Goal: Task Accomplishment & Management: Use online tool/utility

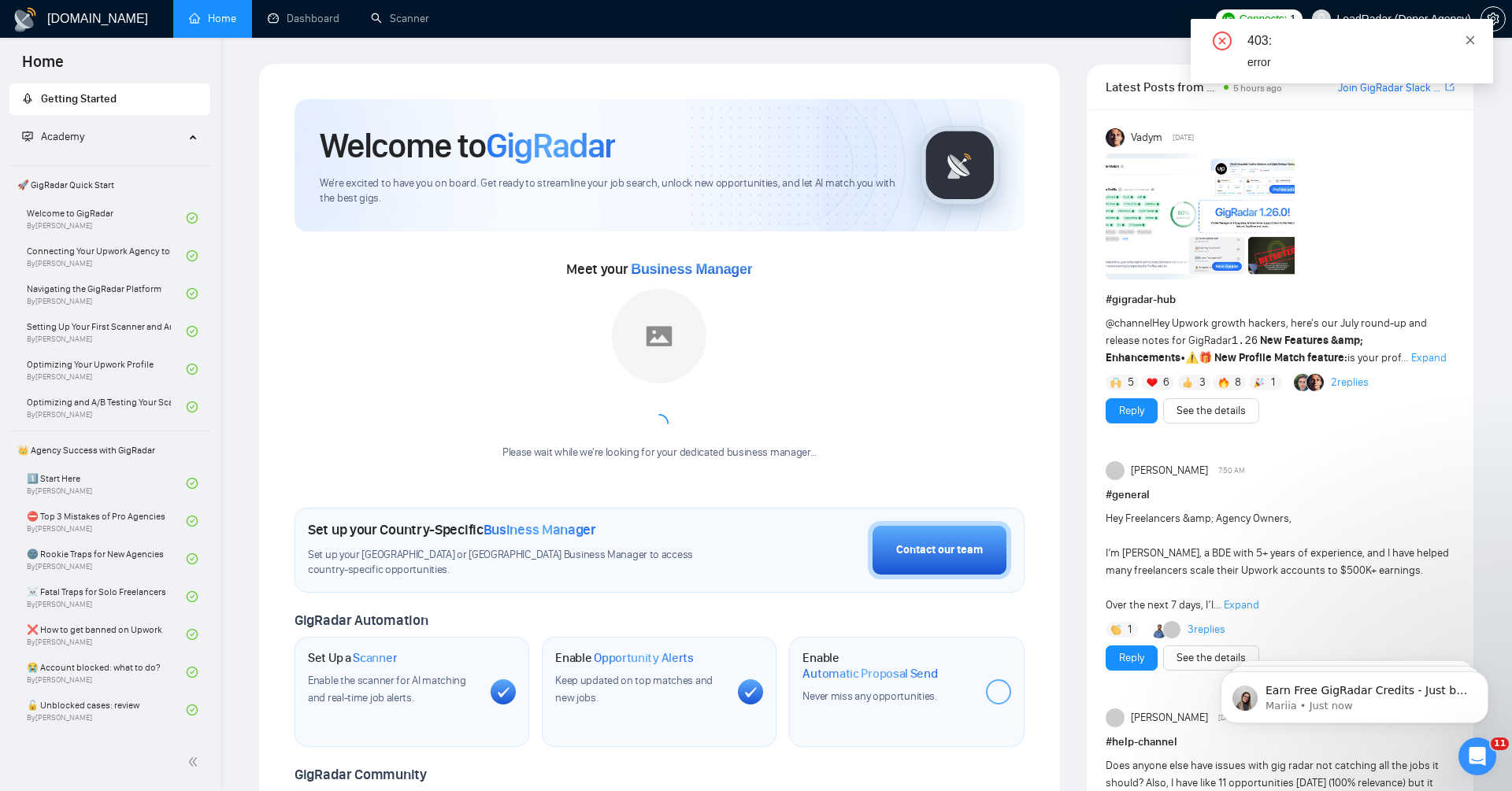
click at [1474, 48] on link at bounding box center [1469, 39] width 11 height 17
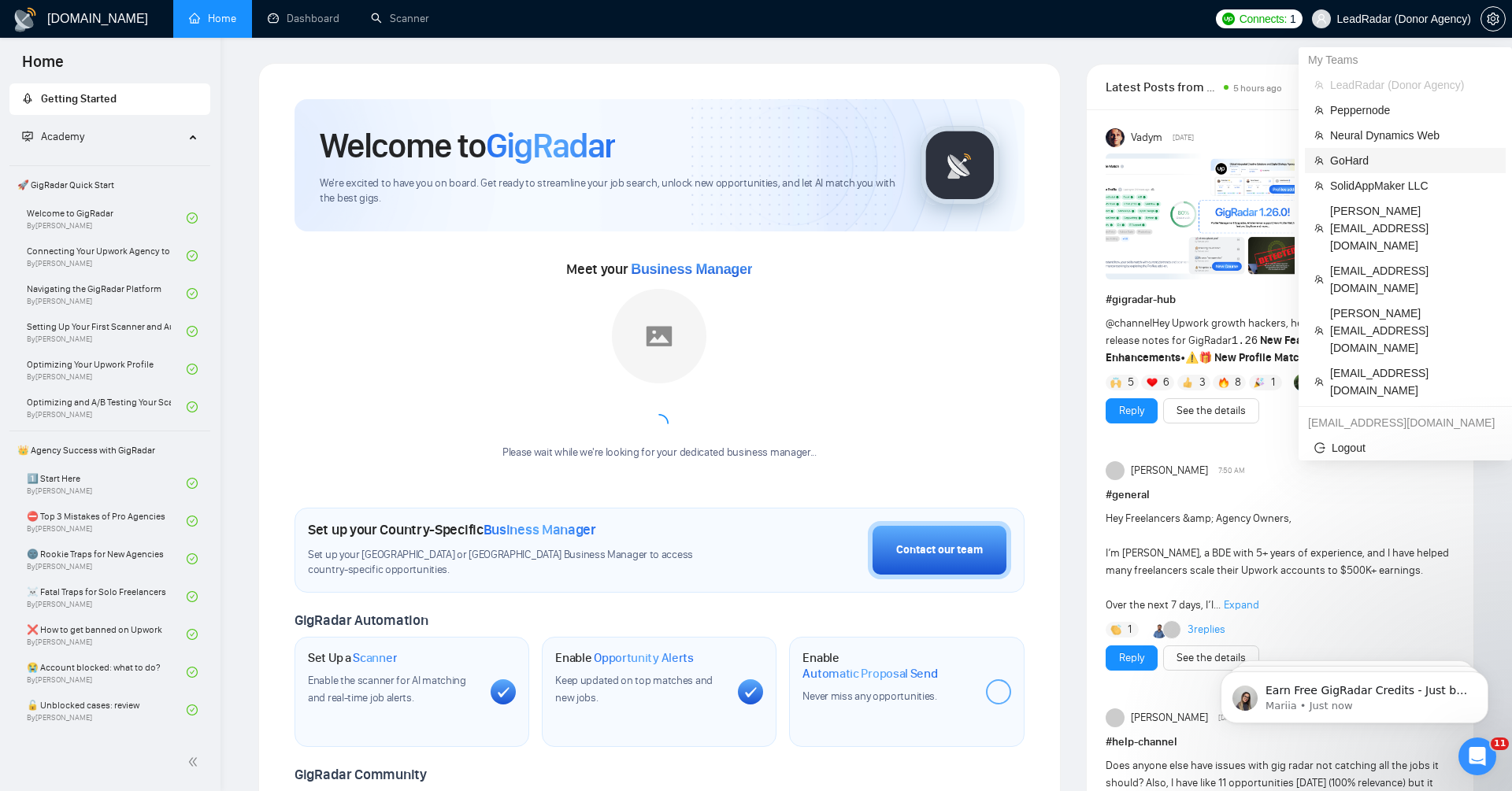
click at [1350, 159] on span "GoHard" at bounding box center [1413, 160] width 166 height 17
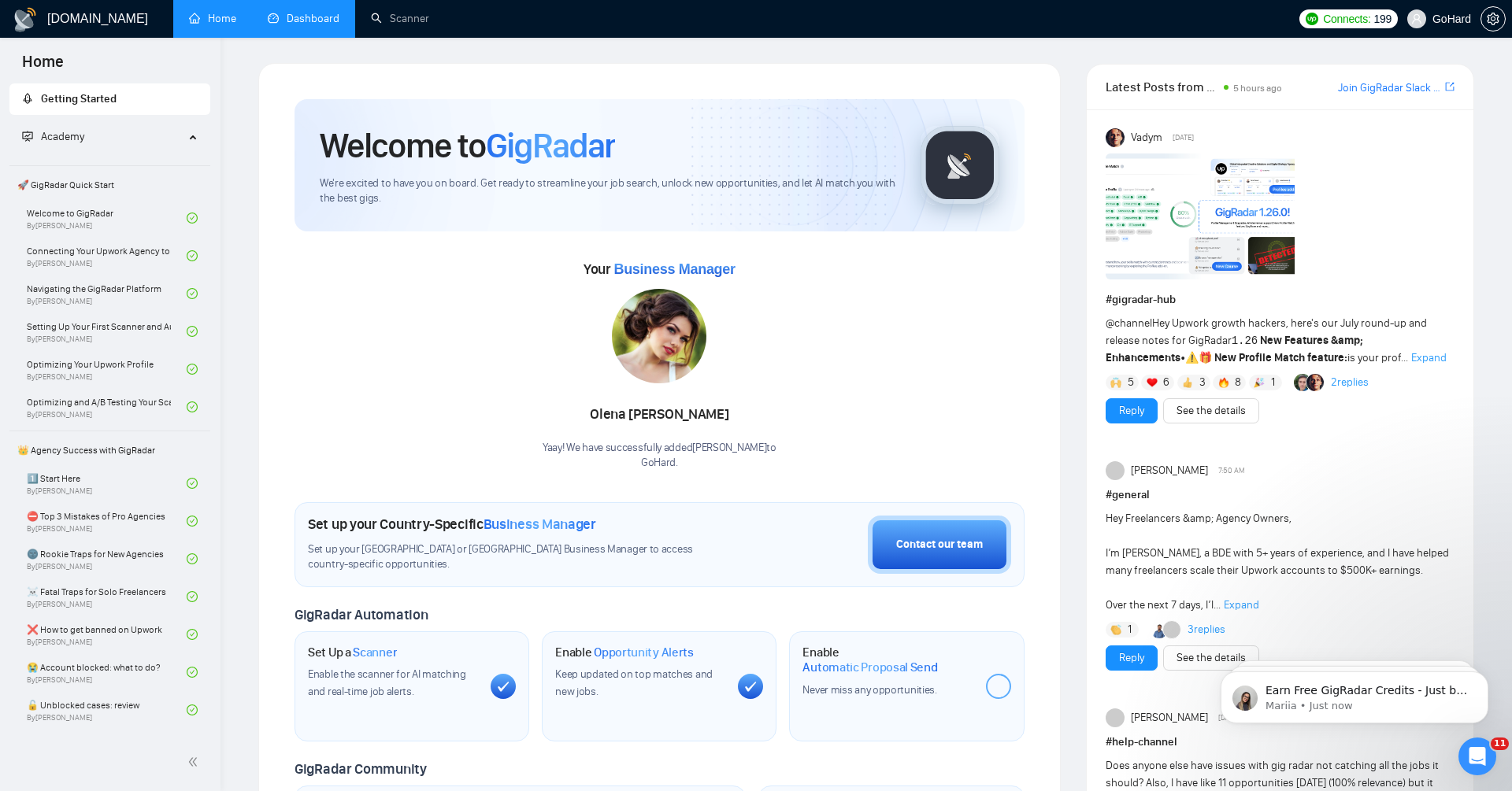
click at [331, 25] on link "Dashboard" at bounding box center [304, 18] width 72 height 13
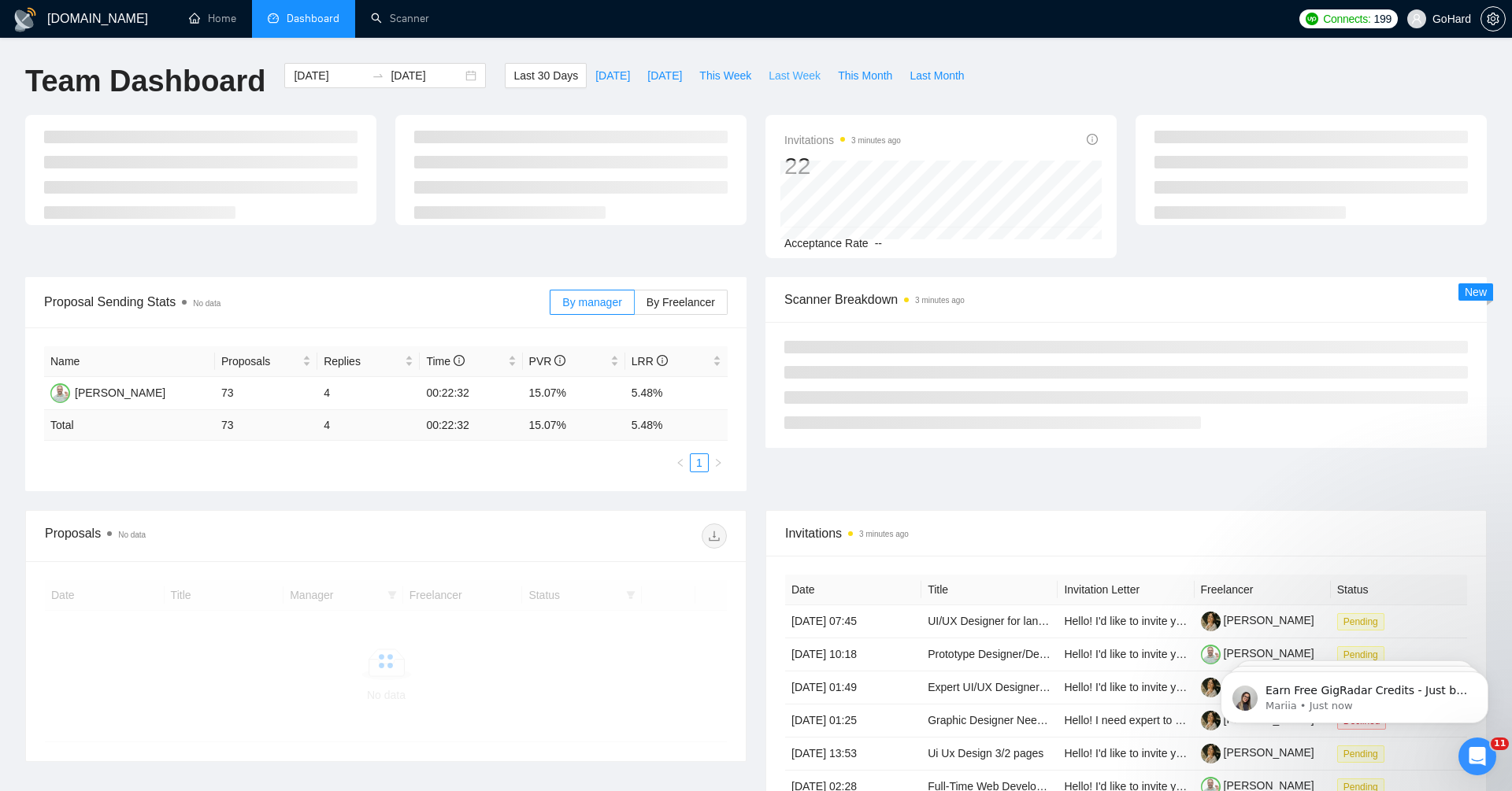
click at [783, 72] on span "Last Week" at bounding box center [794, 75] width 52 height 17
type input "2025-08-11"
type input "2025-08-17"
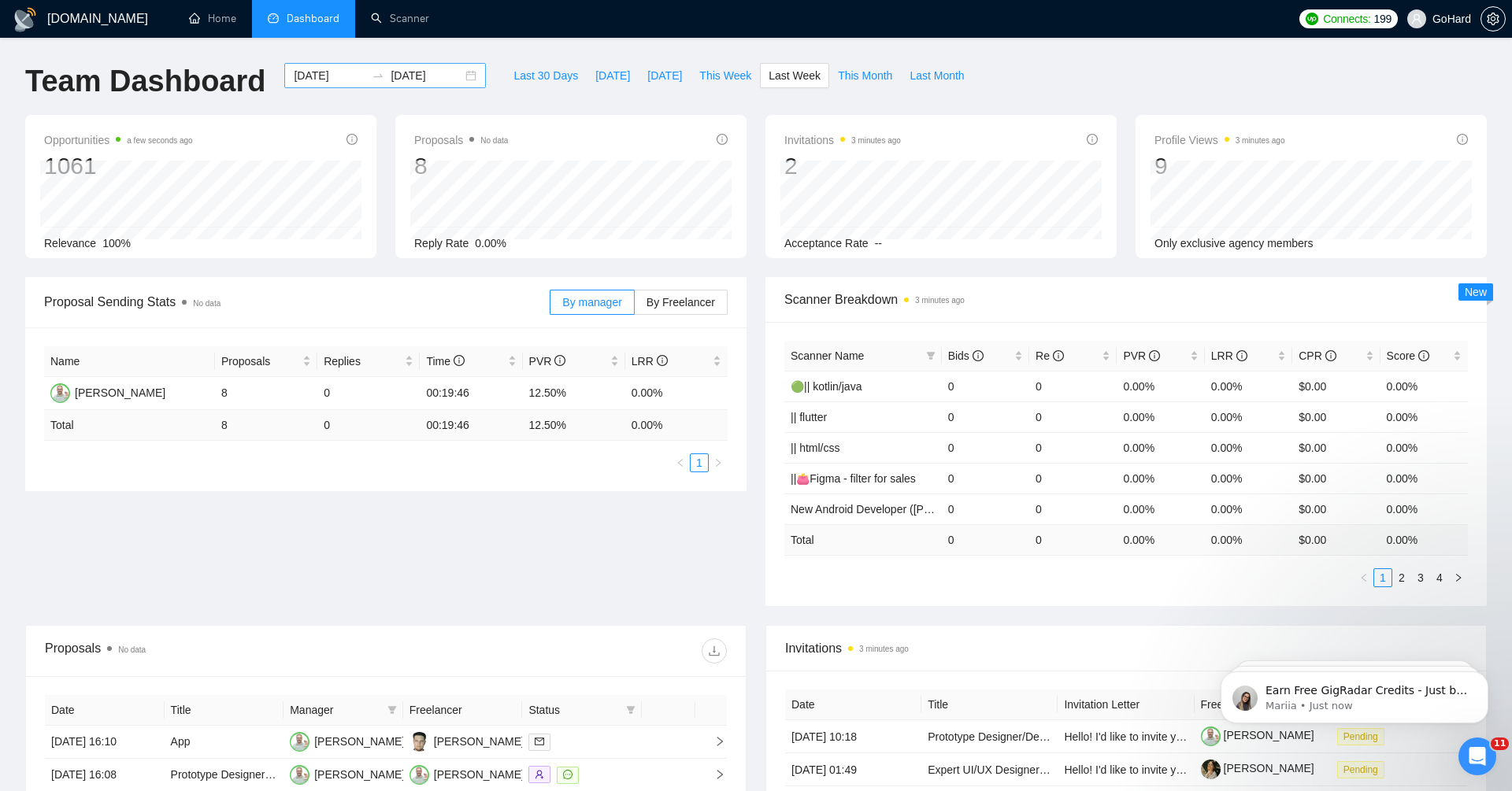
click at [313, 76] on input "2025-08-11" at bounding box center [330, 75] width 72 height 17
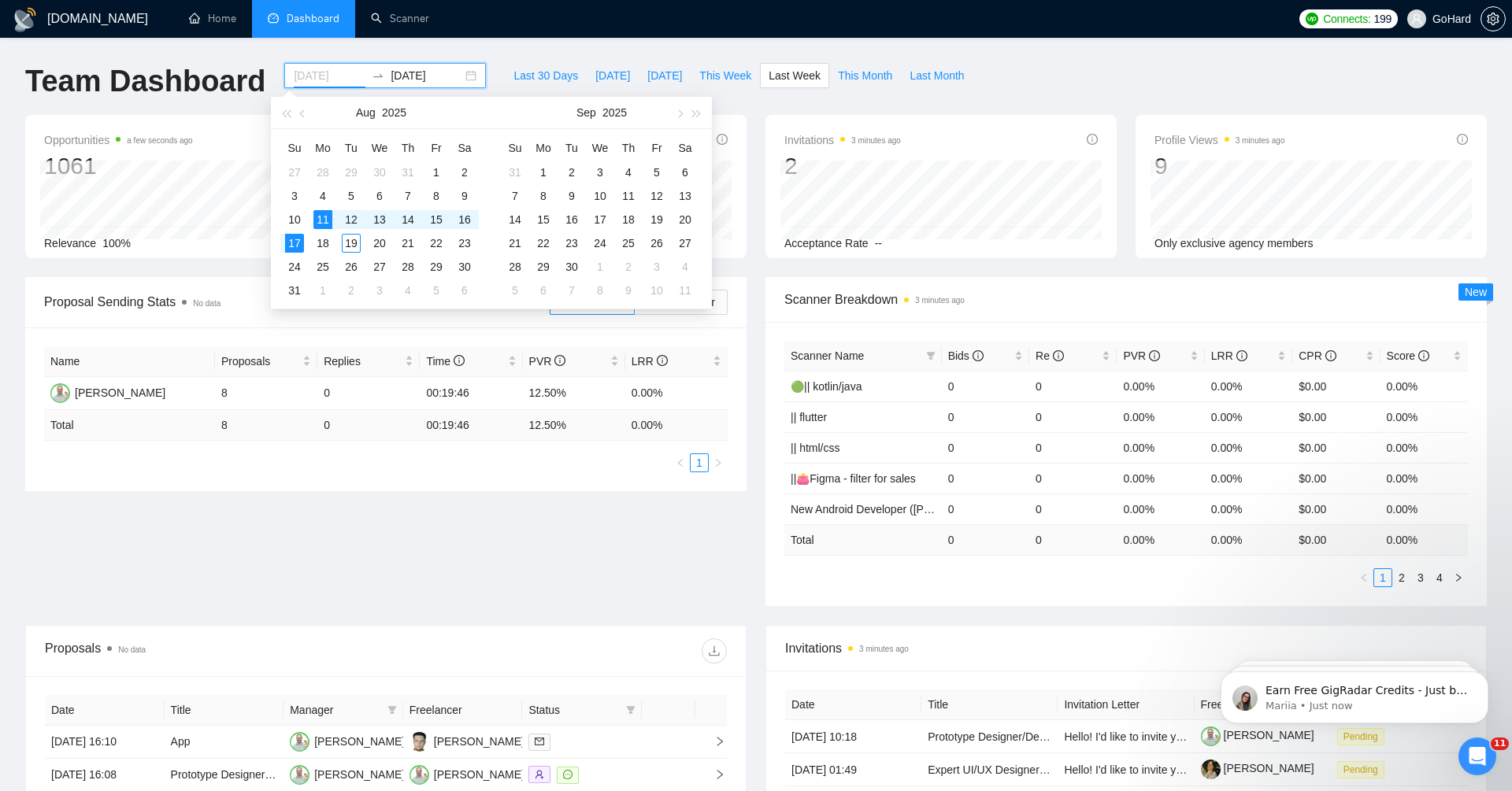
type input "2025-08-11"
click at [319, 221] on div "11" at bounding box center [322, 219] width 19 height 19
type input "2025-08-18"
click at [330, 243] on div "18" at bounding box center [322, 243] width 19 height 19
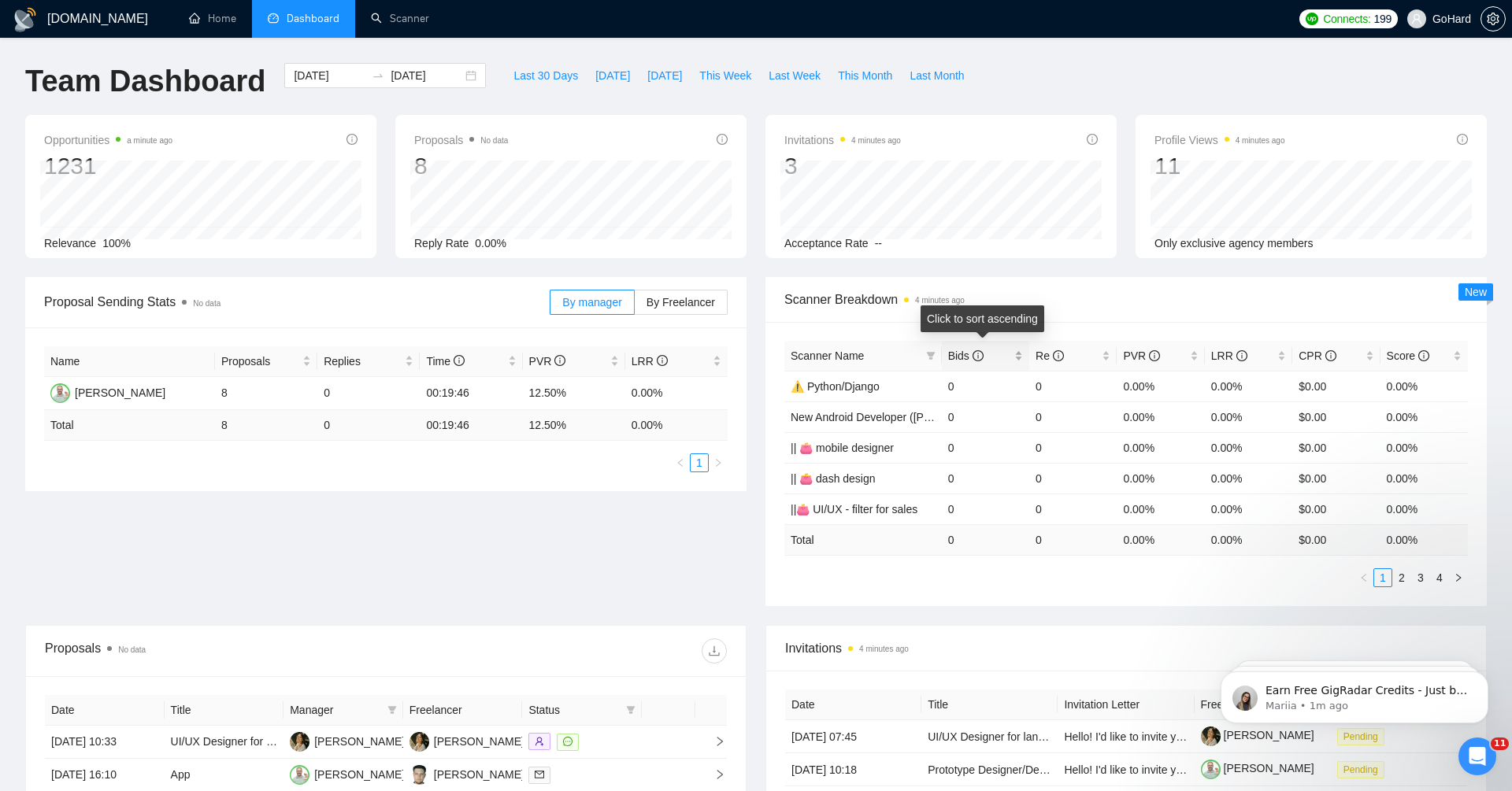
click at [957, 352] on span "Bids" at bounding box center [965, 356] width 35 height 13
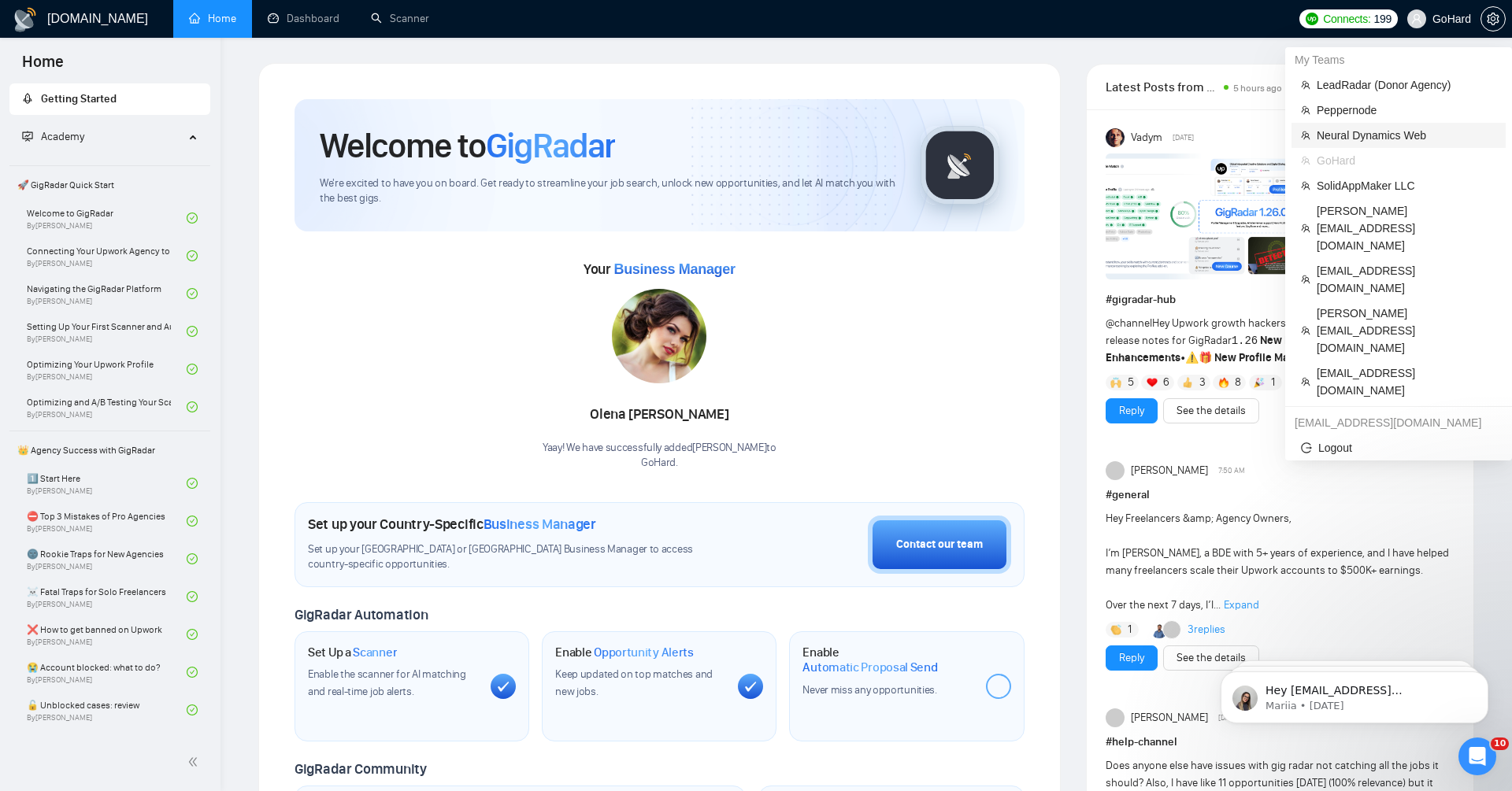
click at [1347, 139] on span "Neural Dynamics Web" at bounding box center [1406, 135] width 180 height 17
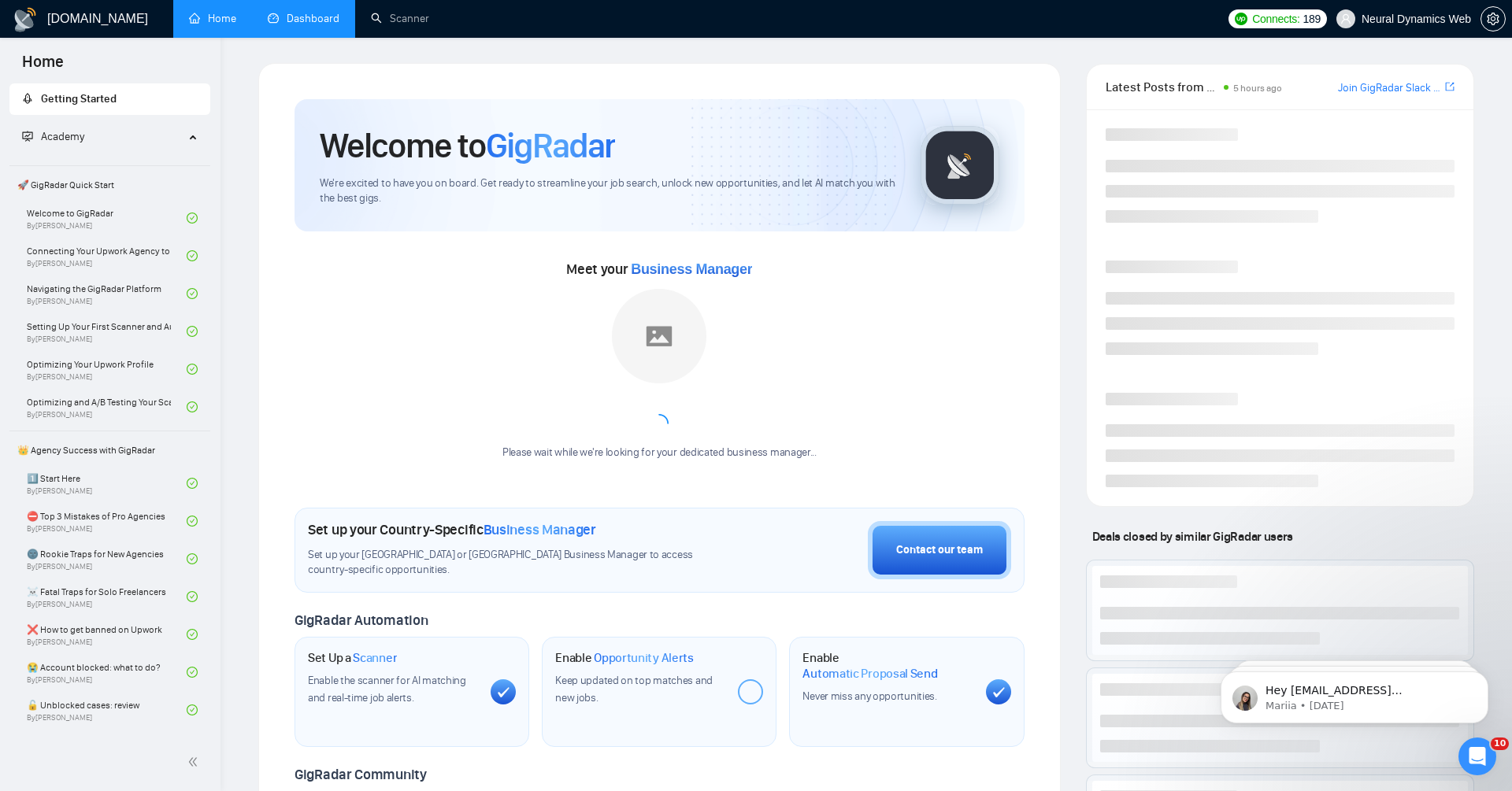
click at [291, 23] on link "Dashboard" at bounding box center [304, 18] width 72 height 13
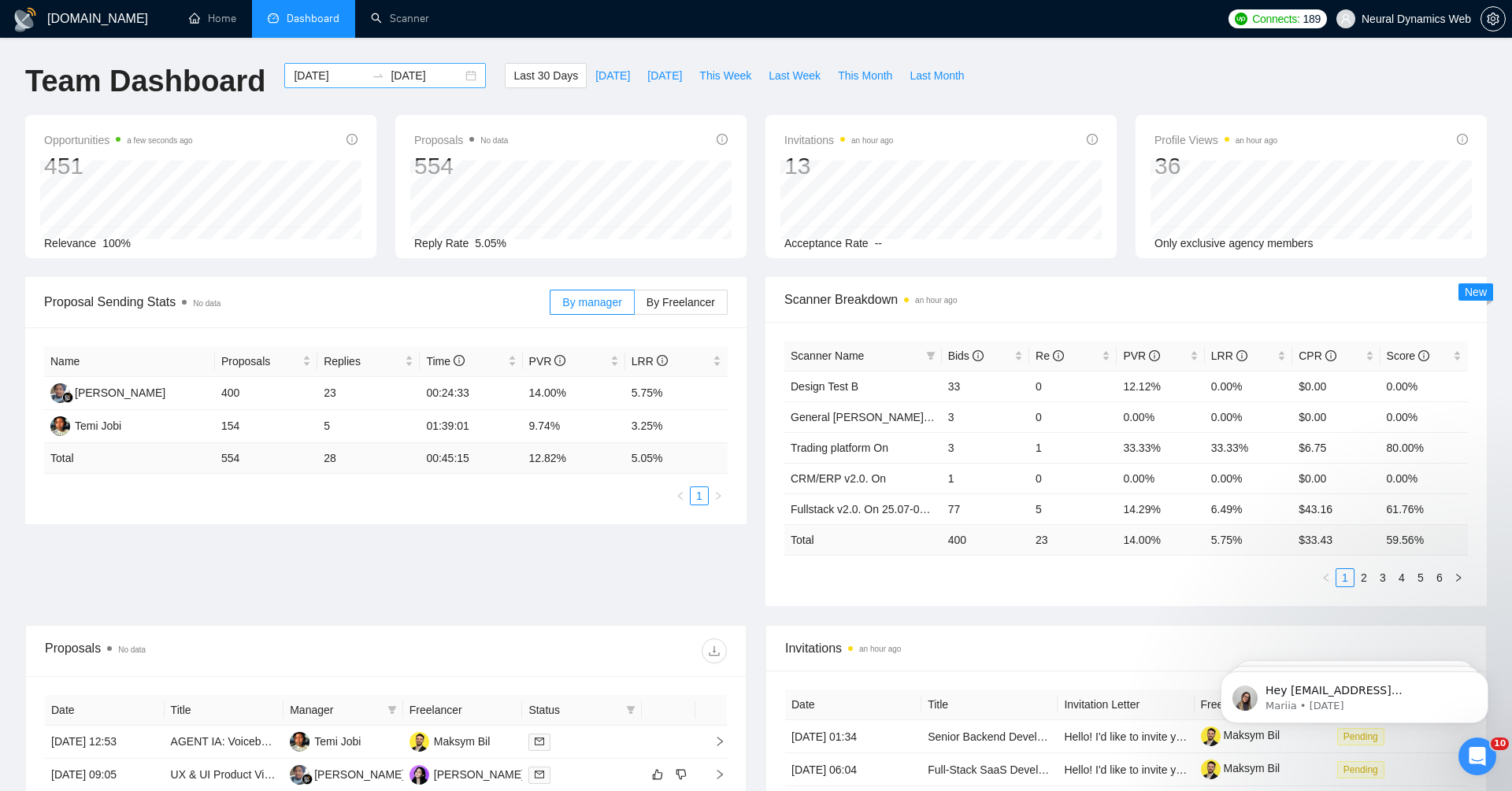
click at [330, 72] on input "[DATE]" at bounding box center [330, 75] width 72 height 17
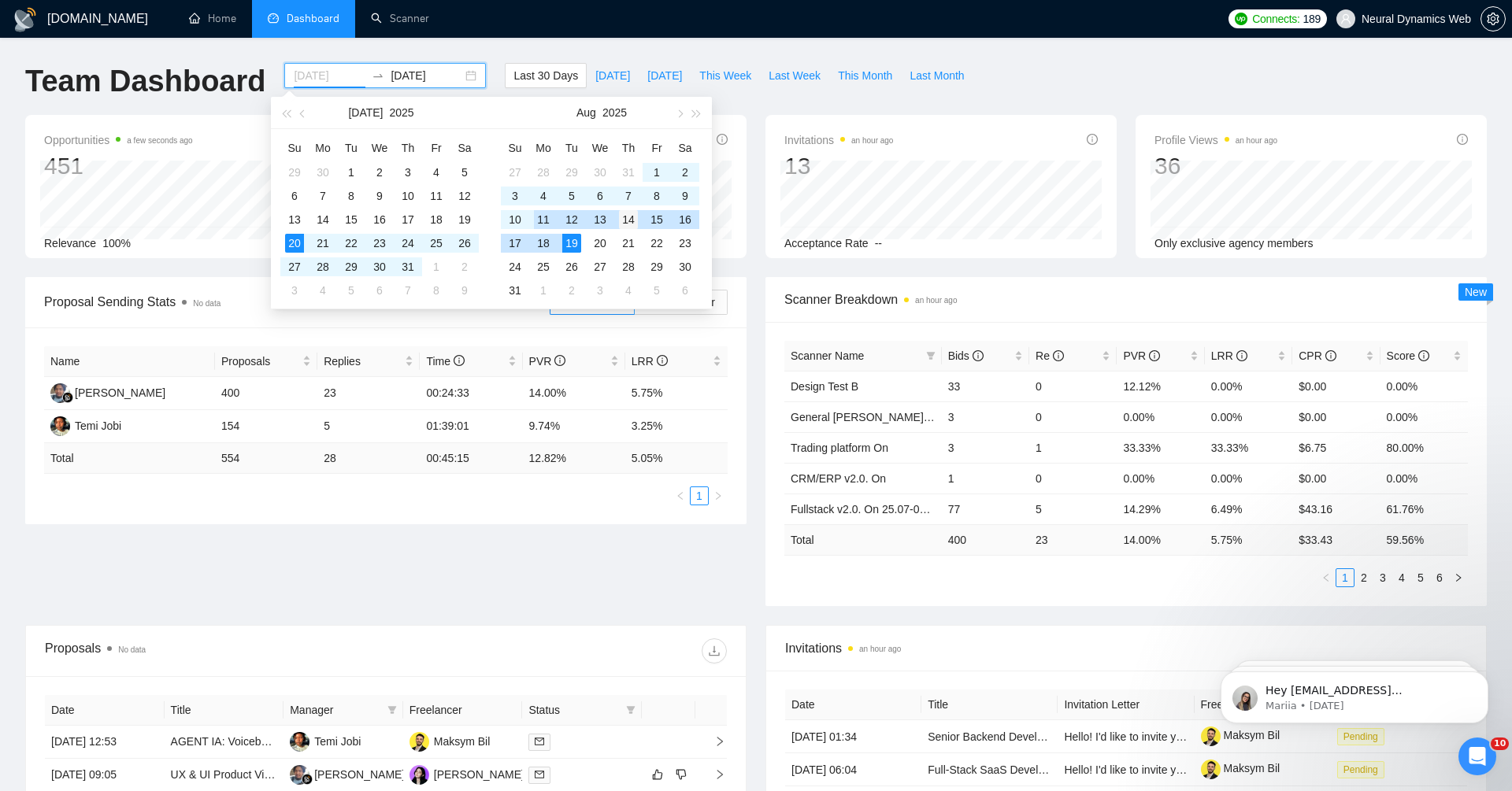
type input "[DATE]"
click at [624, 218] on div "14" at bounding box center [628, 219] width 19 height 19
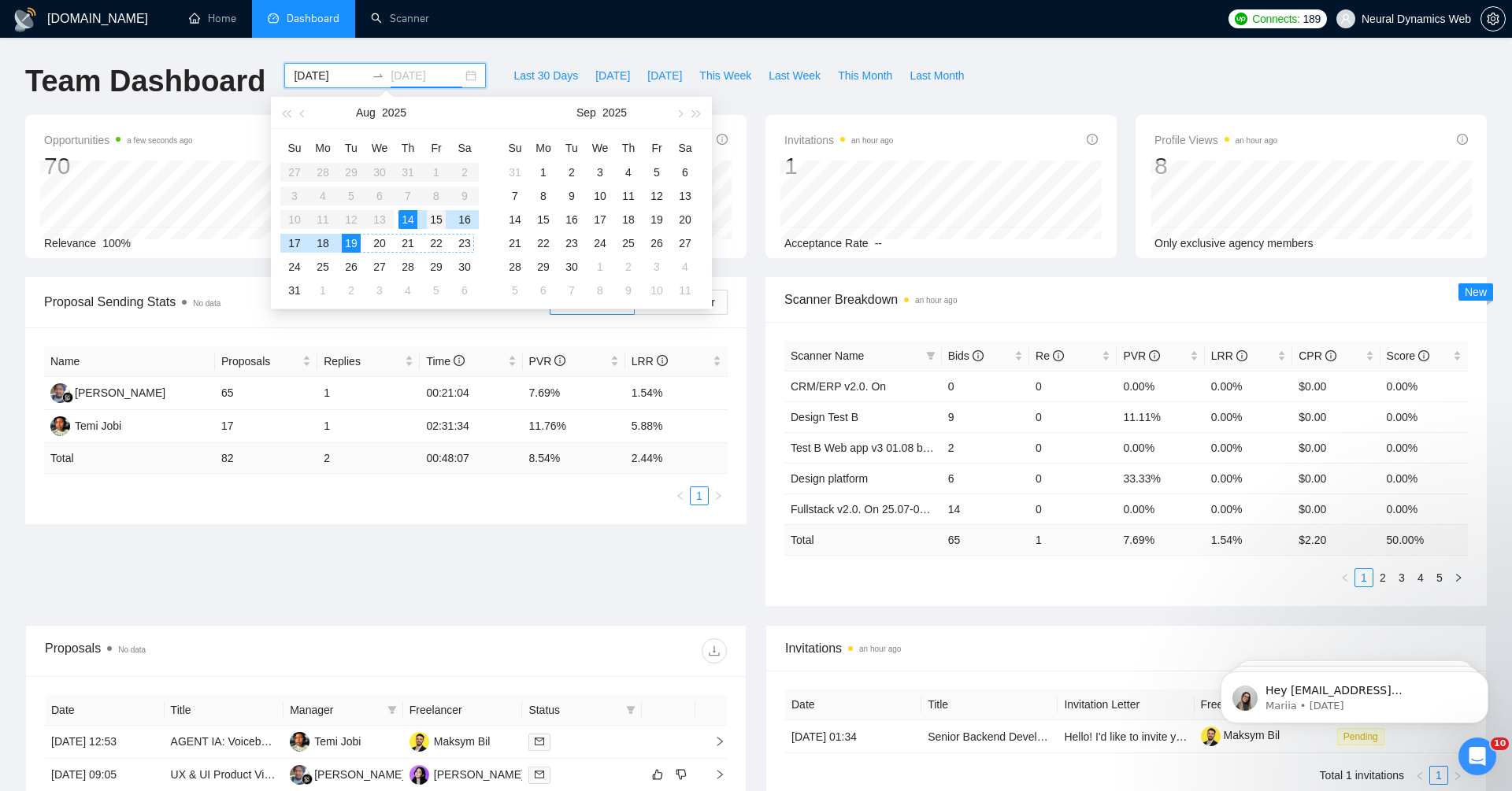
type input "2025-08-15"
click at [439, 222] on div "15" at bounding box center [436, 219] width 19 height 19
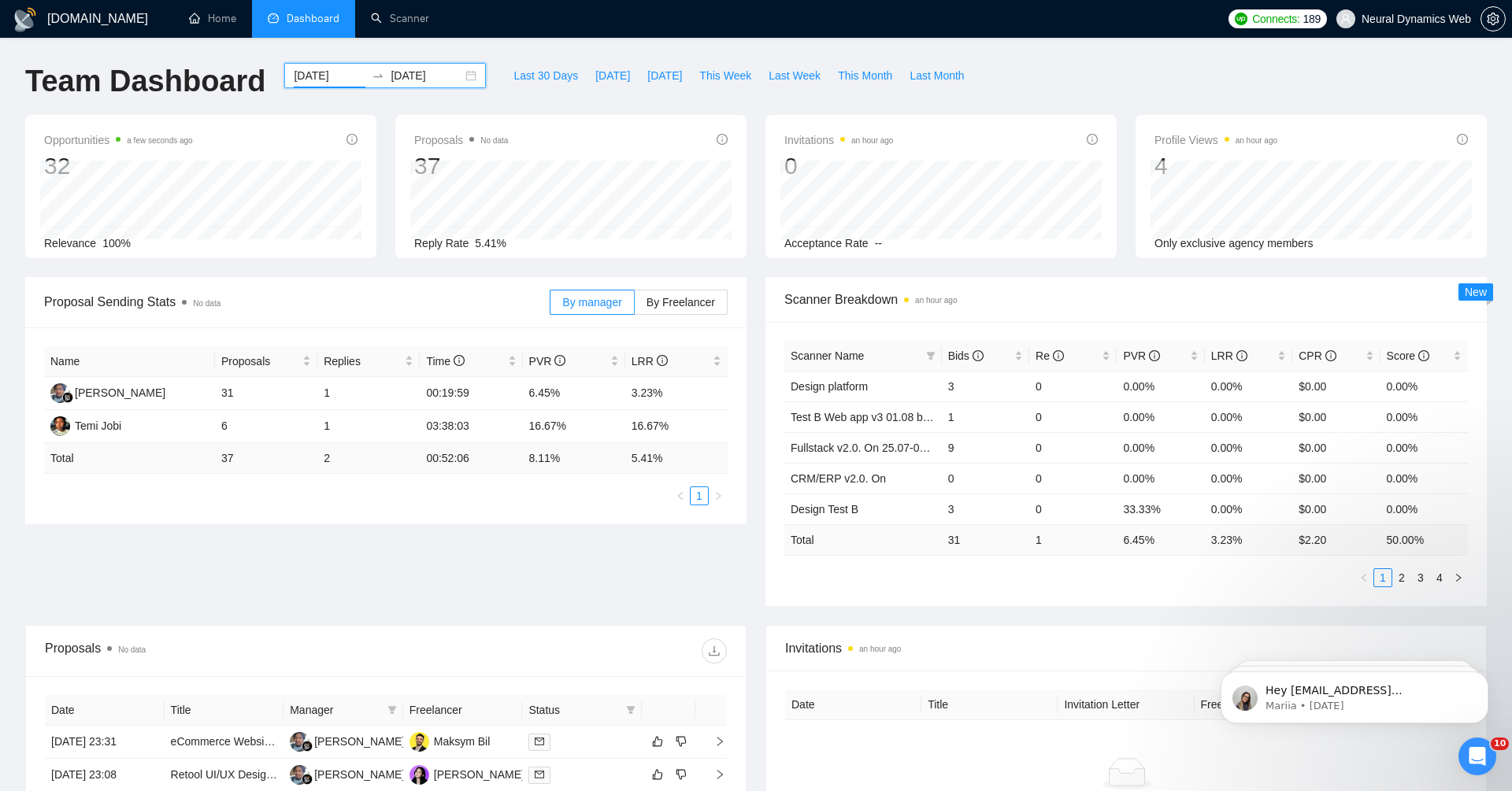
click at [319, 67] on input "[DATE]" at bounding box center [330, 75] width 72 height 17
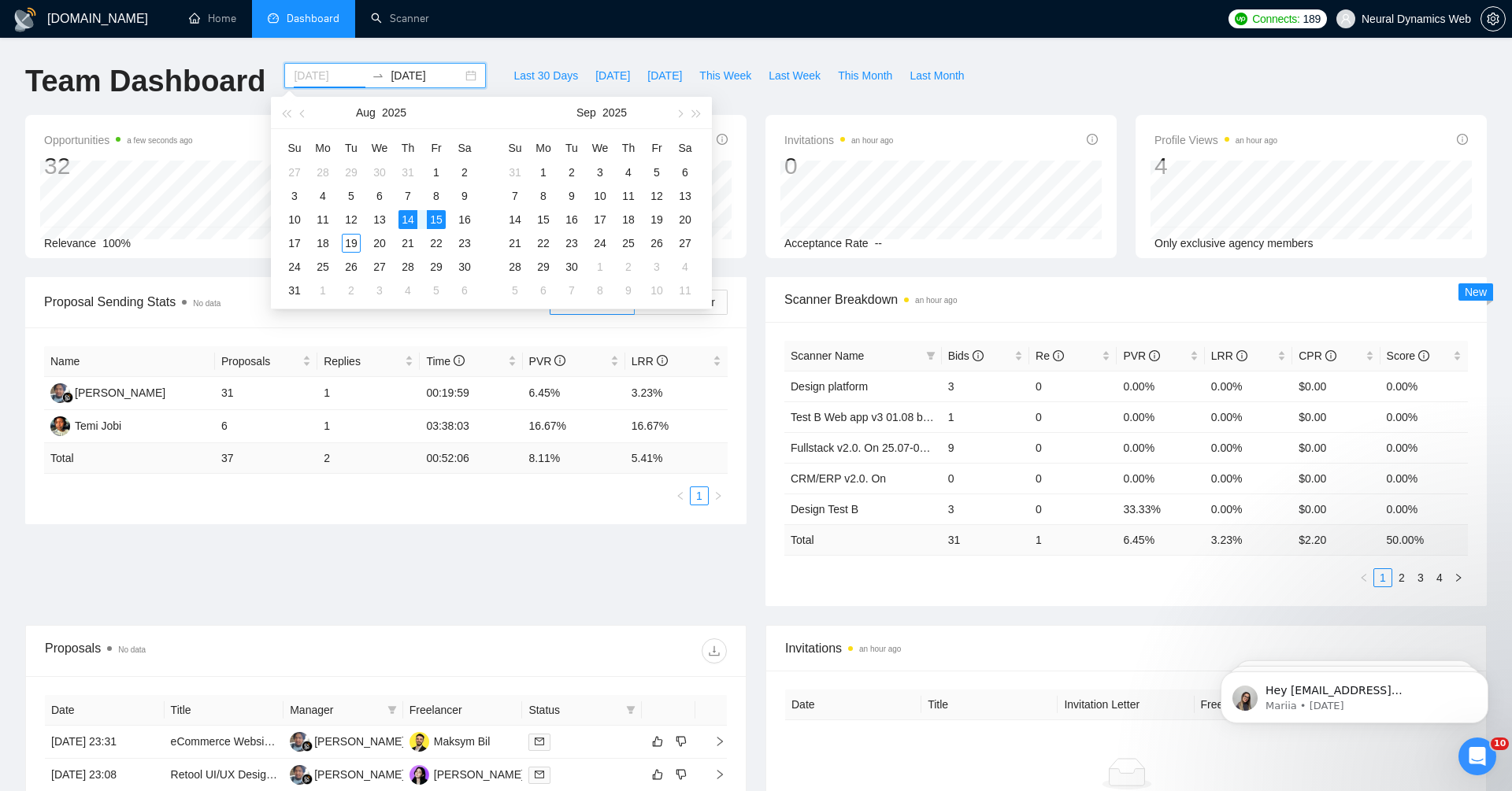
type input "2025-08-15"
click at [444, 217] on div "15" at bounding box center [436, 219] width 19 height 19
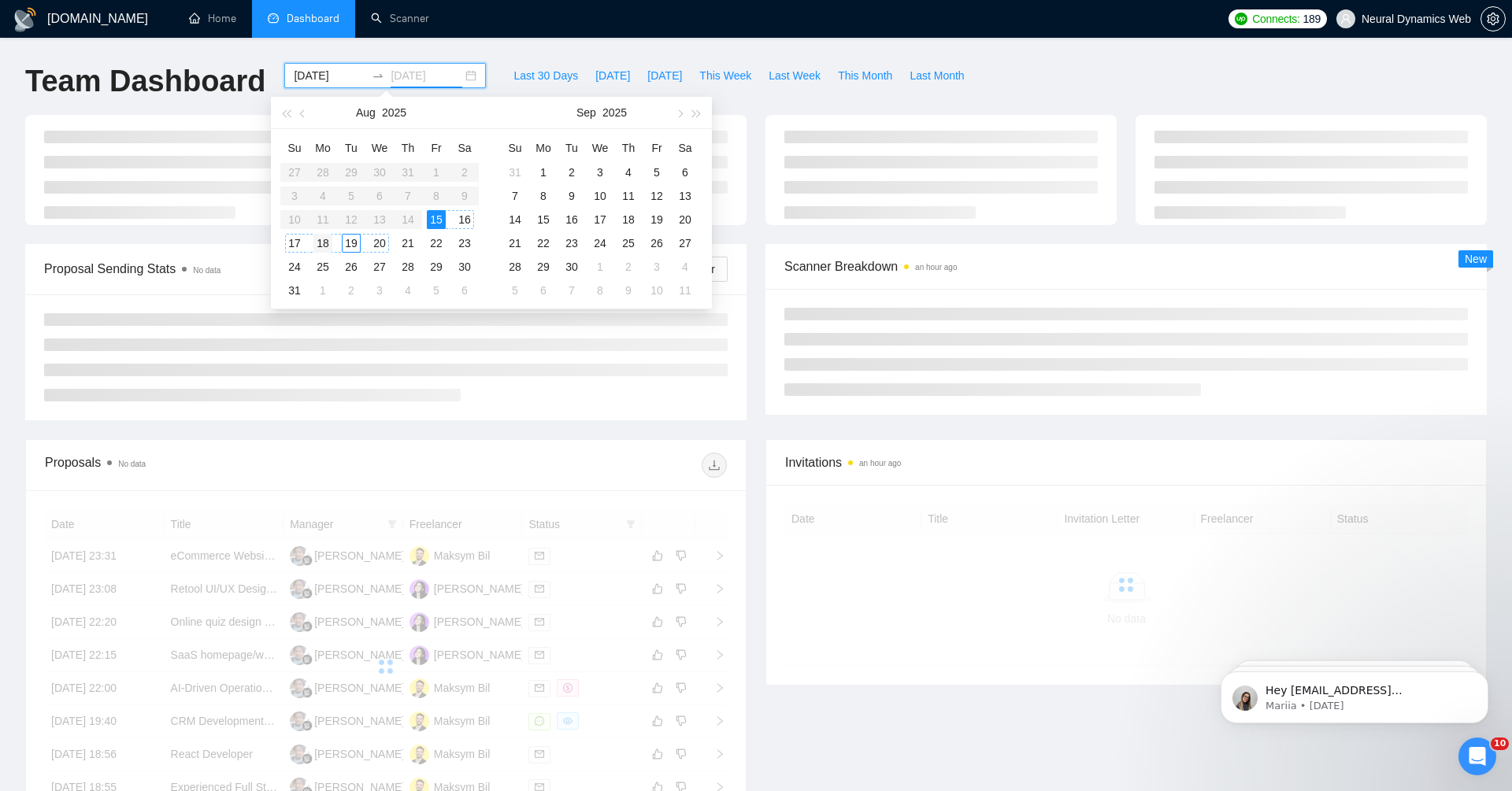
type input "[DATE]"
click at [322, 244] on div "18" at bounding box center [322, 243] width 19 height 19
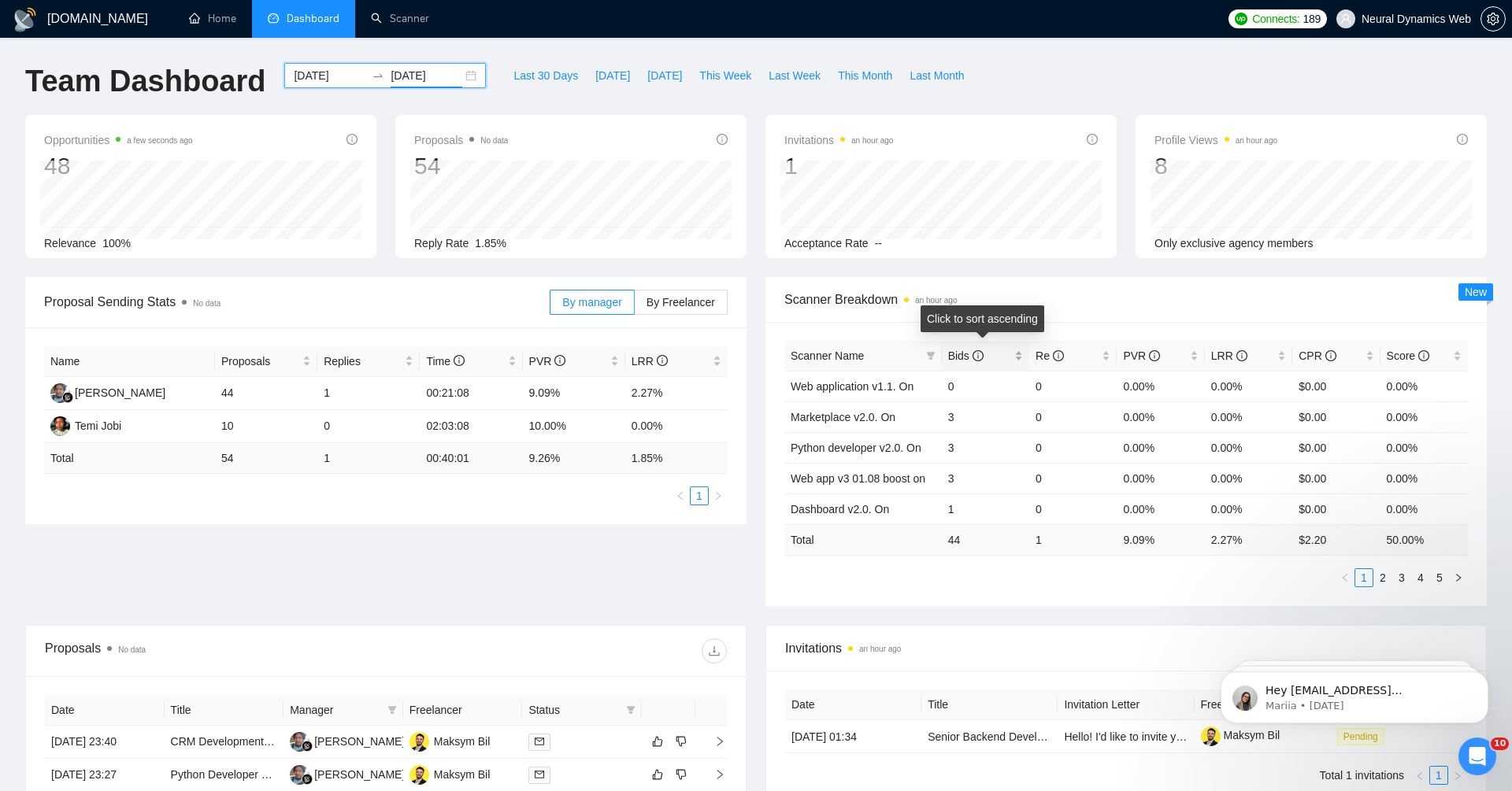
click at [954, 357] on span "Bids" at bounding box center [965, 356] width 35 height 13
click at [665, 309] on label "By Freelancer" at bounding box center [681, 302] width 93 height 25
click at [635, 306] on input "By Freelancer" at bounding box center [635, 306] width 0 height 0
click at [955, 365] on div "Bids" at bounding box center [985, 355] width 75 height 17
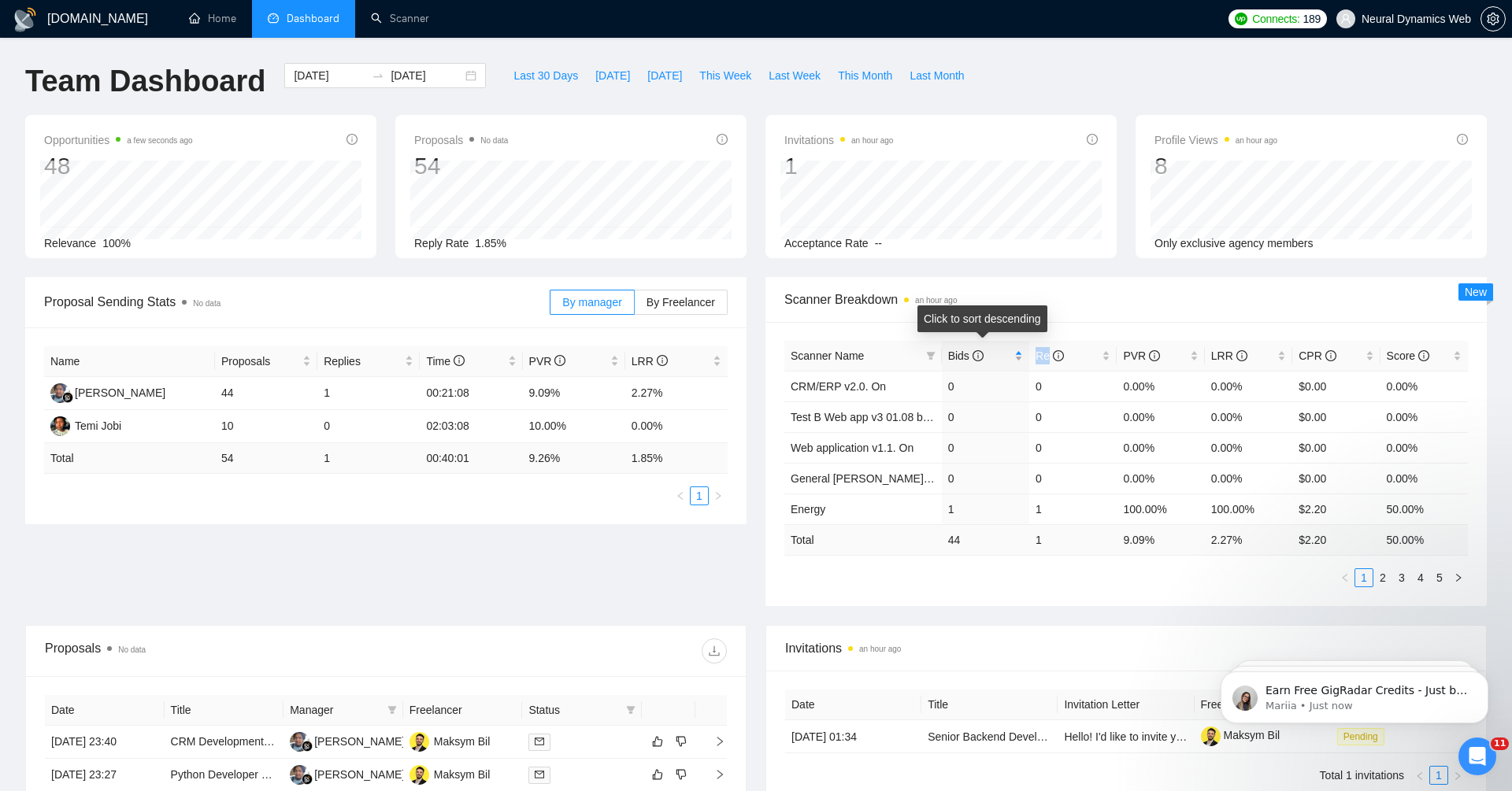
click at [955, 365] on div "Bids" at bounding box center [985, 355] width 75 height 17
click at [1450, 19] on span "Neural Dynamics Web" at bounding box center [1415, 19] width 109 height 0
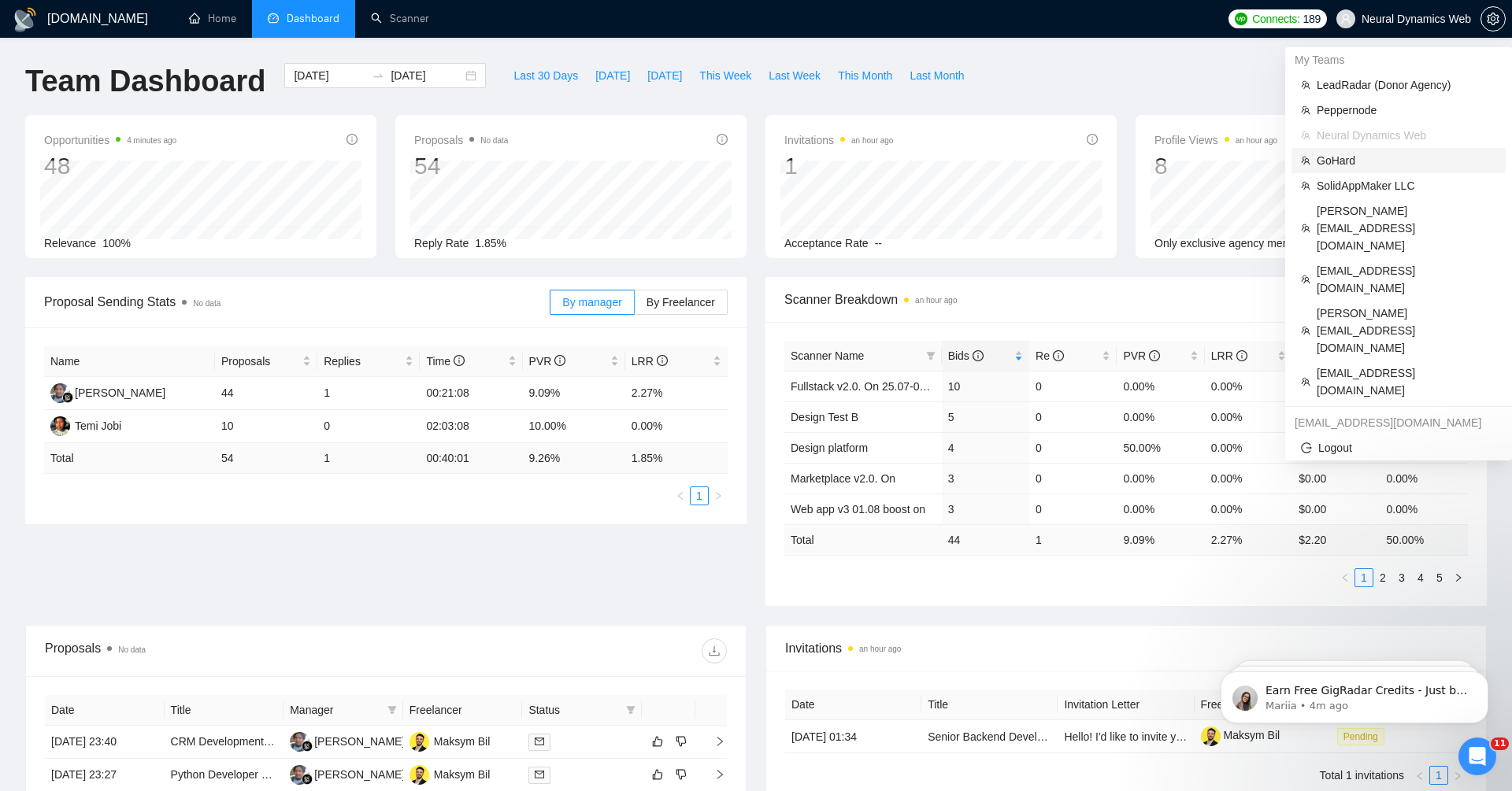
click at [1347, 154] on span "GoHard" at bounding box center [1406, 160] width 180 height 17
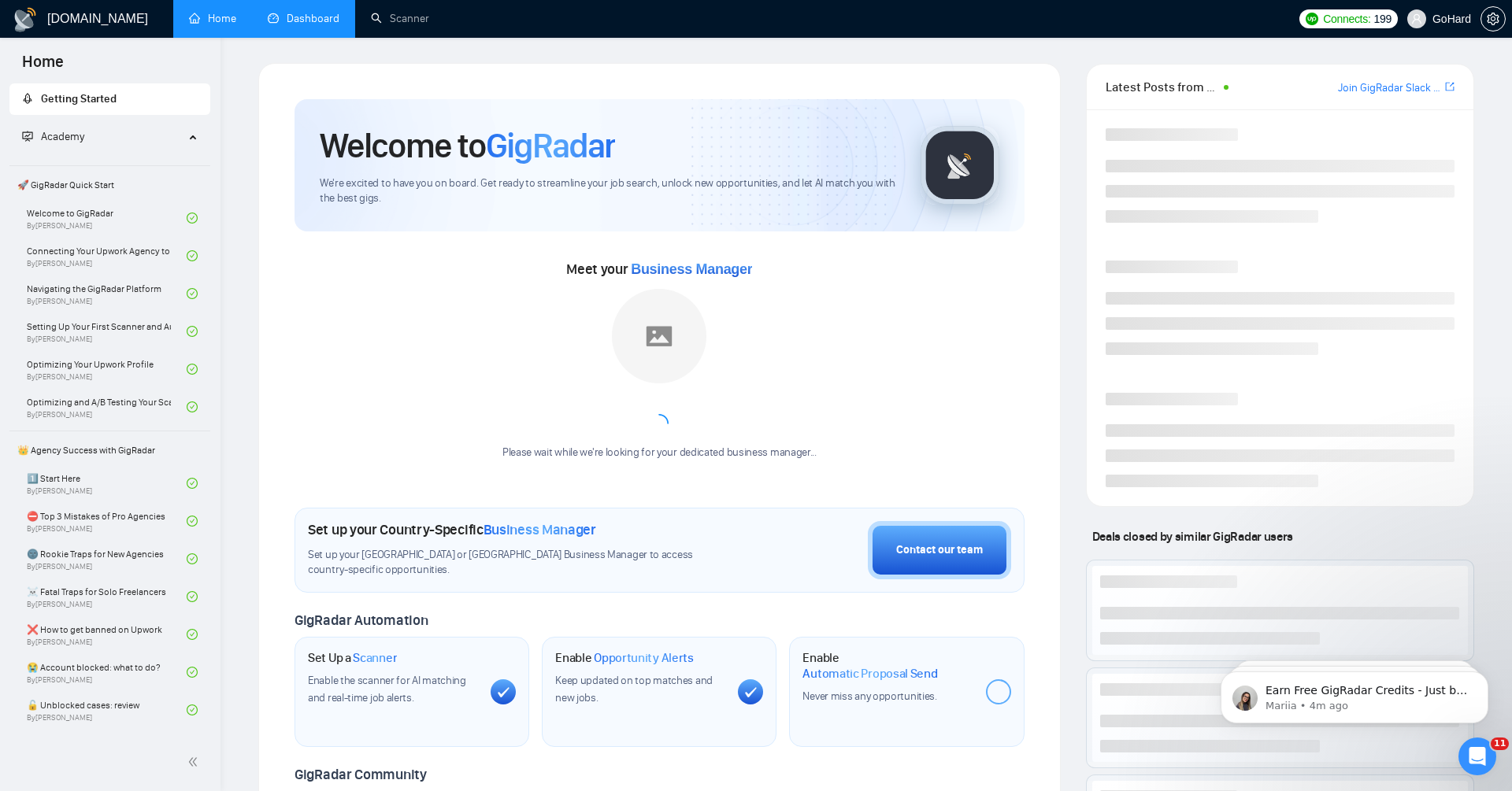
click at [289, 24] on link "Dashboard" at bounding box center [304, 18] width 72 height 13
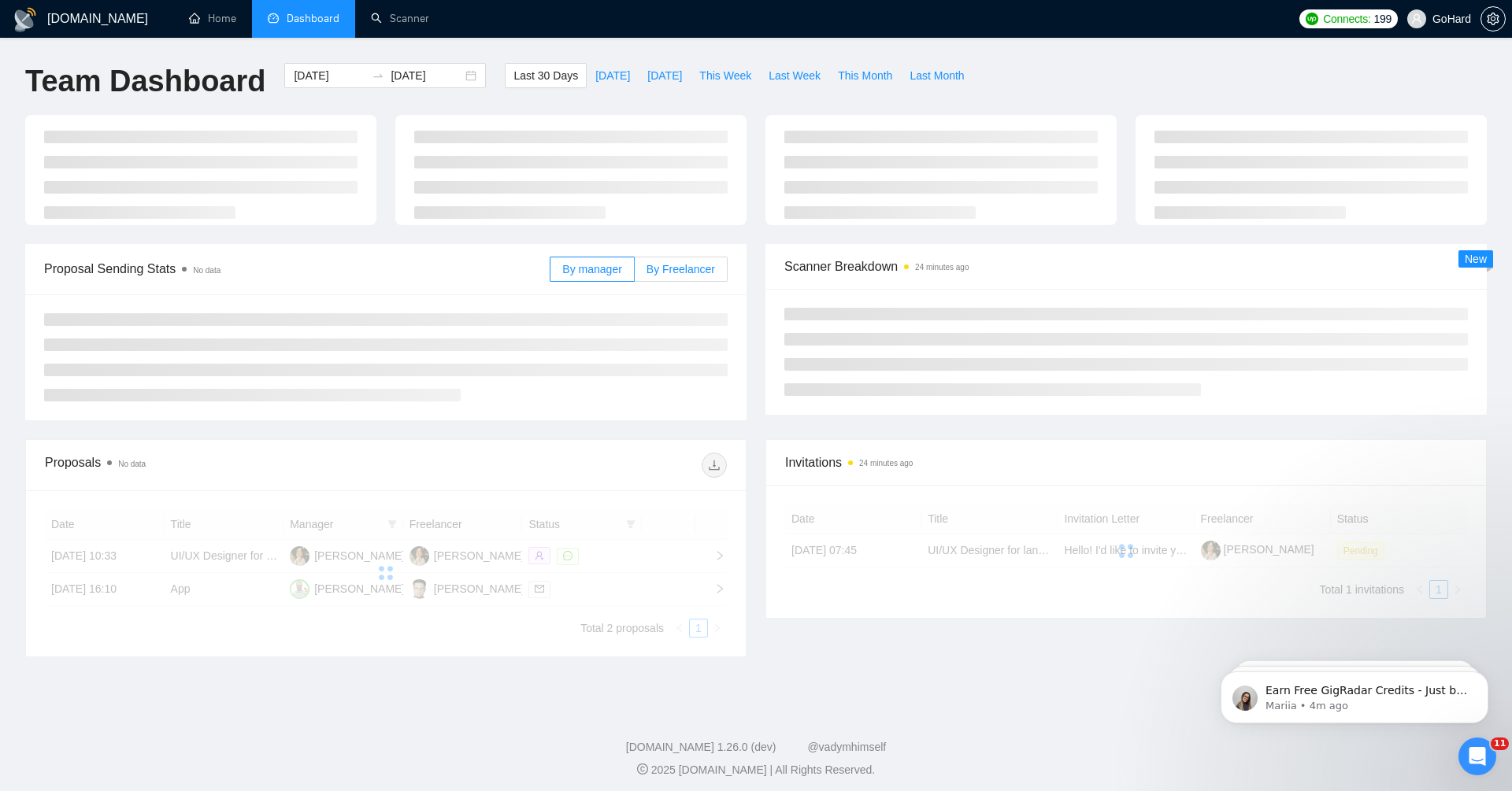
click at [713, 274] on span "By Freelancer" at bounding box center [680, 269] width 68 height 13
click at [635, 273] on input "By Freelancer" at bounding box center [635, 273] width 0 height 0
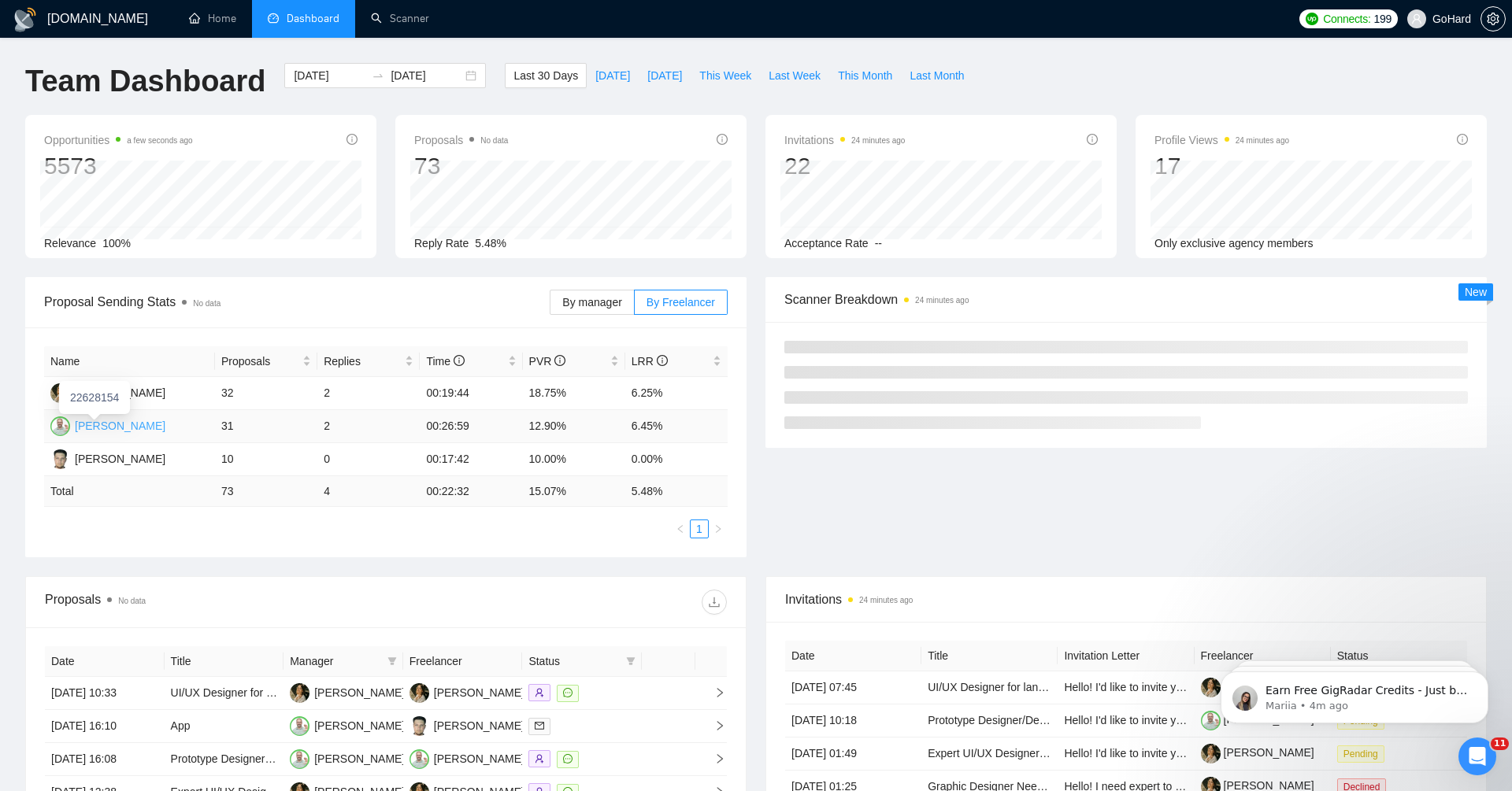
click at [120, 424] on div "Igor Vertepny" at bounding box center [120, 425] width 91 height 17
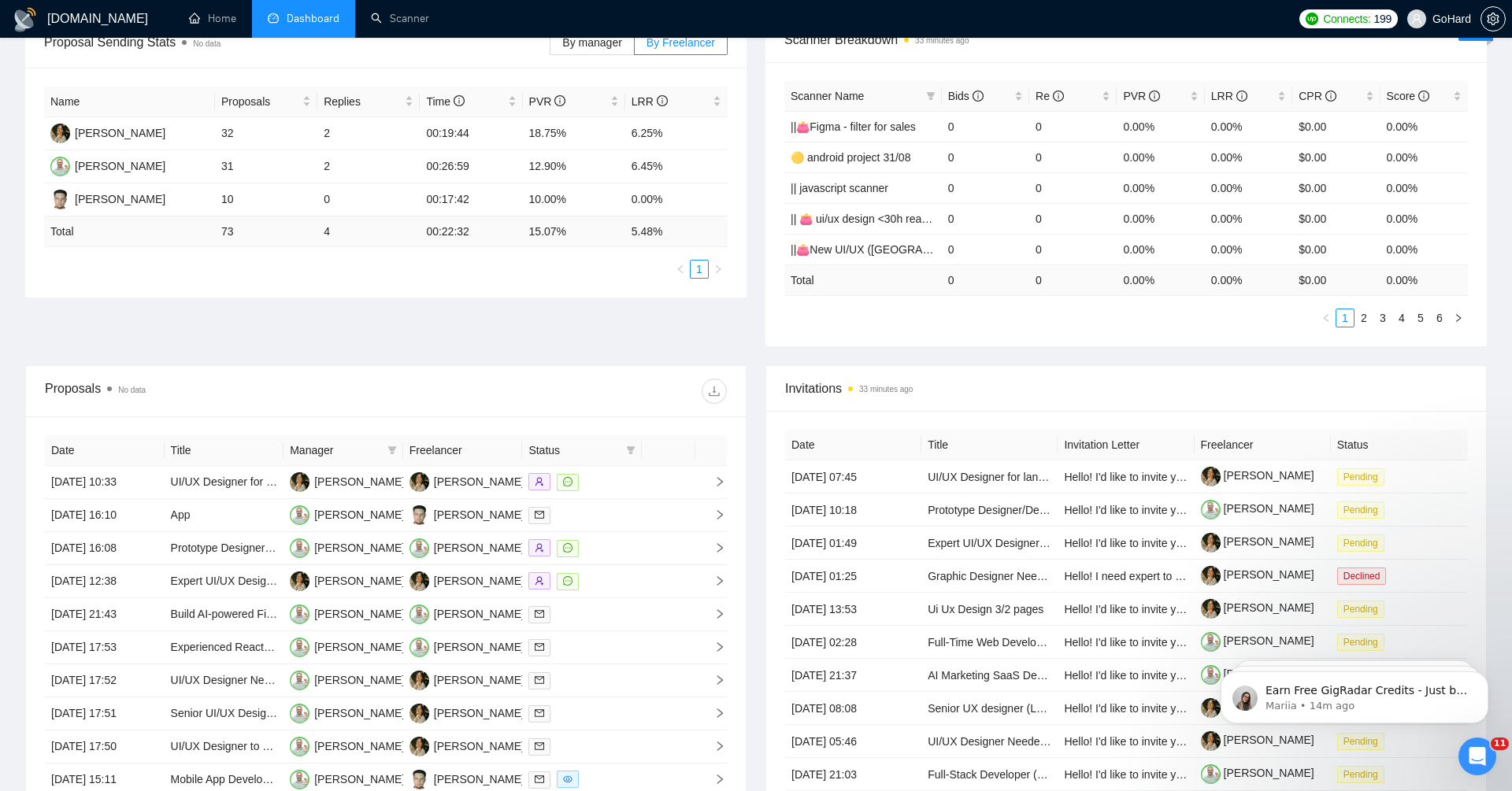
scroll to position [450, 0]
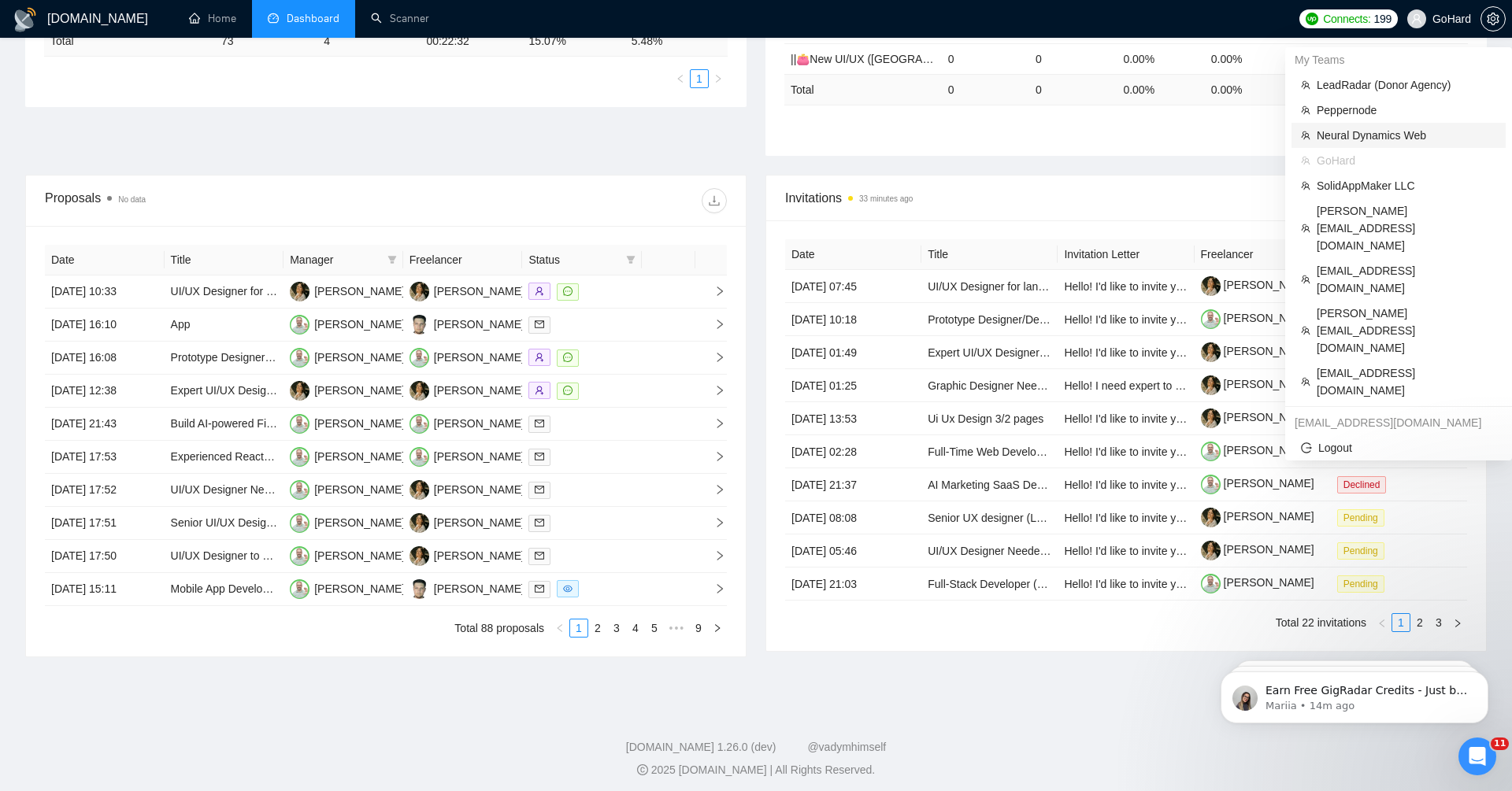
click at [1387, 135] on span "Neural Dynamics Web" at bounding box center [1406, 135] width 180 height 17
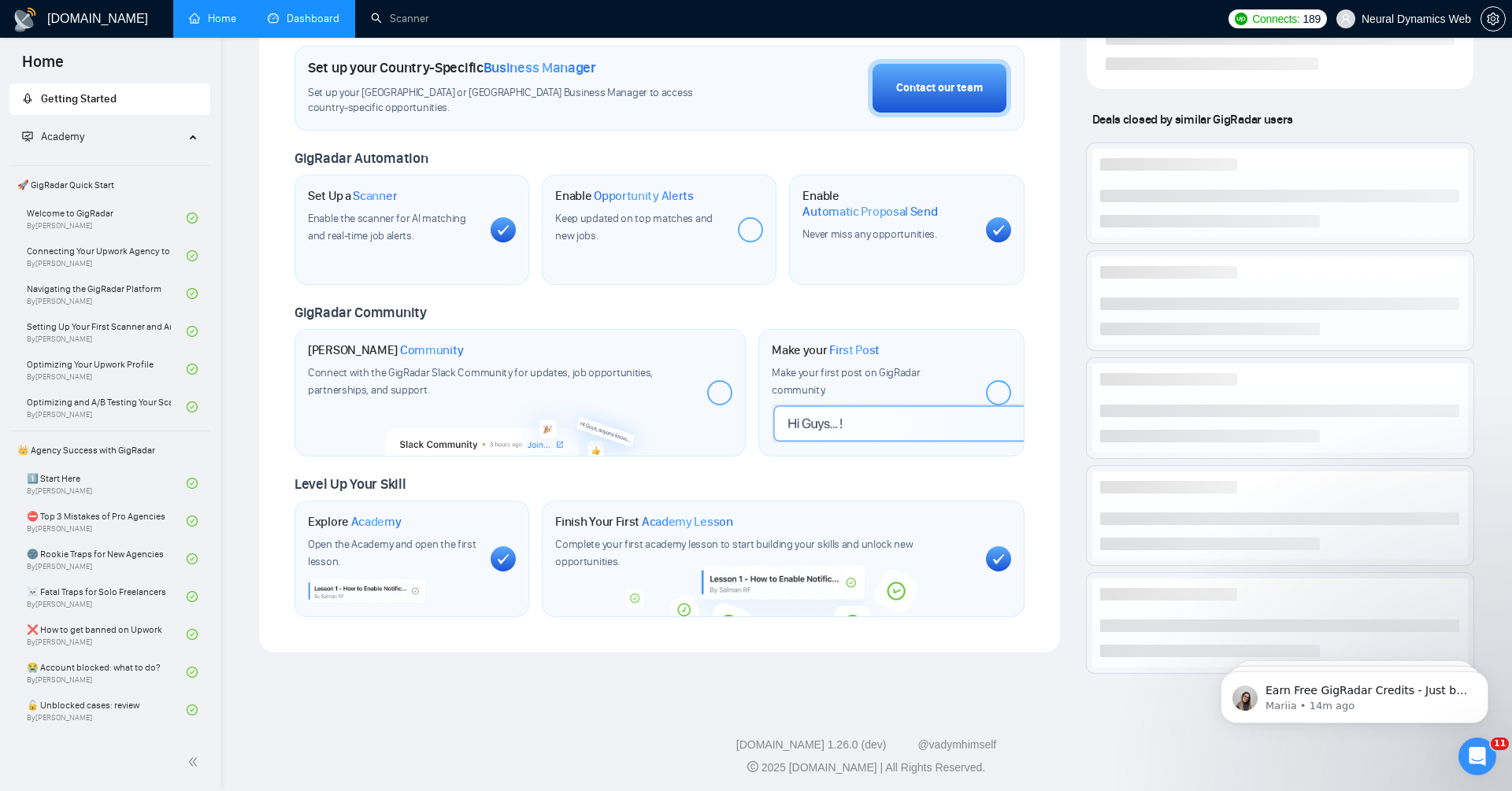
click at [302, 12] on link "Dashboard" at bounding box center [304, 18] width 72 height 13
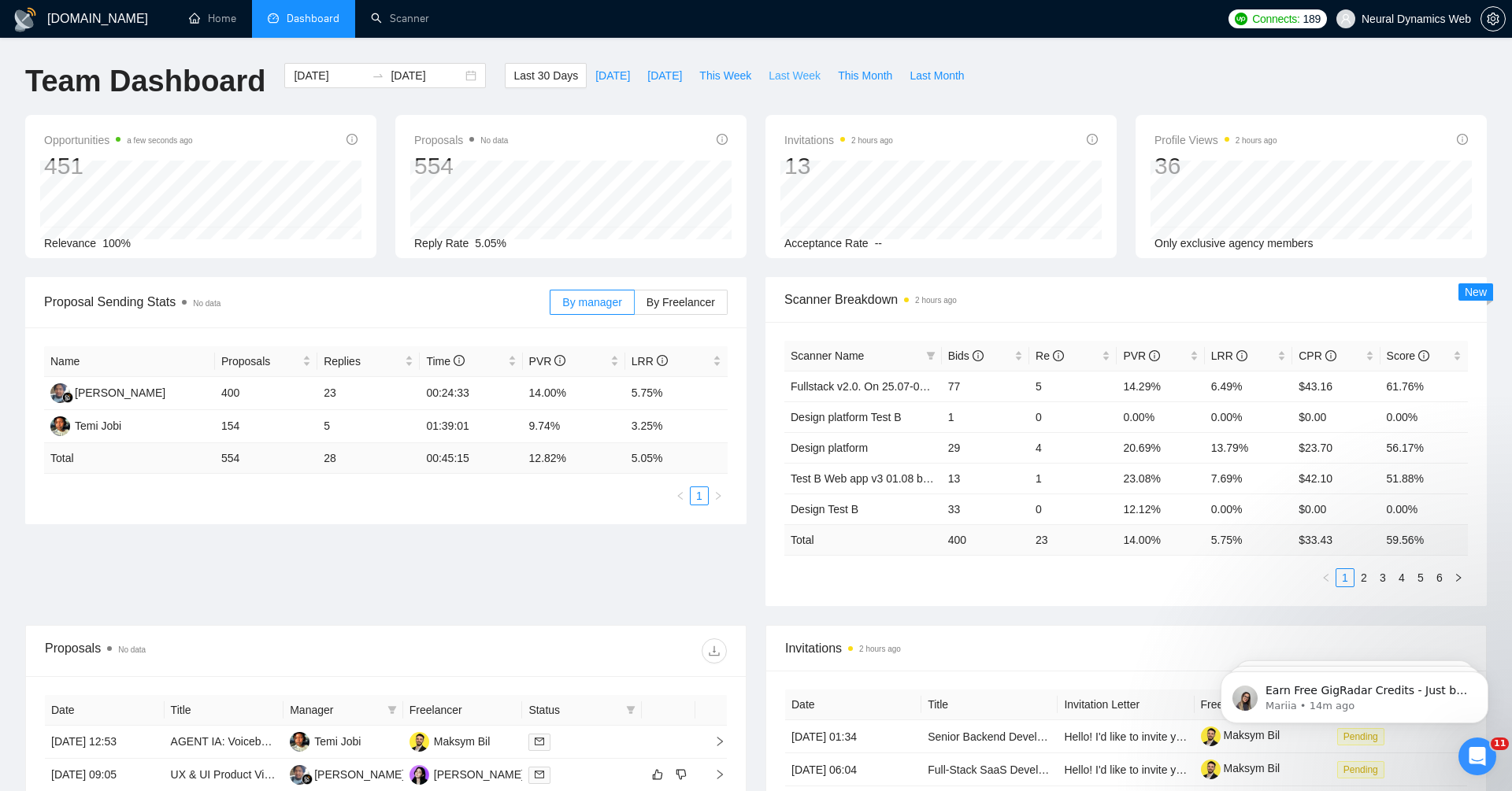
click at [798, 67] on span "Last Week" at bounding box center [794, 75] width 52 height 17
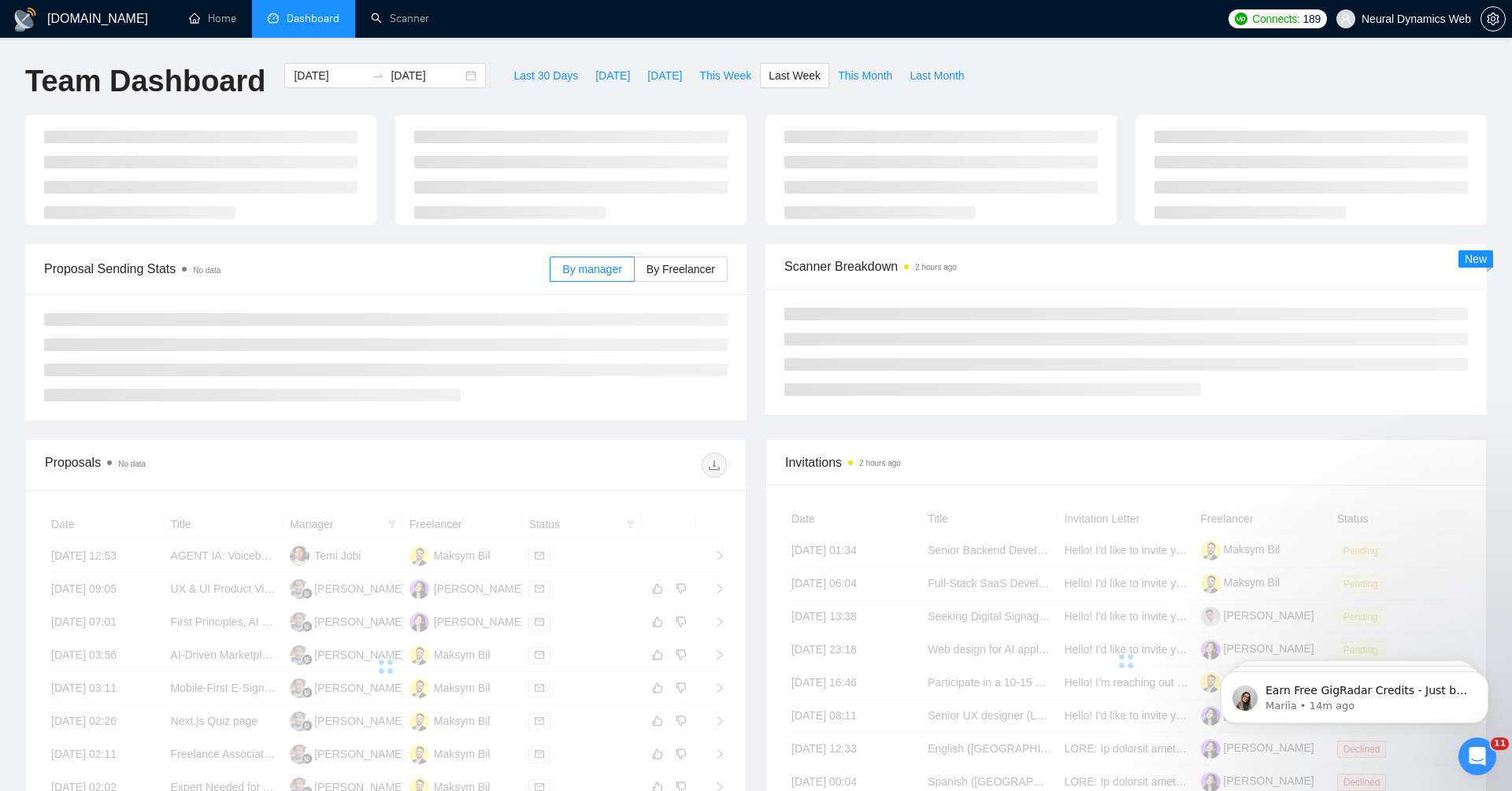
type input "2025-08-11"
type input "2025-08-17"
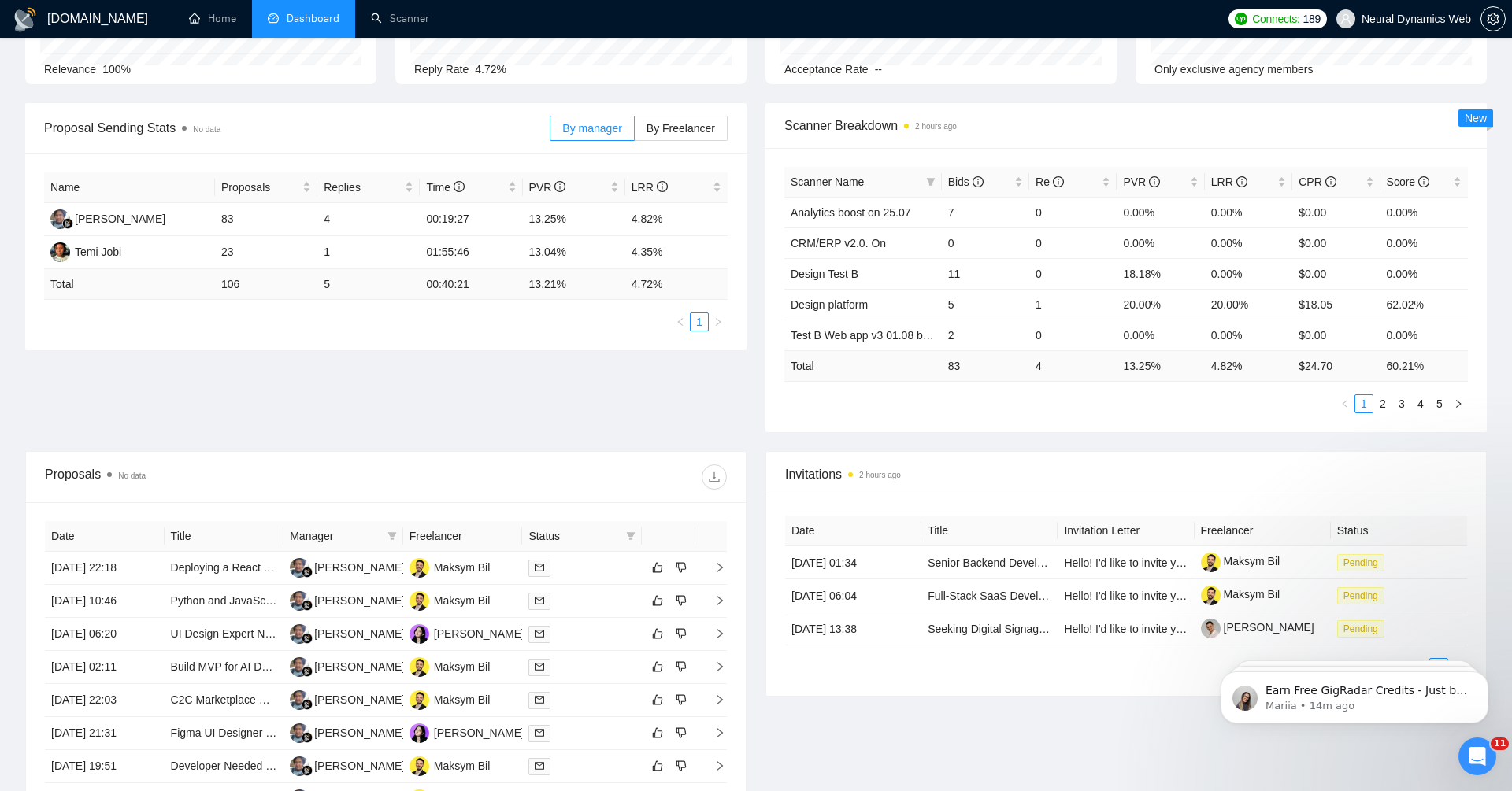
scroll to position [450, 0]
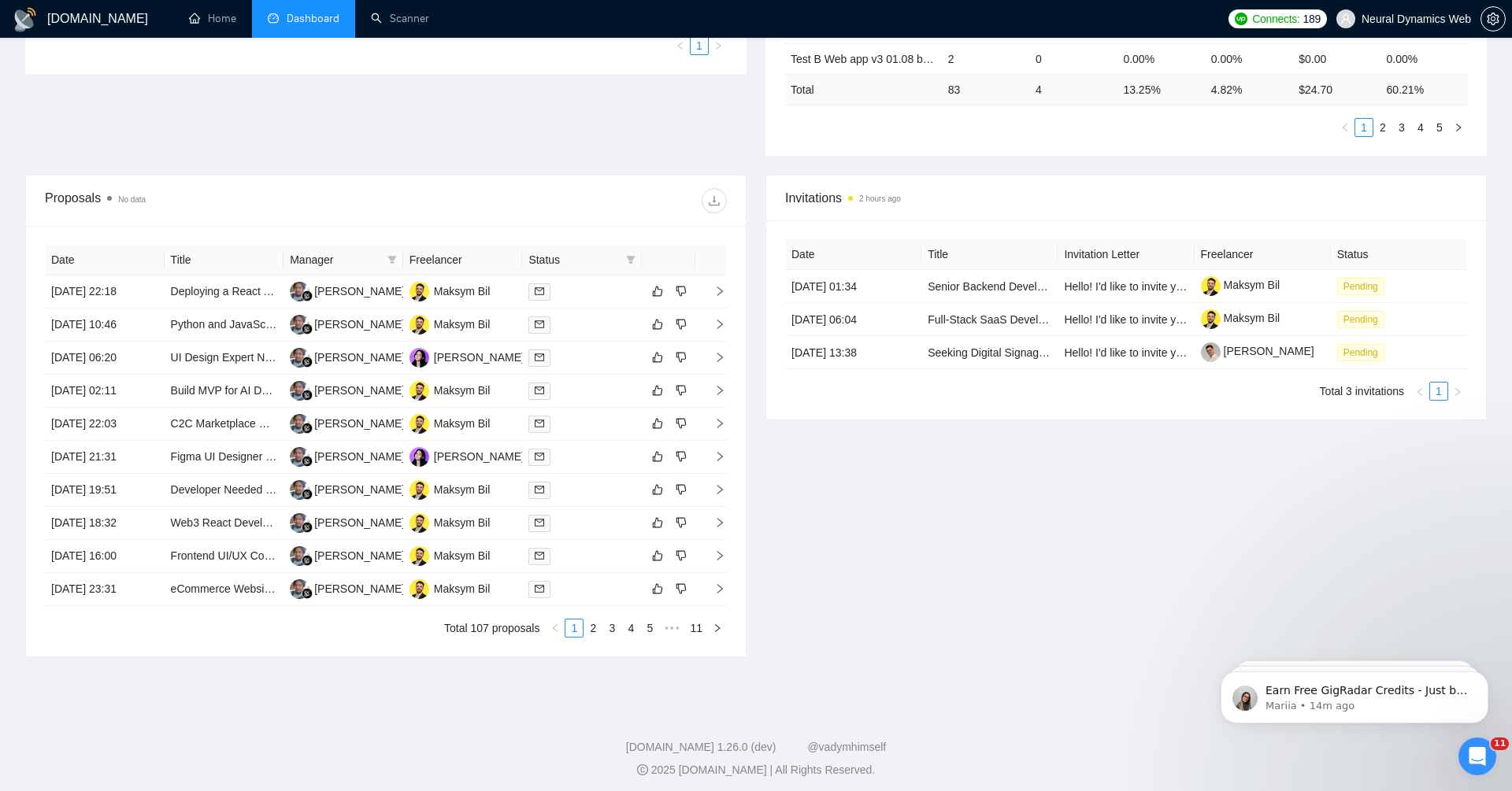
click at [1020, 617] on div "Invitations 2 hours ago Date Title Invitation Letter Freelancer Status 17 Aug, …" at bounding box center [1126, 416] width 740 height 483
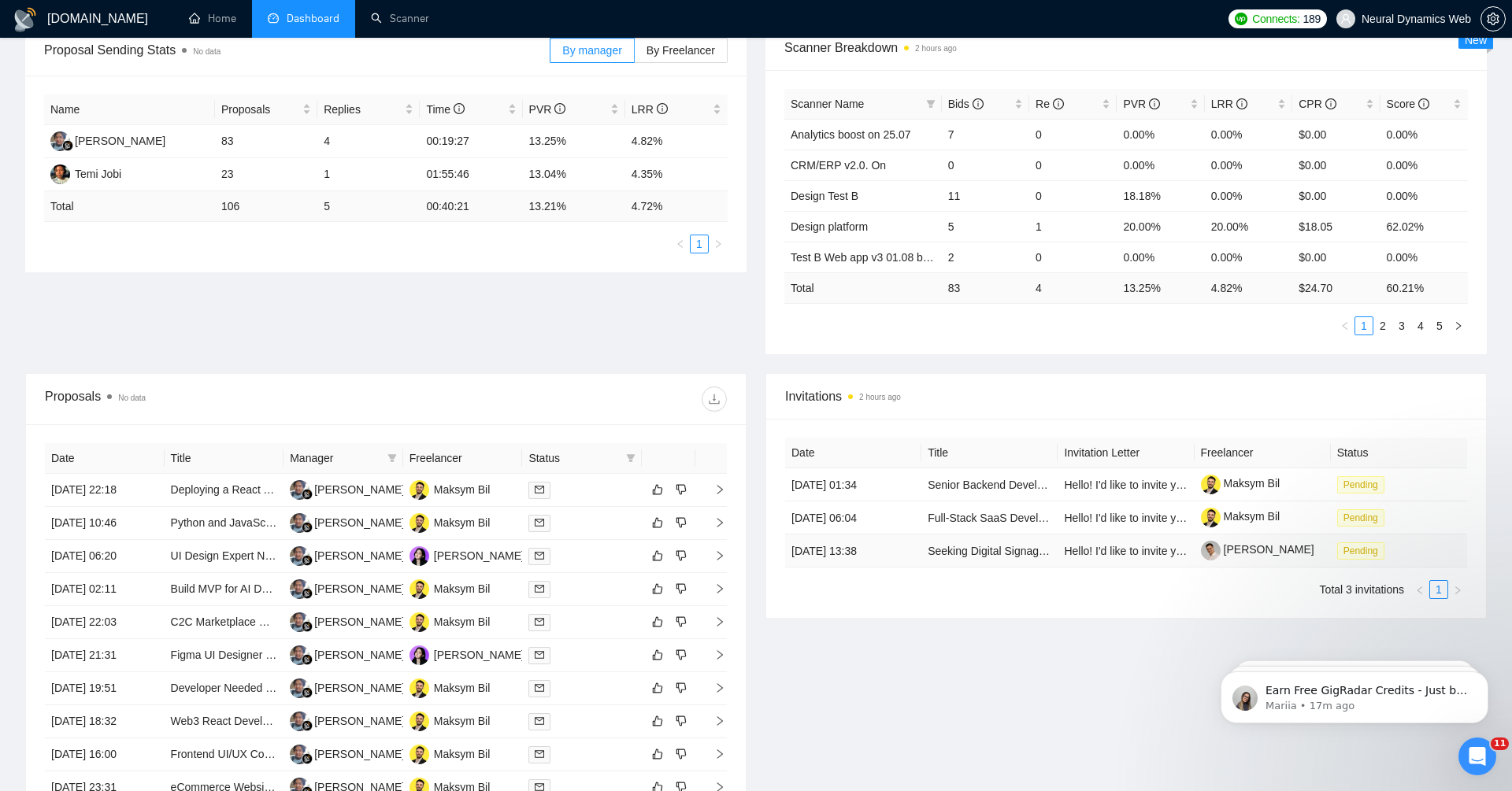
scroll to position [0, 0]
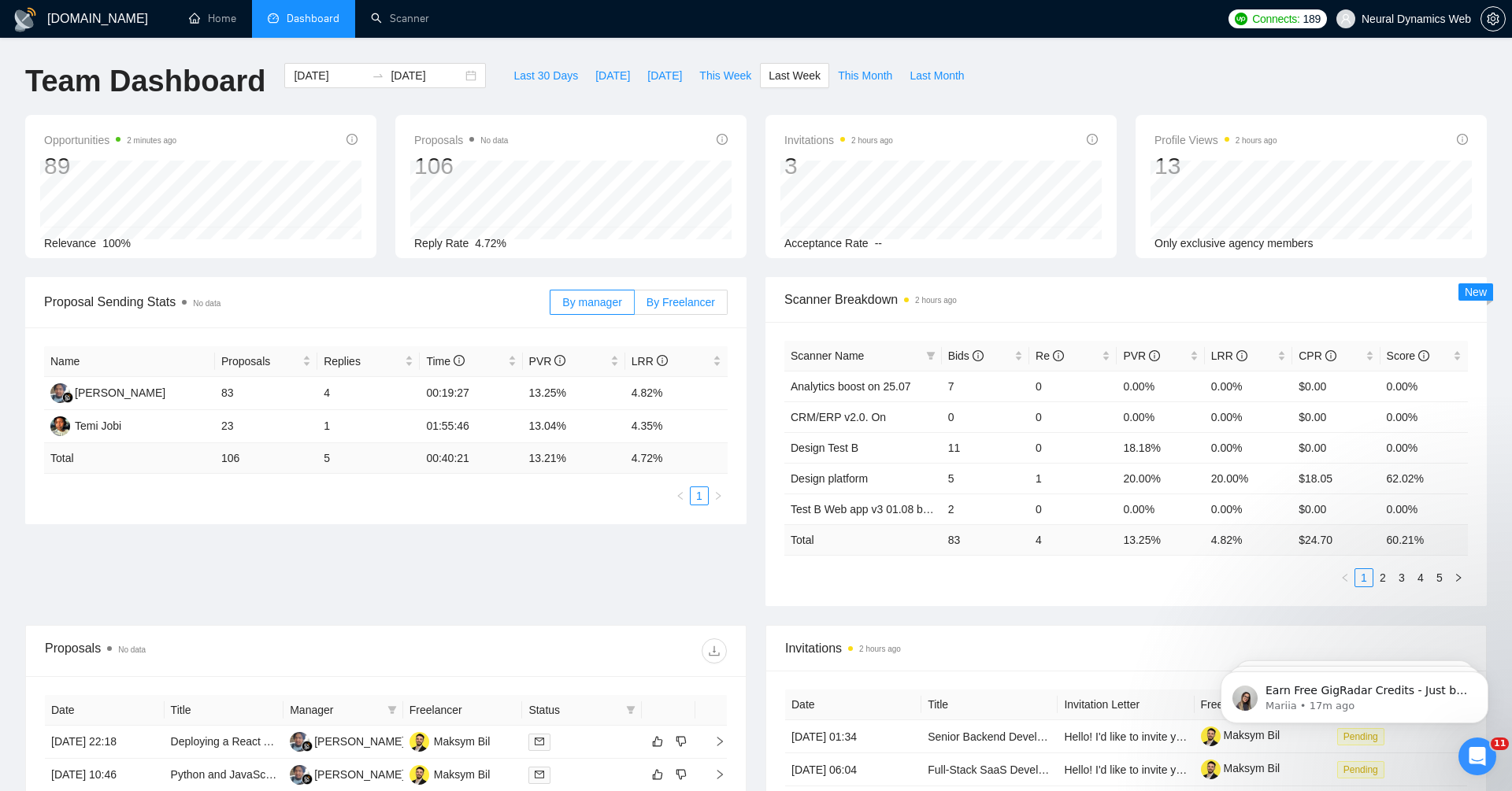
click at [677, 312] on label "By Freelancer" at bounding box center [681, 302] width 93 height 25
click at [635, 306] on input "By Freelancer" at bounding box center [635, 306] width 0 height 0
click at [110, 387] on div "Maksym Bil" at bounding box center [103, 392] width 57 height 17
click at [379, 20] on link "Scanner" at bounding box center [400, 18] width 58 height 13
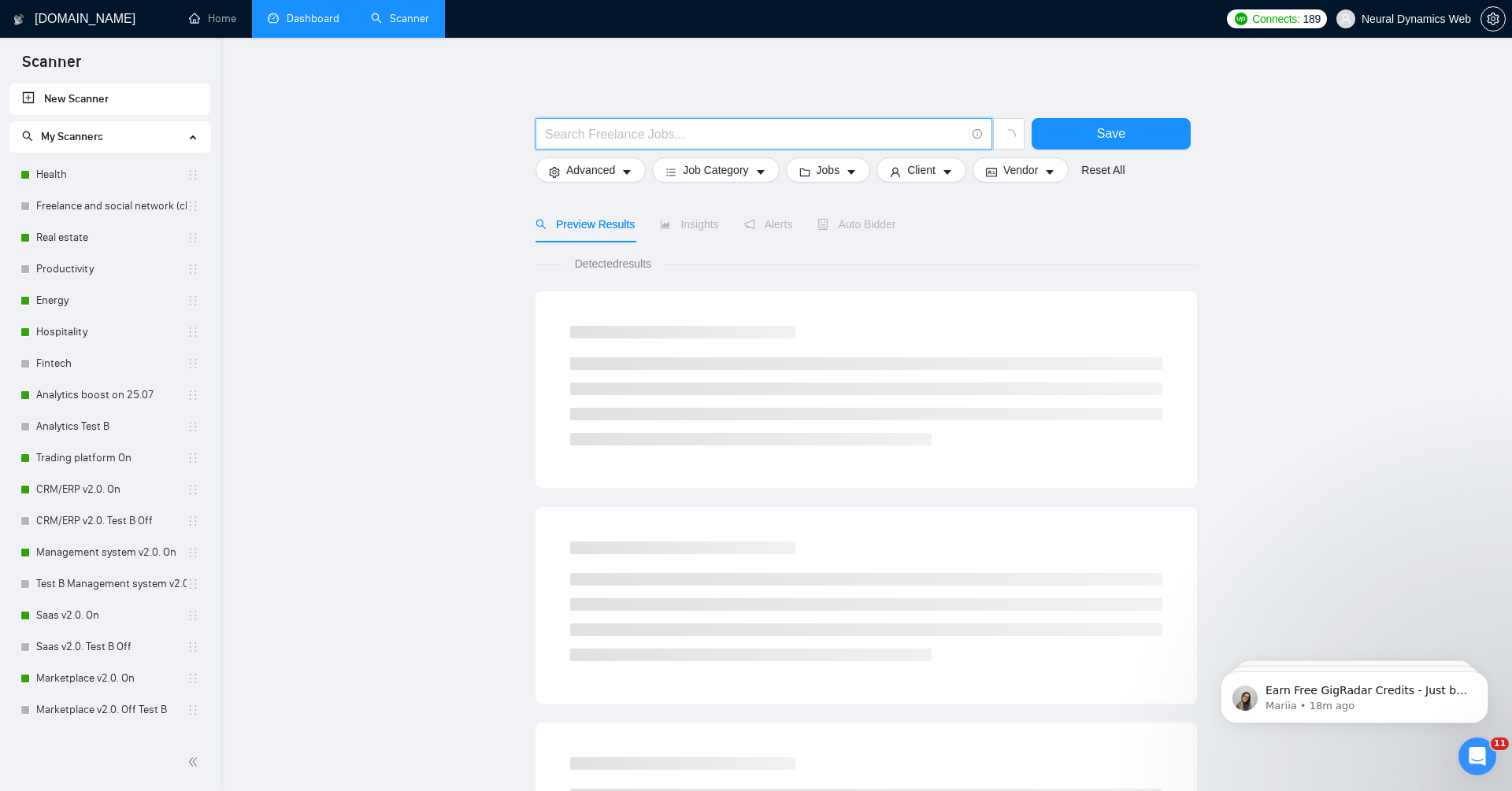
click at [852, 124] on input "text" at bounding box center [755, 134] width 420 height 20
type input "web developer ai"
click at [1449, 292] on main "web developer ai Save Advanced Job Category Jobs Client Vendor Reset All Previe…" at bounding box center [866, 707] width 1241 height 1288
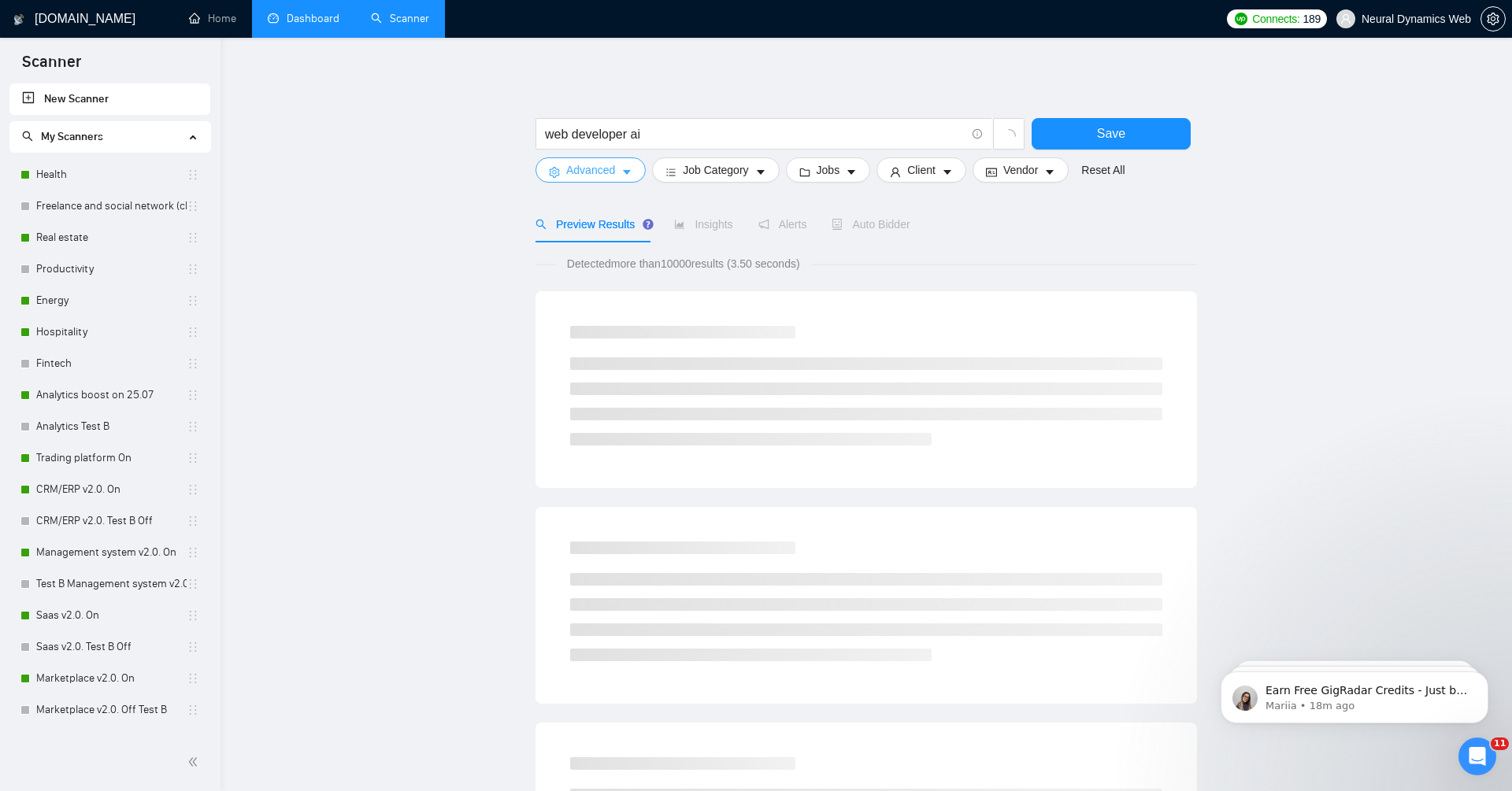
click at [582, 175] on span "Advanced" at bounding box center [590, 169] width 49 height 17
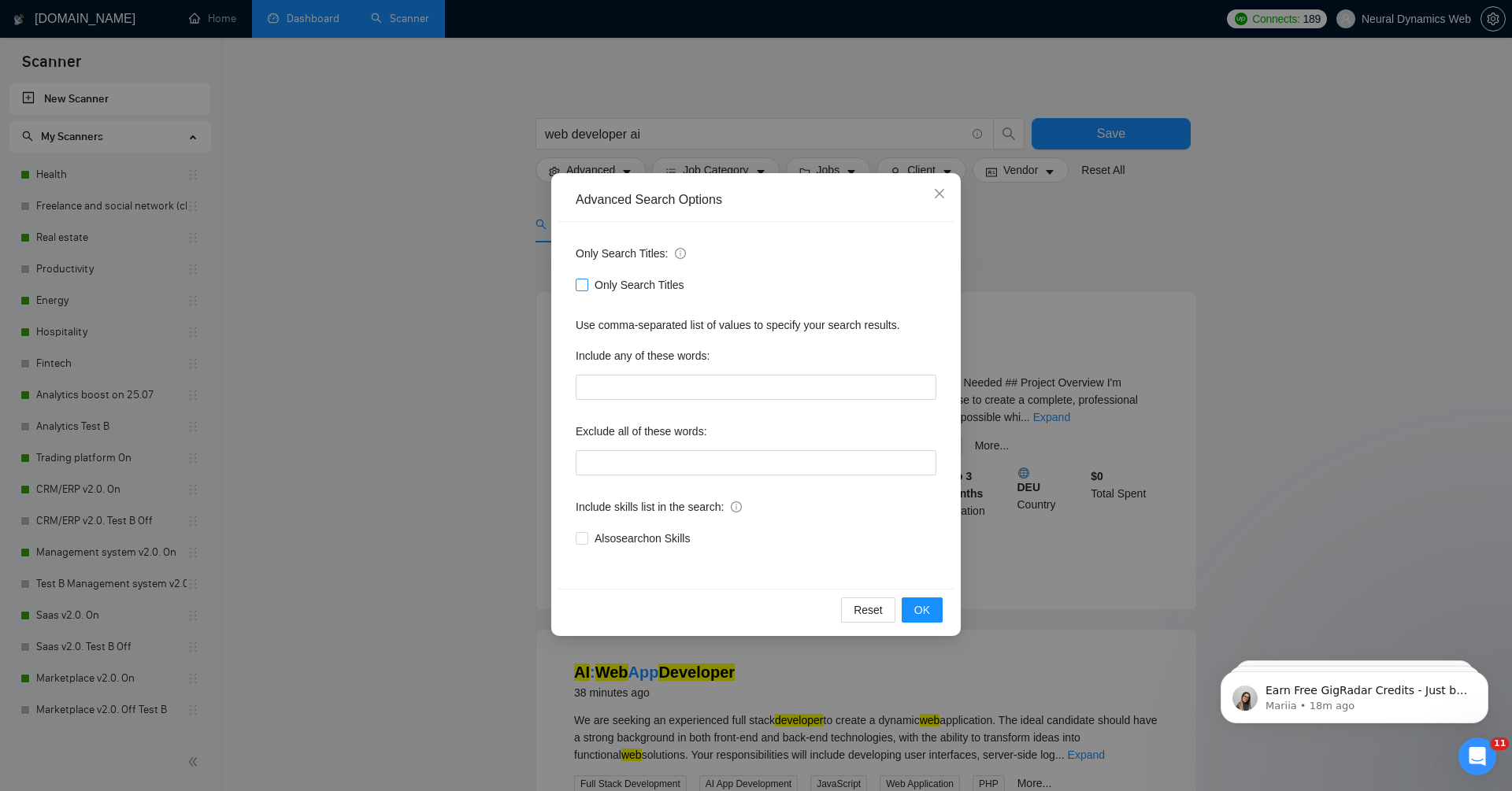
click at [604, 287] on span "Only Search Titles" at bounding box center [639, 284] width 102 height 17
click at [587, 287] on input "Only Search Titles" at bounding box center [581, 284] width 11 height 11
checkbox input "true"
click at [930, 613] on button "OK" at bounding box center [921, 610] width 41 height 25
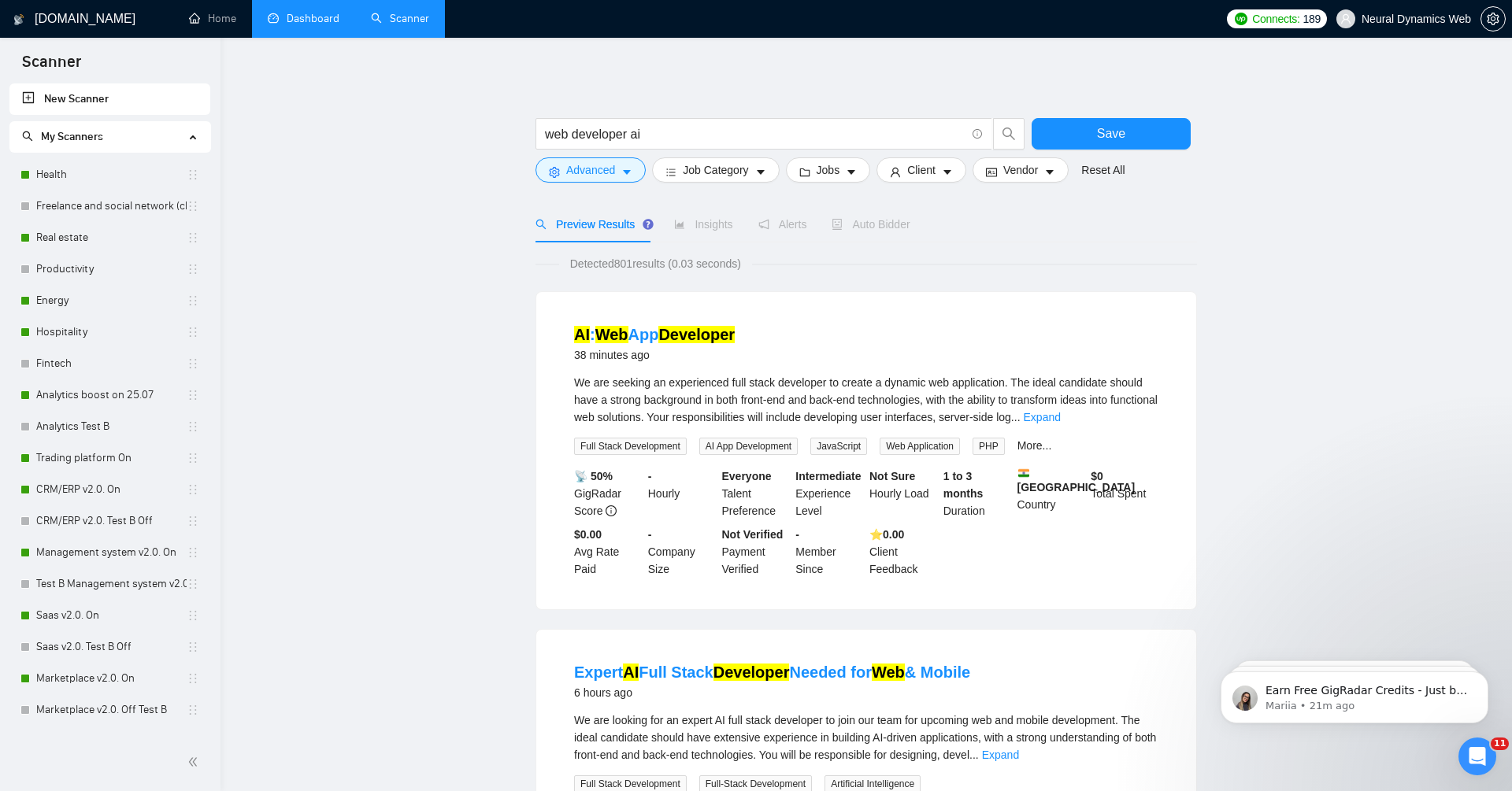
click at [286, 12] on link "Dashboard" at bounding box center [304, 18] width 72 height 13
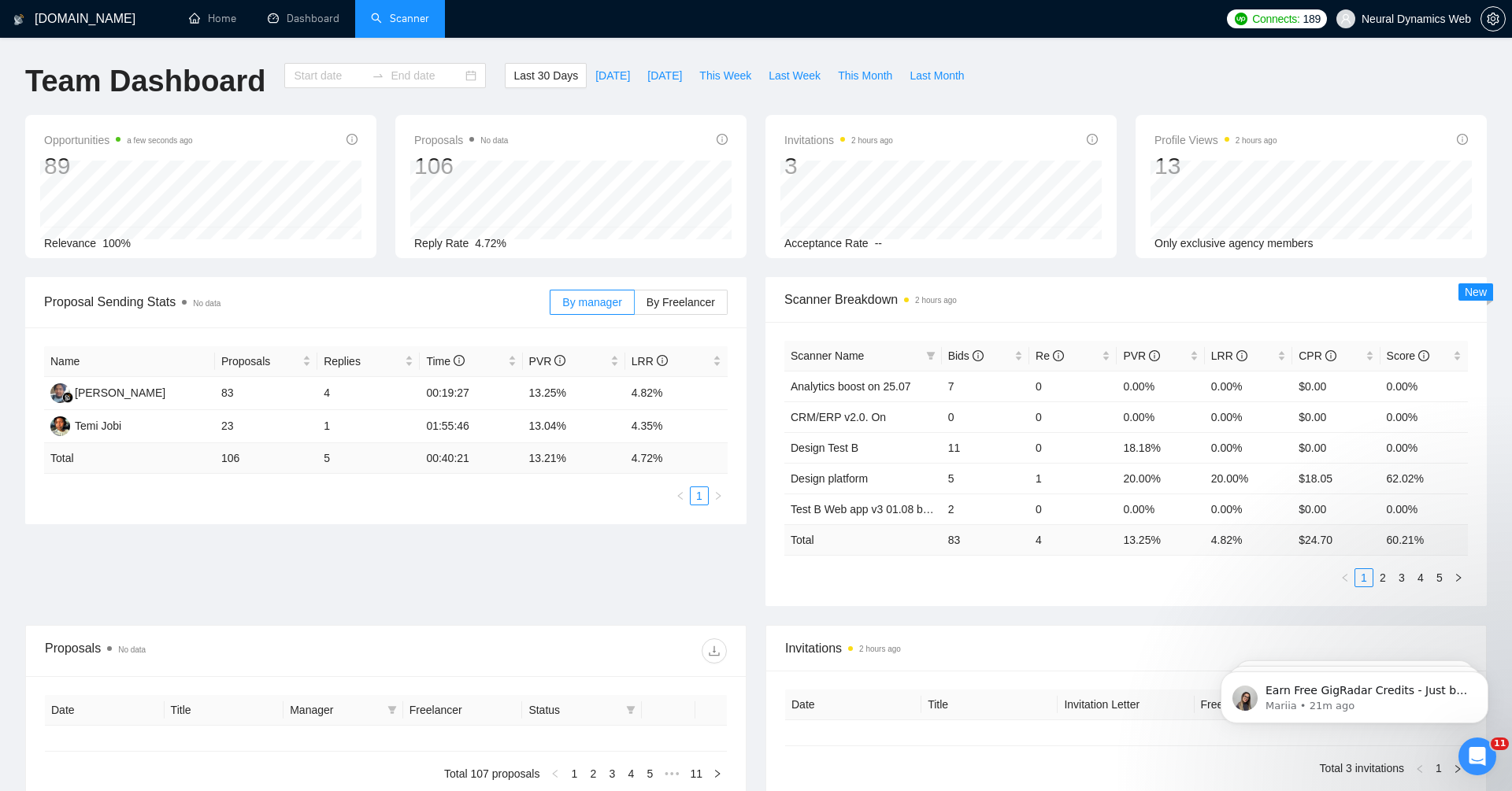
type input "2025-07-20"
type input "2025-08-19"
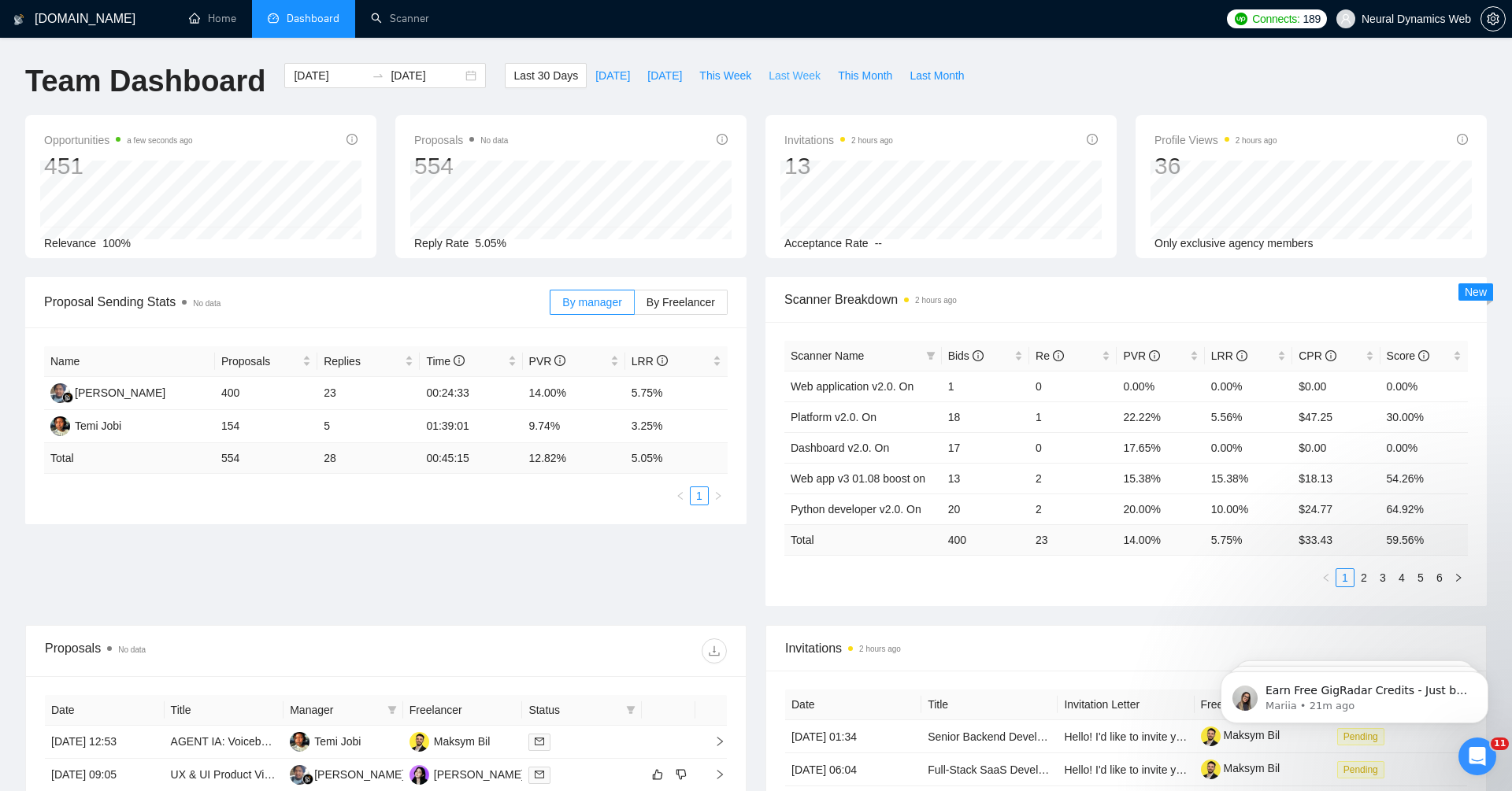
click at [794, 75] on span "Last Week" at bounding box center [794, 75] width 52 height 17
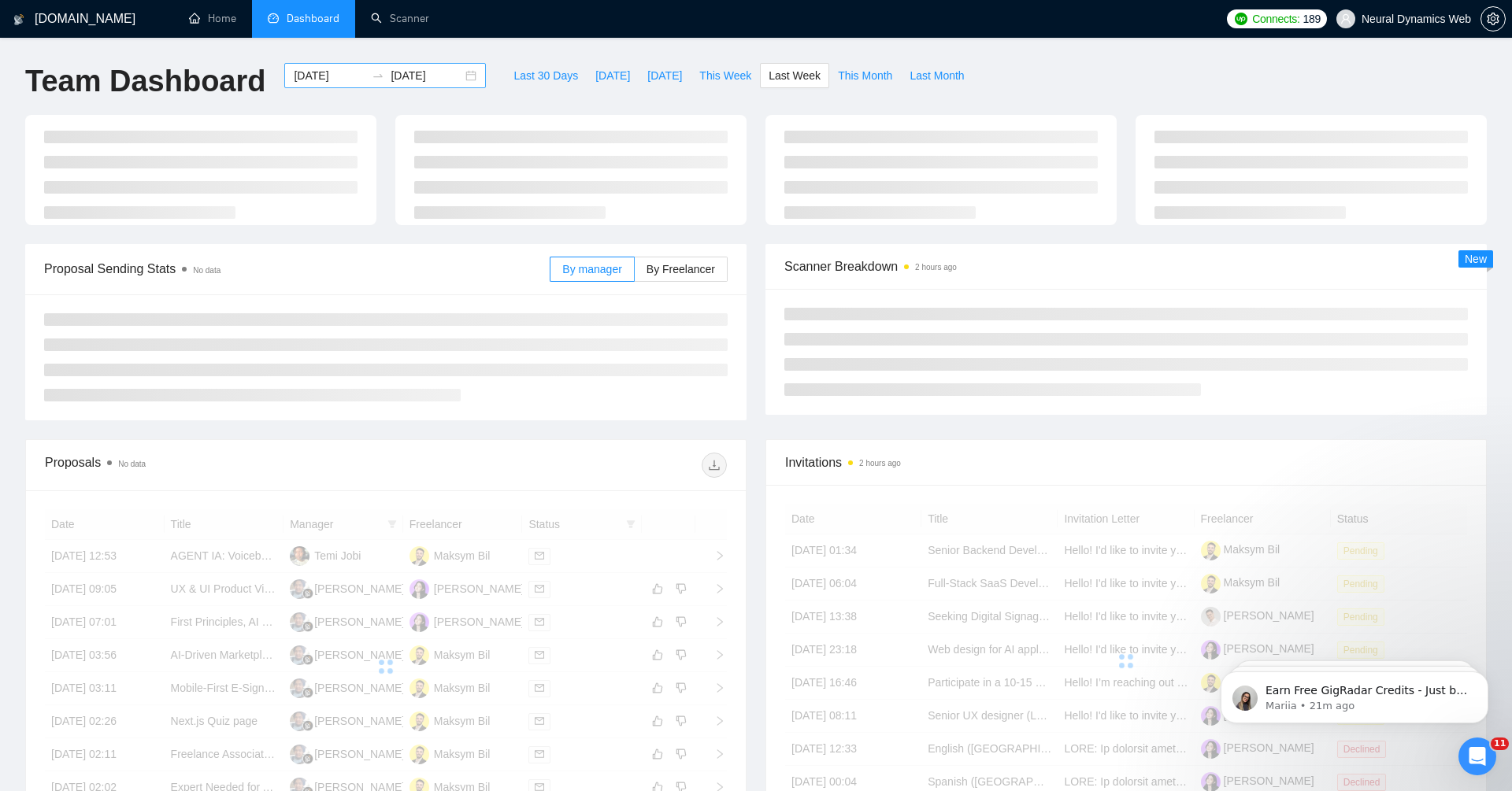
type input "2025-08-11"
type input "2025-08-17"
click at [304, 75] on input "2025-08-11" at bounding box center [330, 75] width 72 height 17
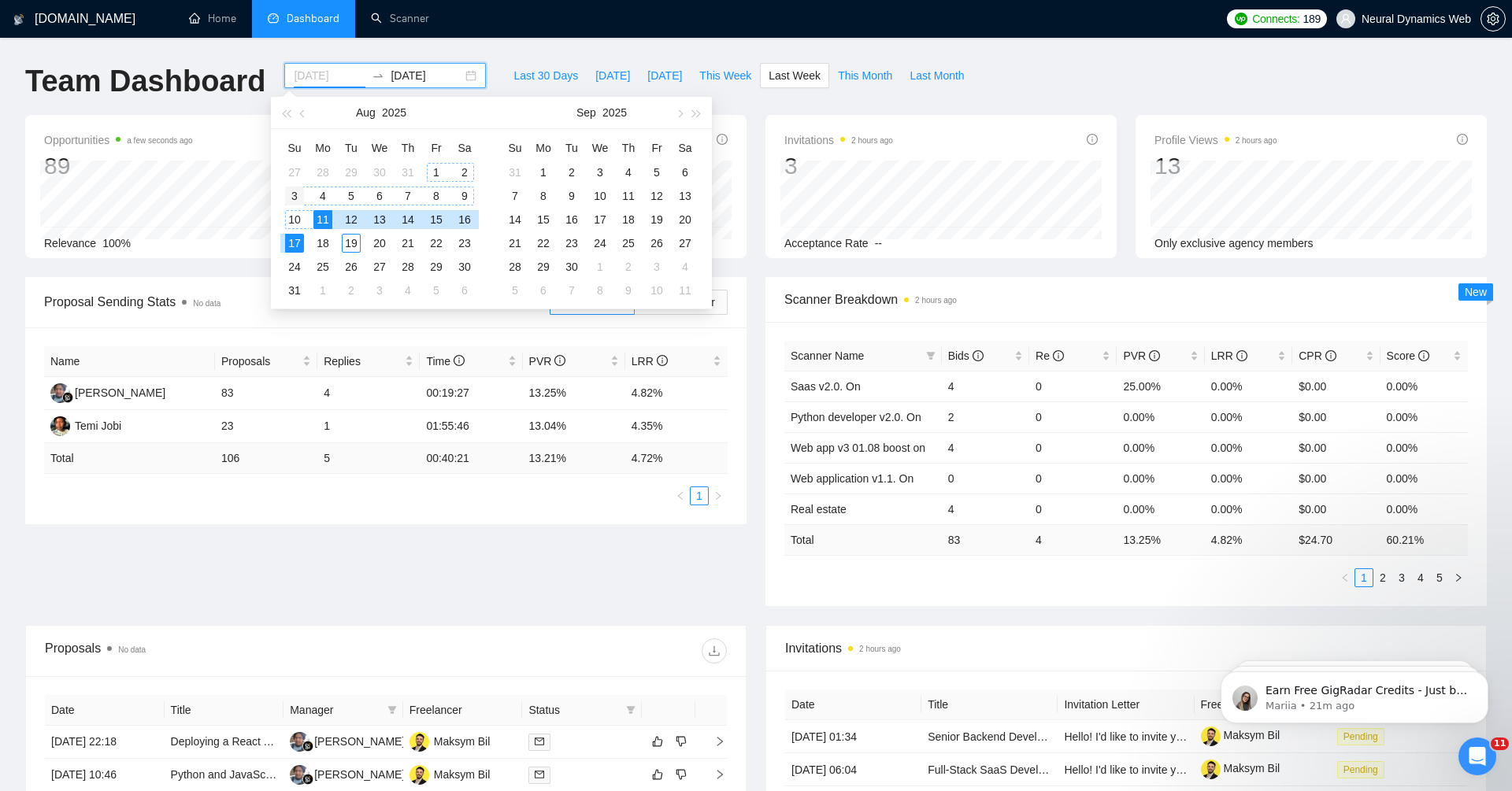
type input "2025-08-03"
click at [291, 194] on div "3" at bounding box center [294, 196] width 19 height 19
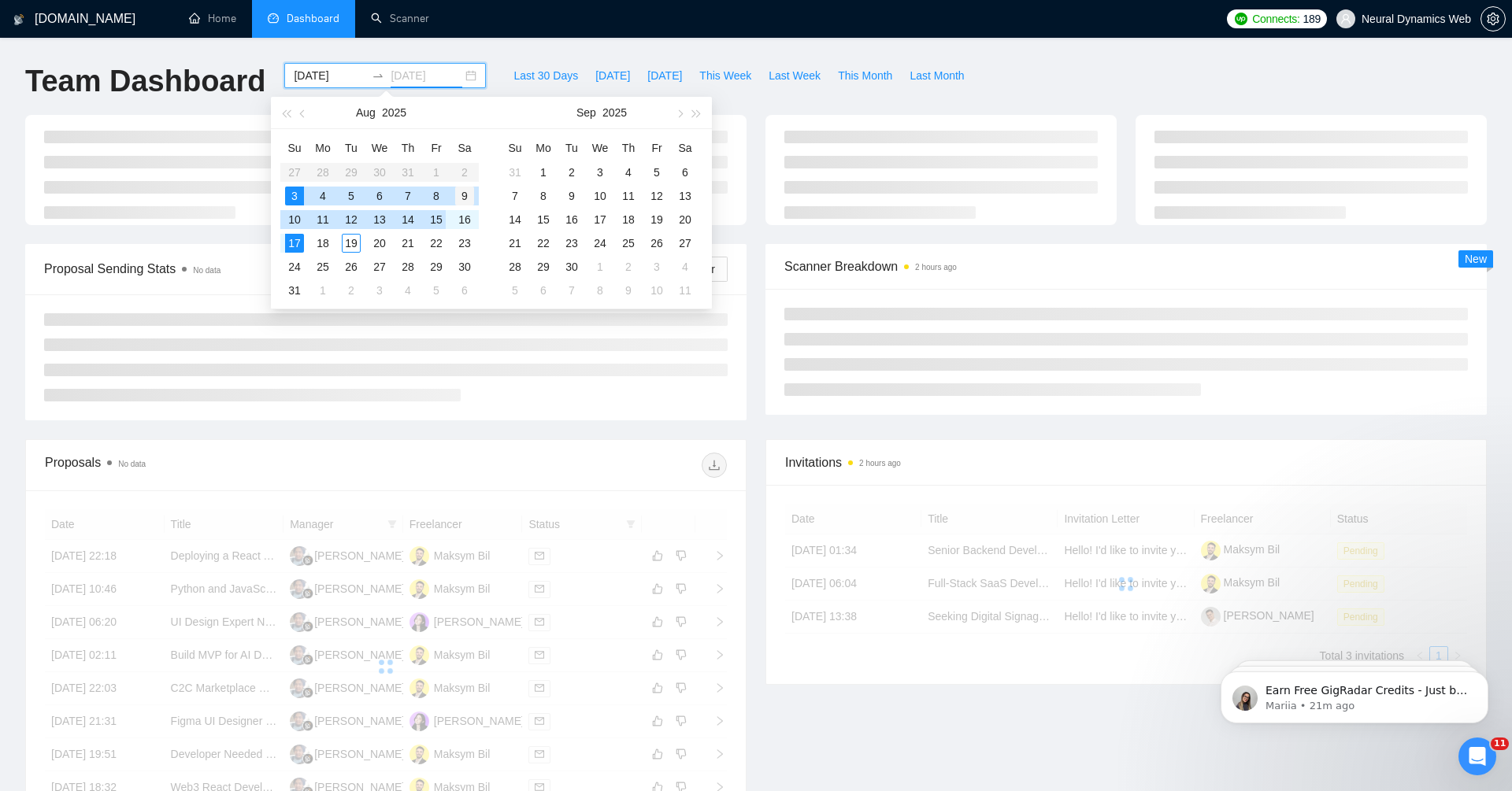
type input "2025-08-09"
click at [466, 197] on div "9" at bounding box center [464, 196] width 19 height 19
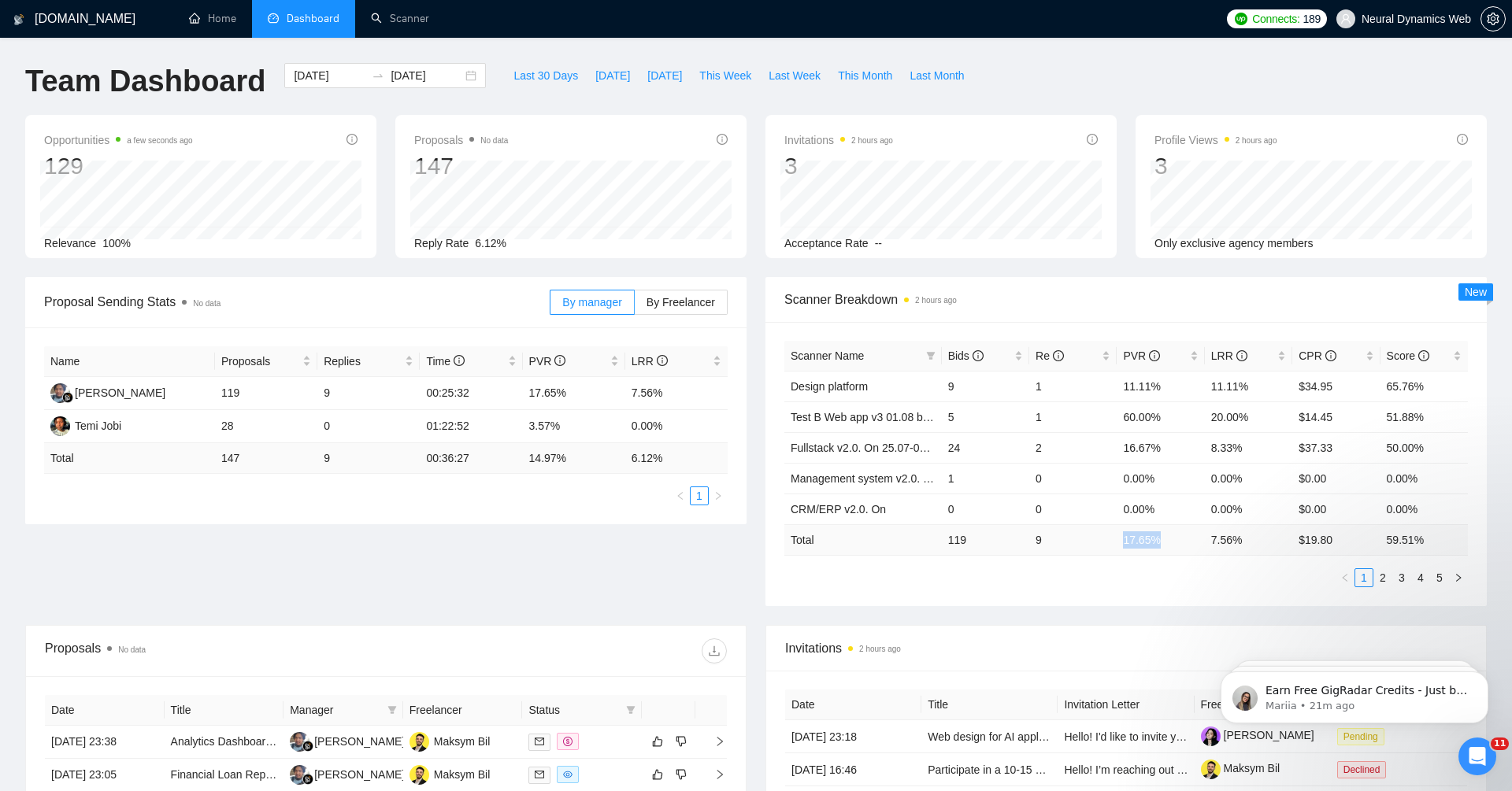
drag, startPoint x: 1122, startPoint y: 536, endPoint x: 1173, endPoint y: 539, distance: 51.2
click at [1171, 536] on td "17.65 %" at bounding box center [1159, 539] width 87 height 31
click at [805, 81] on span "Last Week" at bounding box center [794, 75] width 52 height 17
type input "2025-08-11"
type input "2025-08-17"
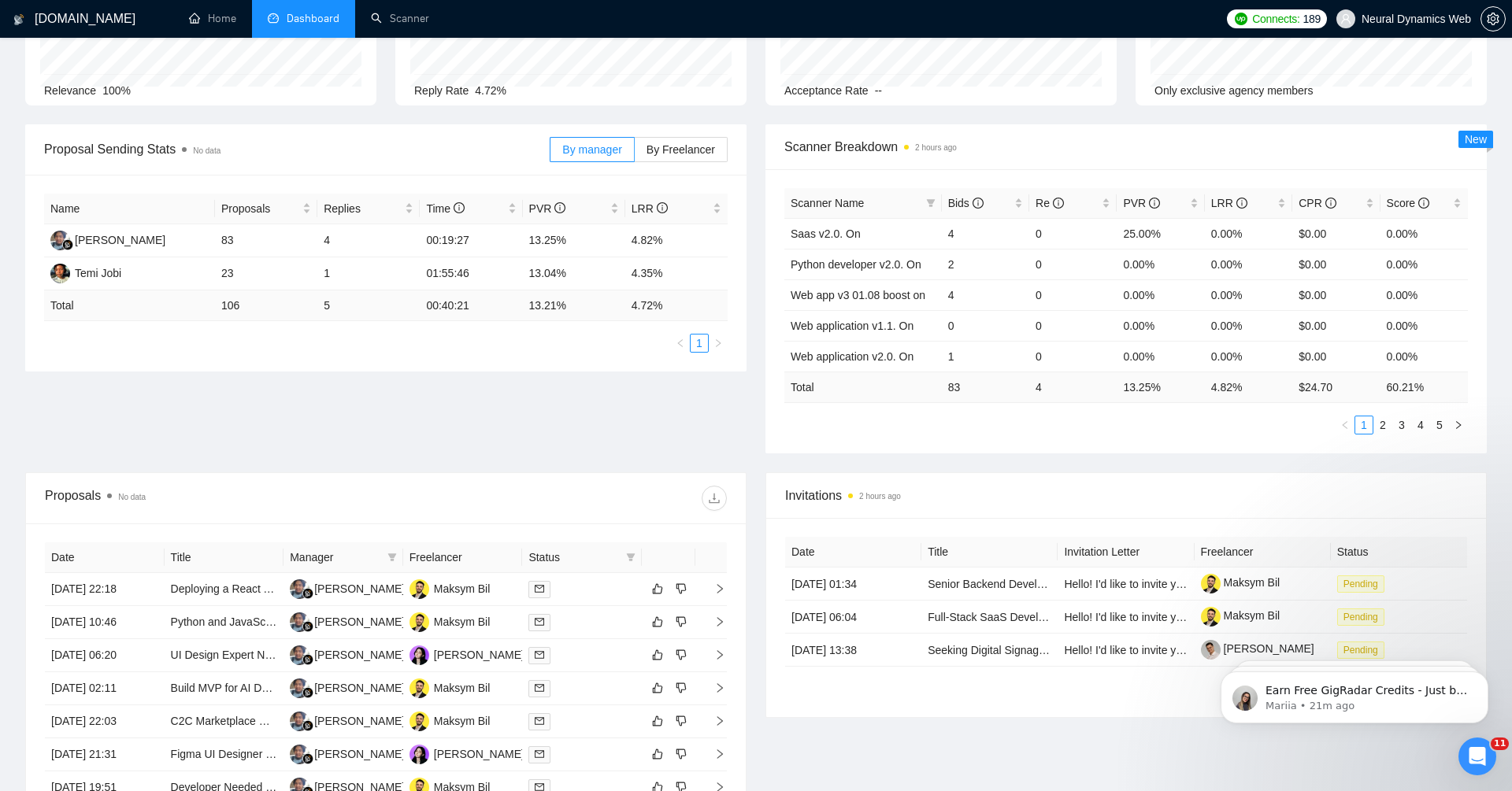
scroll to position [171, 0]
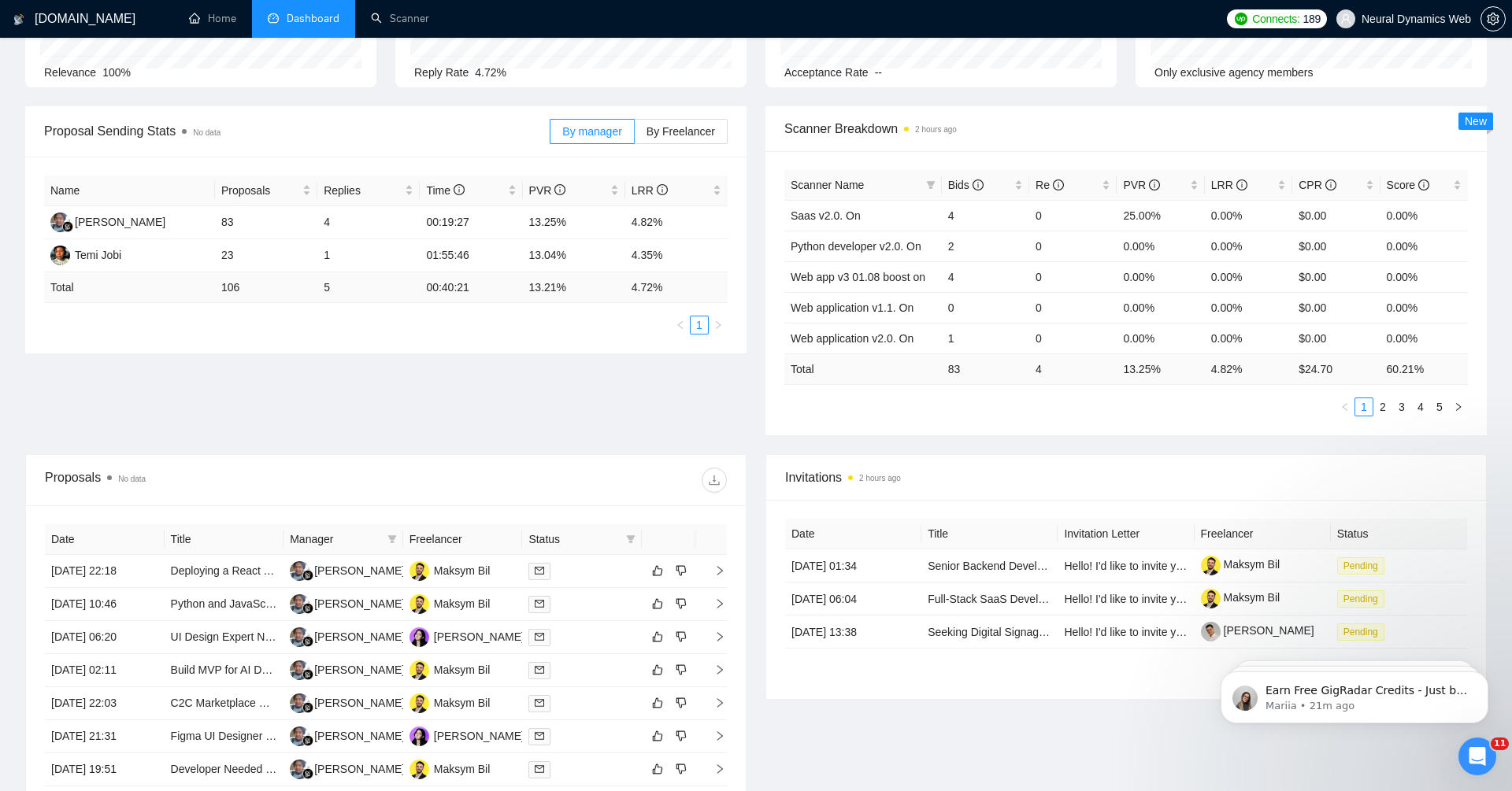
click at [1175, 416] on div "Scanner Name Bids Re PVR LRR CPR Score Saas v2.0. On 4 0 25.00% 0.00% $0.00 0.0…" at bounding box center [1125, 293] width 721 height 284
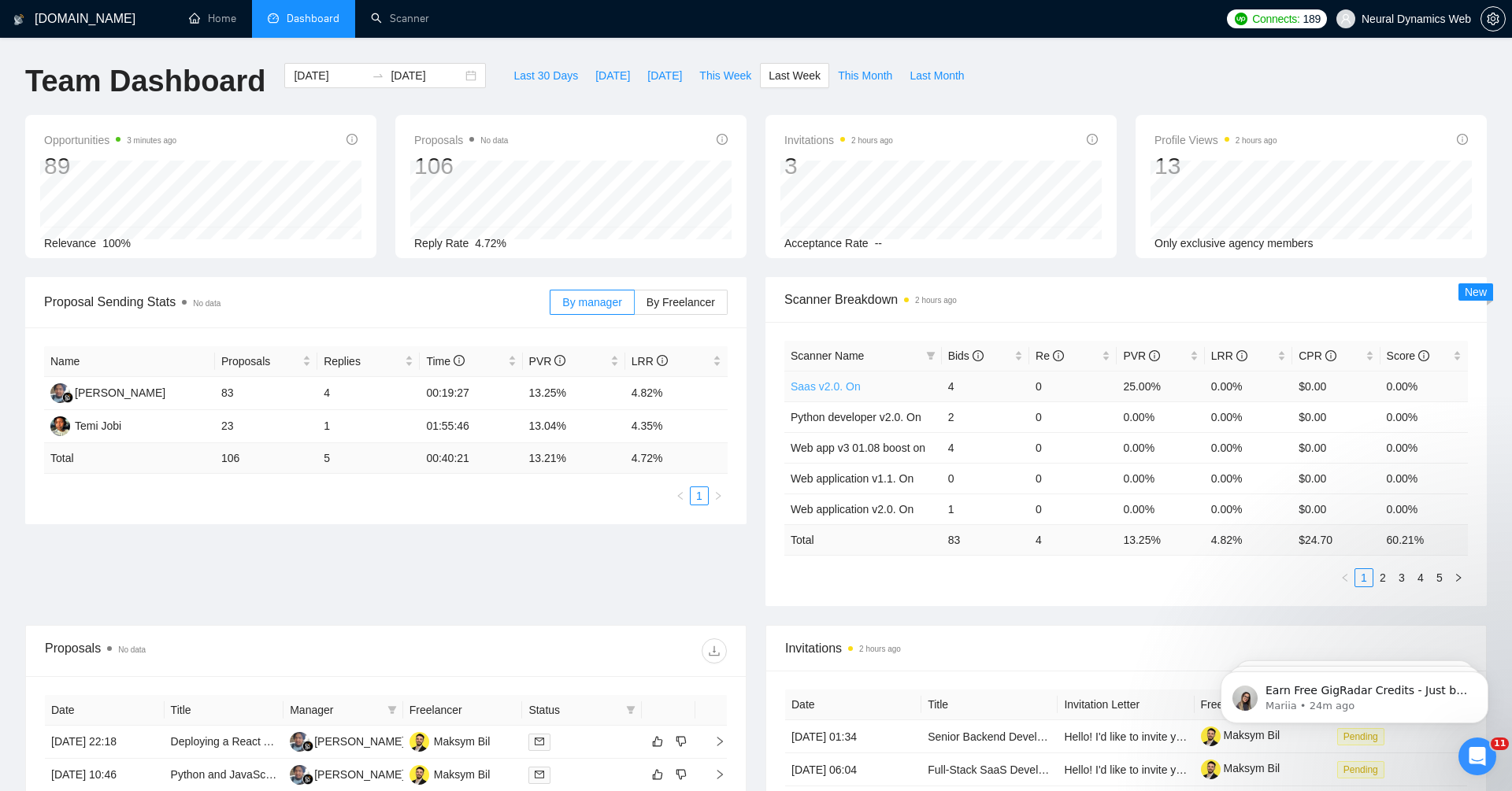
click at [845, 388] on link "Saas v2.0. On" at bounding box center [825, 386] width 70 height 13
click at [545, 77] on span "Last 30 Days" at bounding box center [545, 75] width 65 height 17
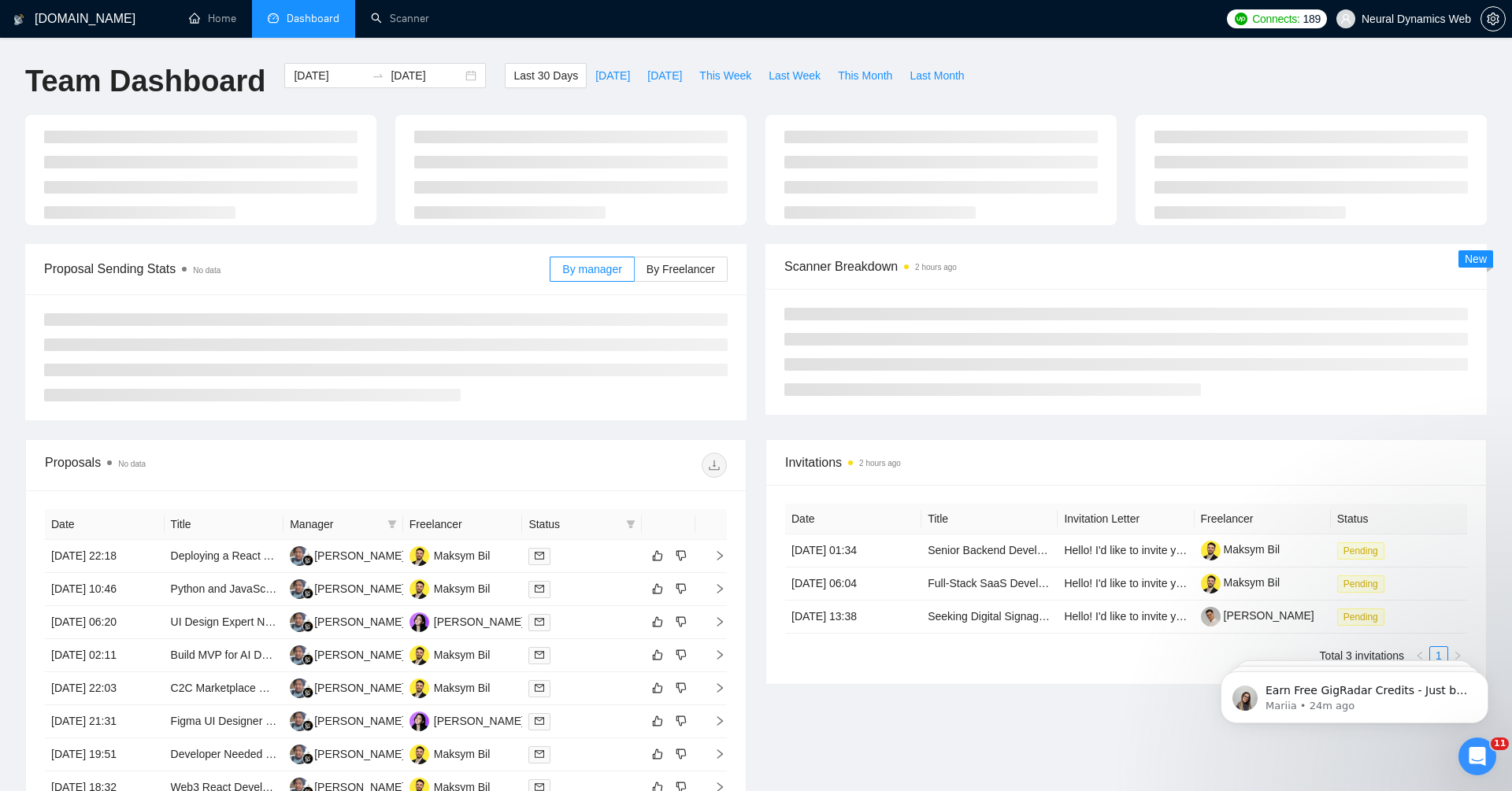
type input "2025-07-20"
type input "2025-08-19"
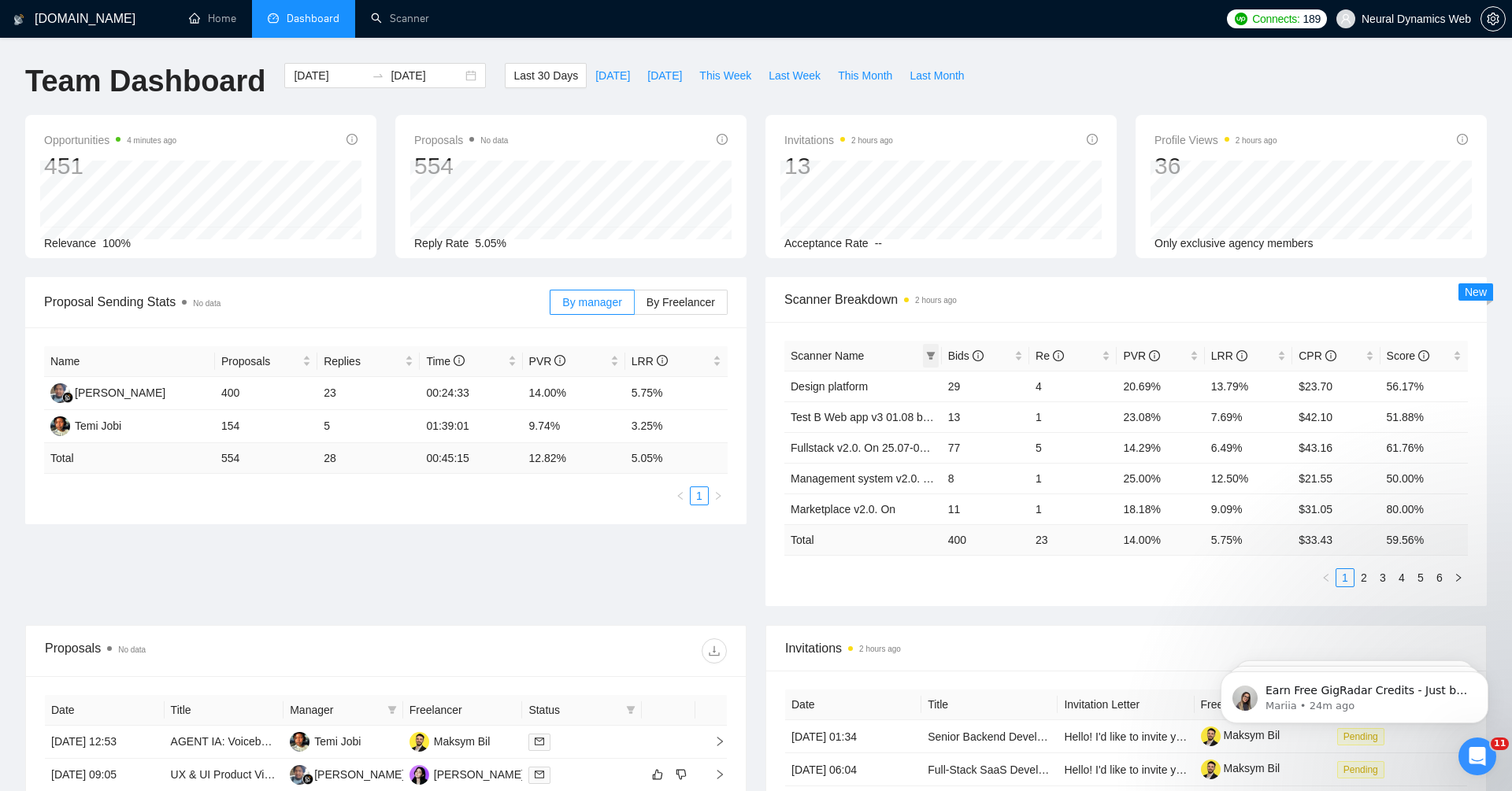
click at [923, 351] on span at bounding box center [931, 356] width 16 height 24
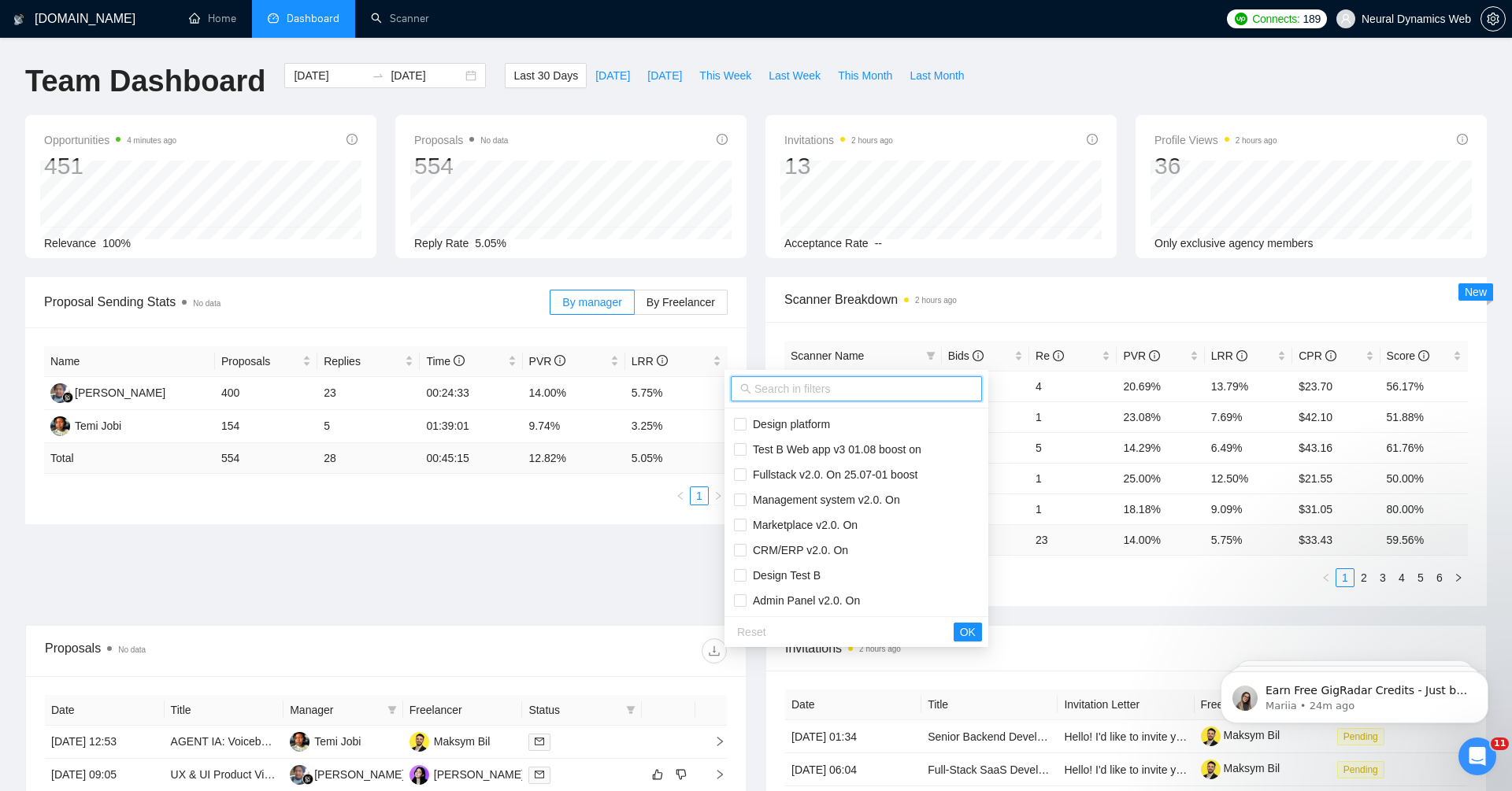
click at [869, 385] on input "text" at bounding box center [863, 388] width 218 height 17
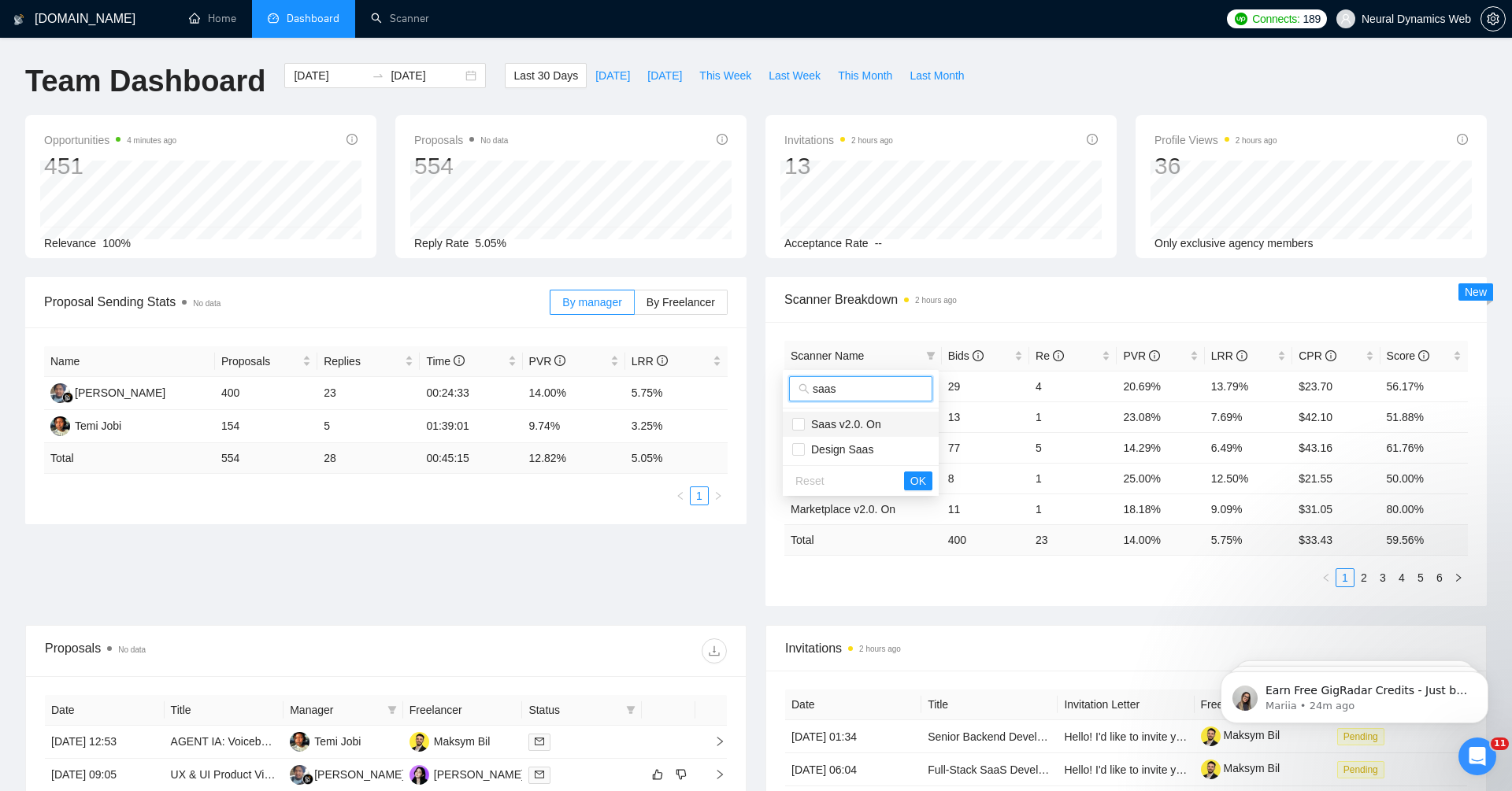
type input "saas"
click at [883, 423] on span "Saas v2.0. On" at bounding box center [860, 424] width 137 height 17
checkbox input "true"
click at [889, 446] on span "Design Saas" at bounding box center [860, 449] width 137 height 17
checkbox input "true"
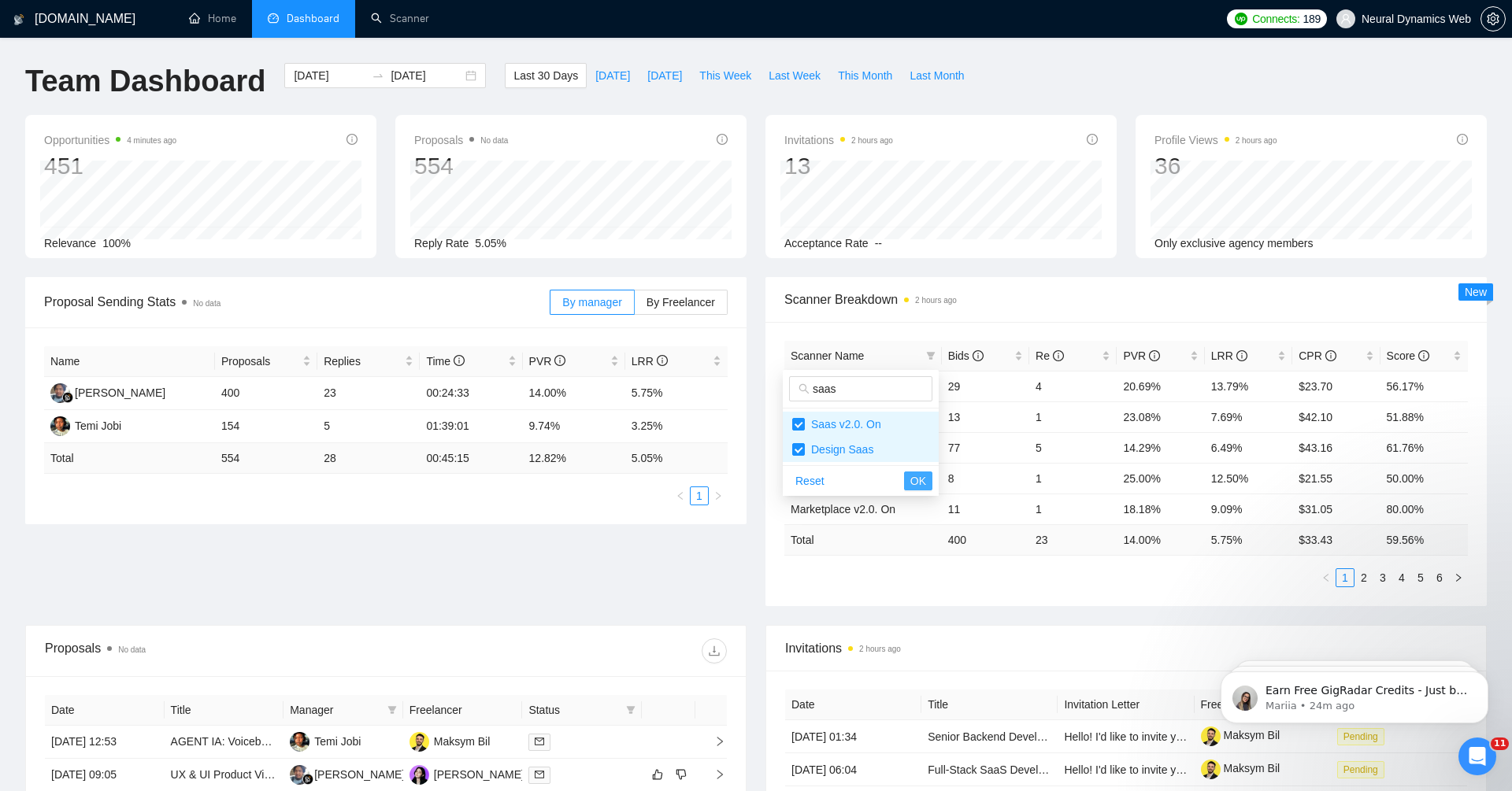
click at [919, 478] on span "OK" at bounding box center [918, 480] width 16 height 17
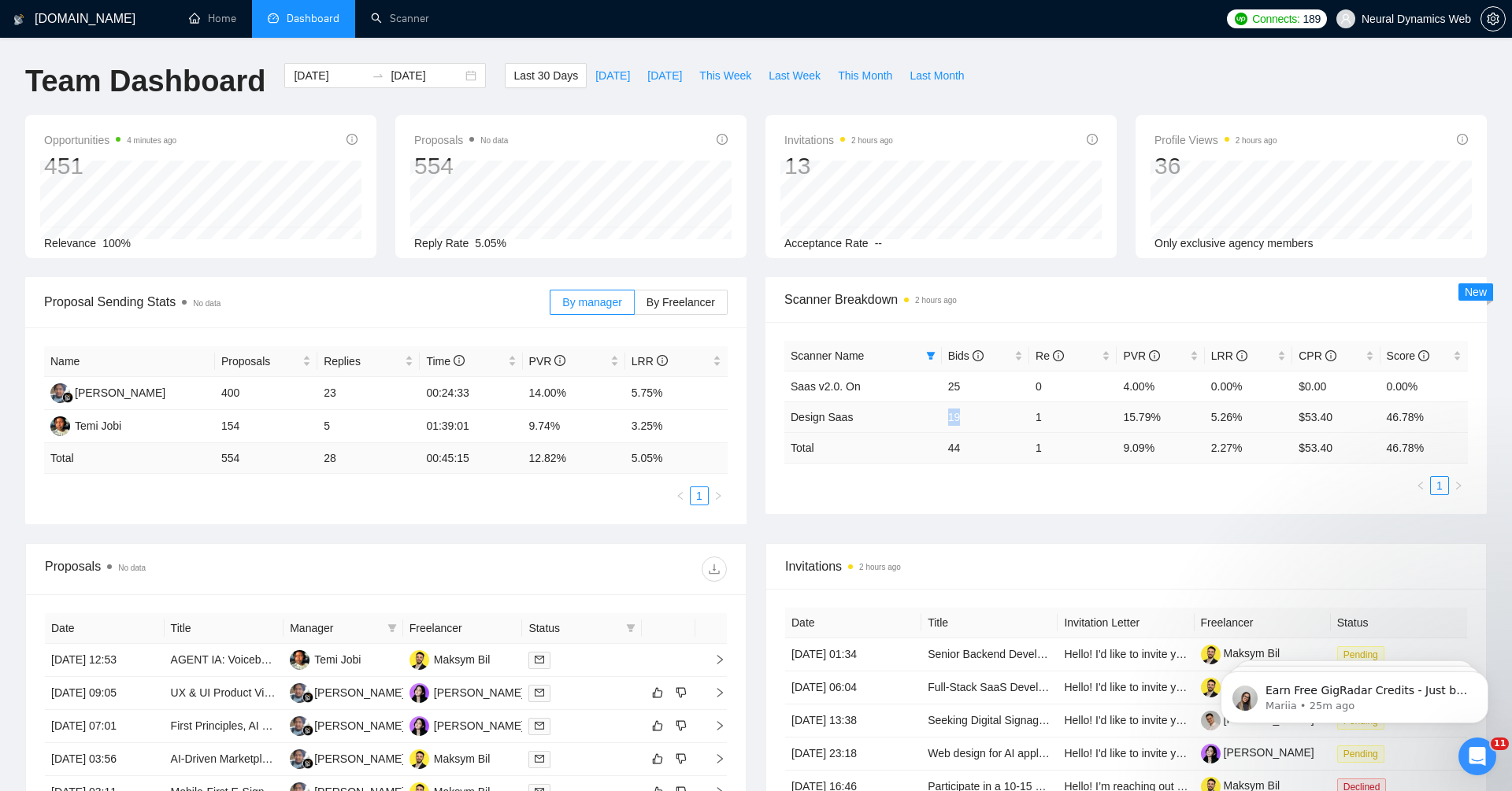
drag, startPoint x: 944, startPoint y: 415, endPoint x: 1019, endPoint y: 415, distance: 74.8
click at [1019, 415] on td "19" at bounding box center [985, 417] width 87 height 31
click at [1042, 415] on td "1" at bounding box center [1072, 417] width 87 height 31
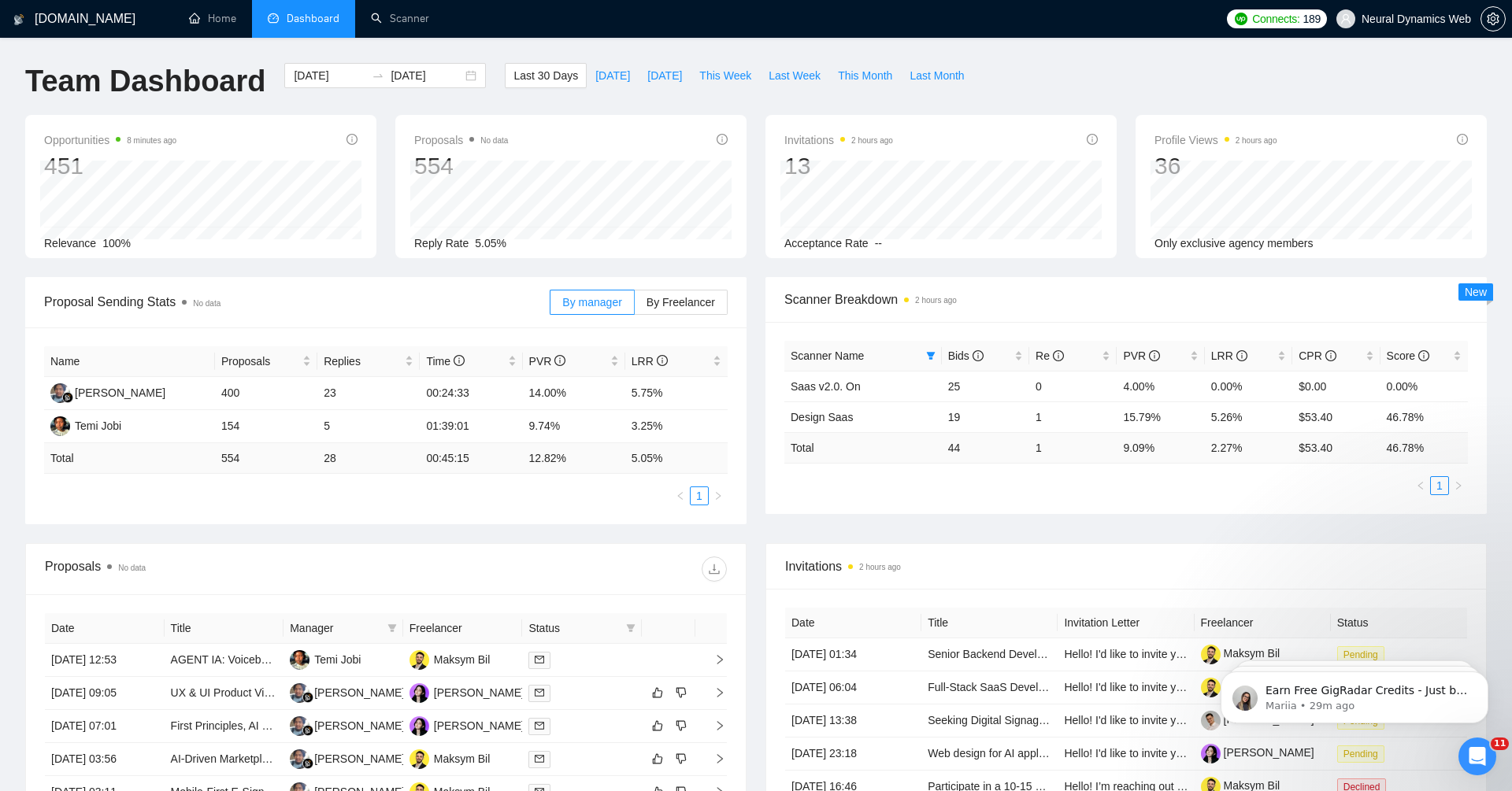
click at [1012, 505] on div "Scanner Name Bids Re PVR LRR CPR Score Saas v2.0. On 25 0 4.00% 0.00% $0.00 0.0…" at bounding box center [1125, 418] width 721 height 192
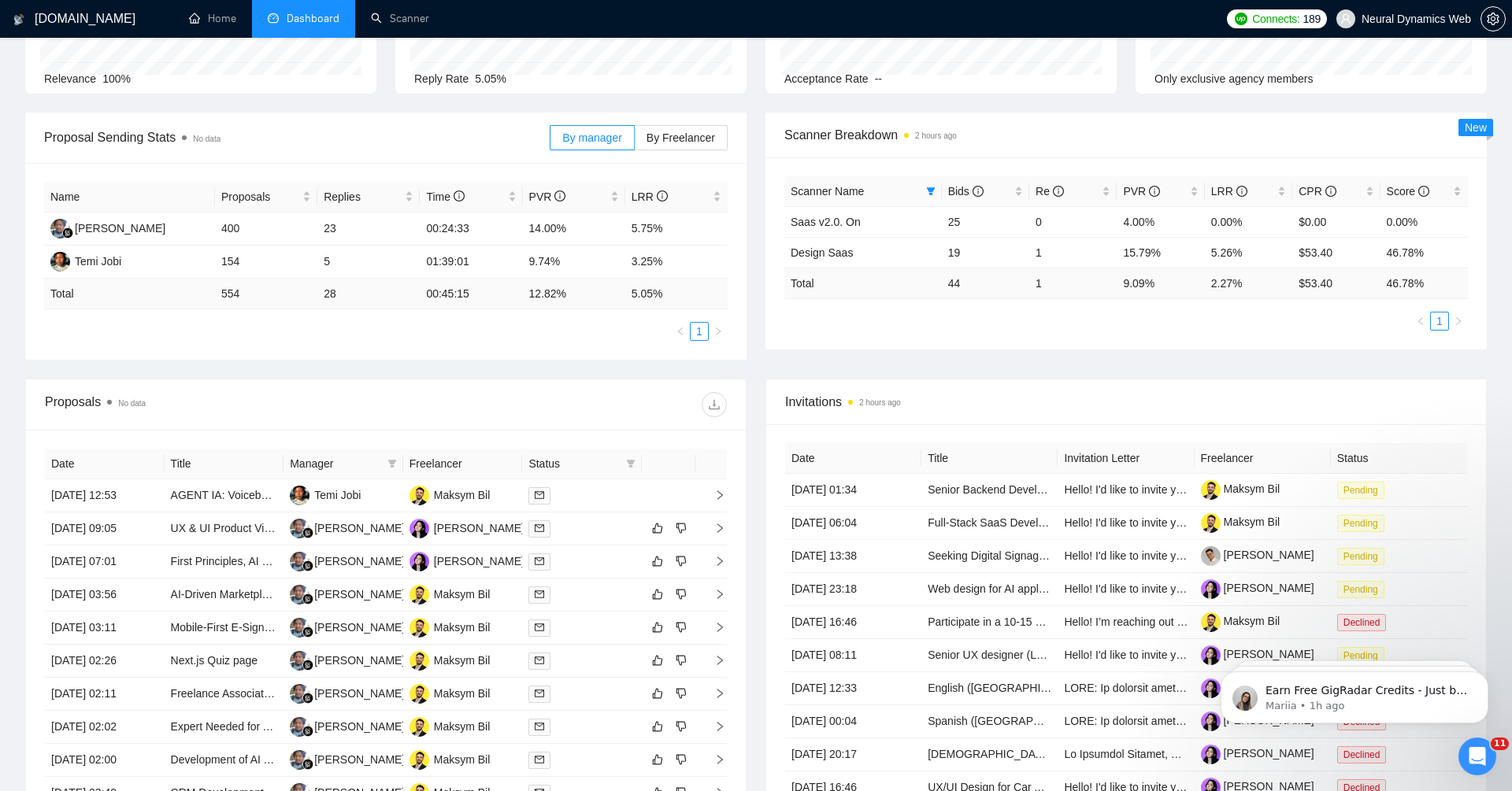
scroll to position [227, 0]
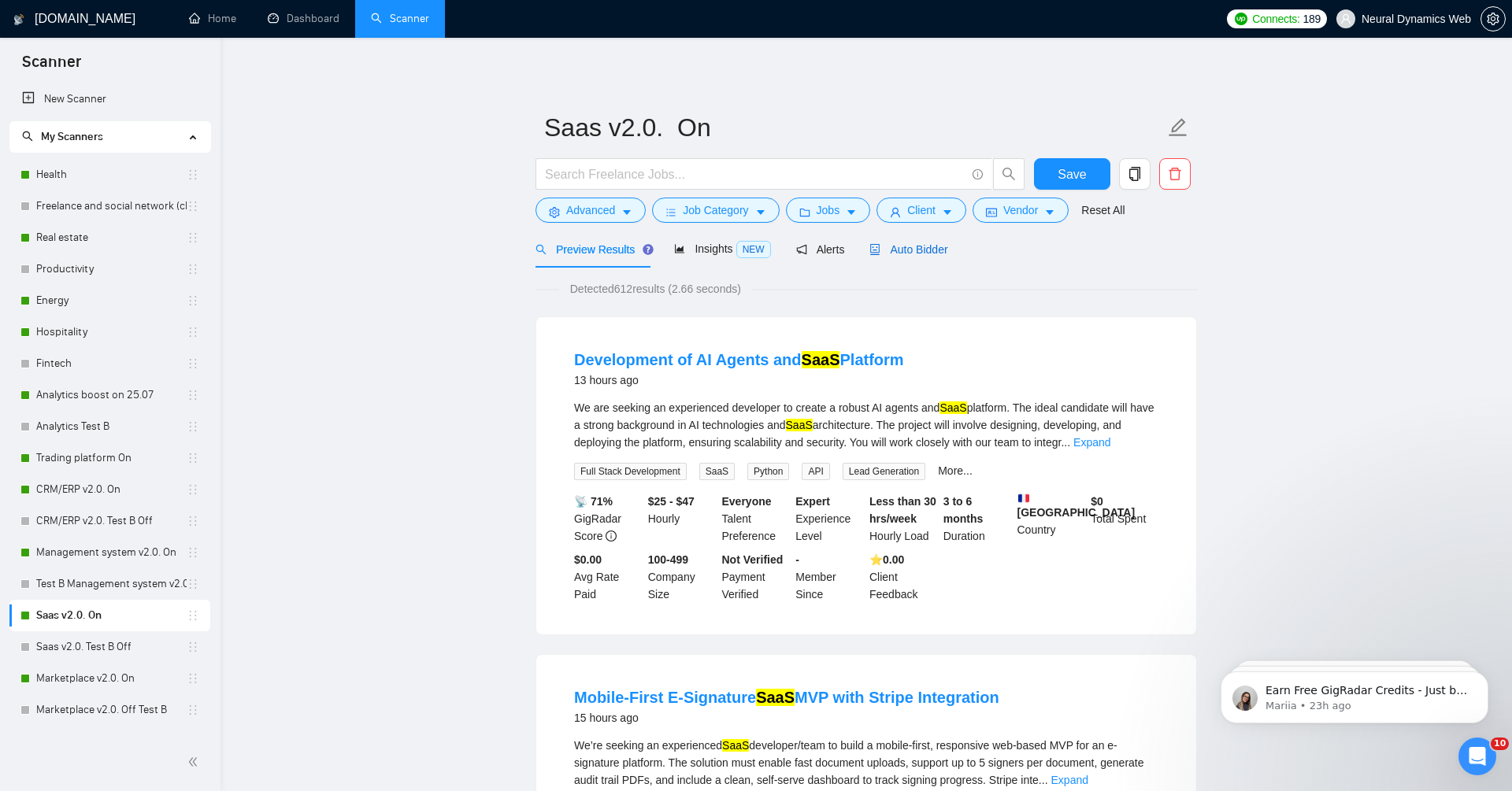
click at [920, 243] on span "Auto Bidder" at bounding box center [908, 249] width 78 height 13
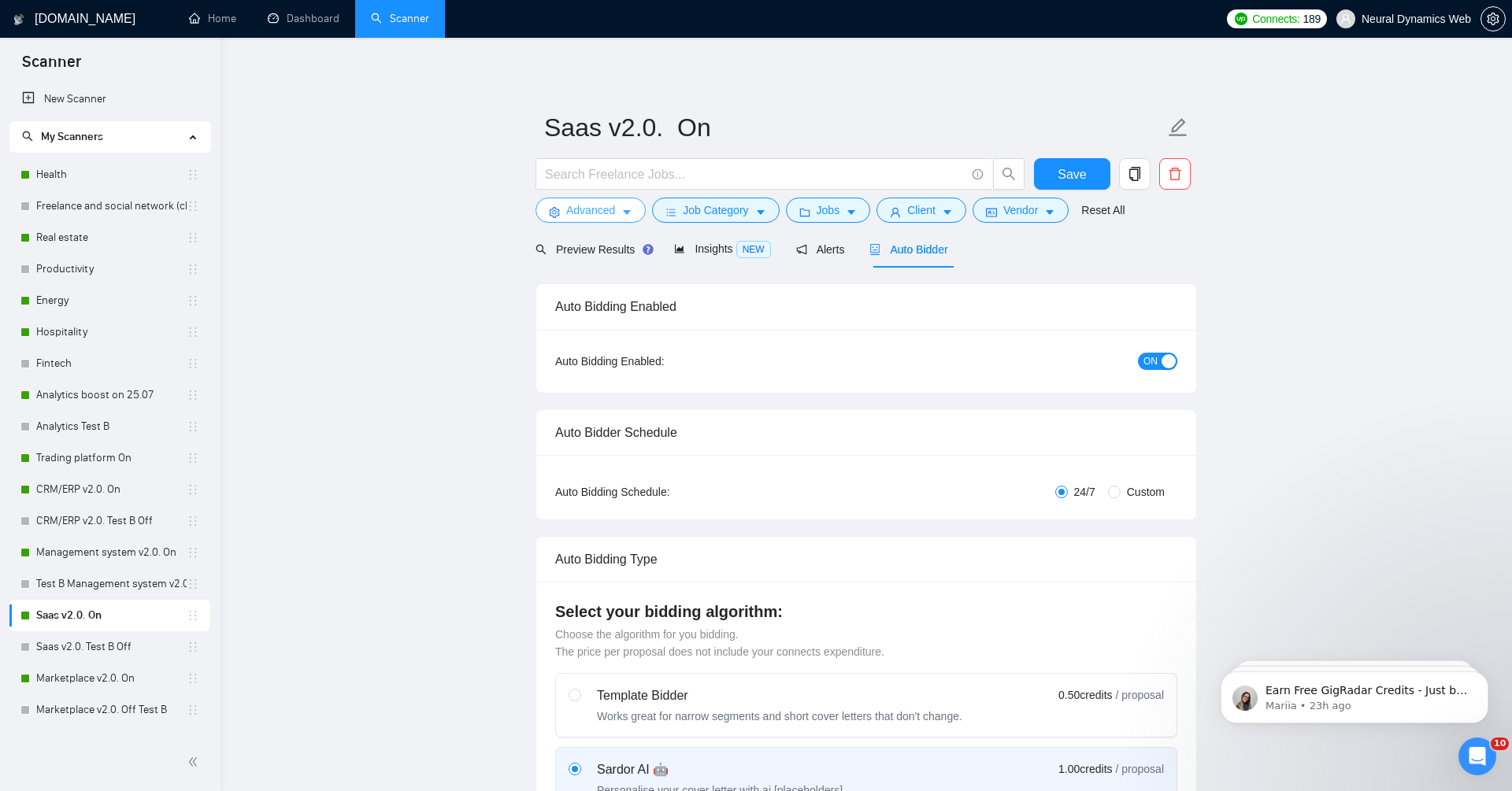
checkbox input "true"
click at [578, 200] on button "Advanced" at bounding box center [590, 210] width 110 height 25
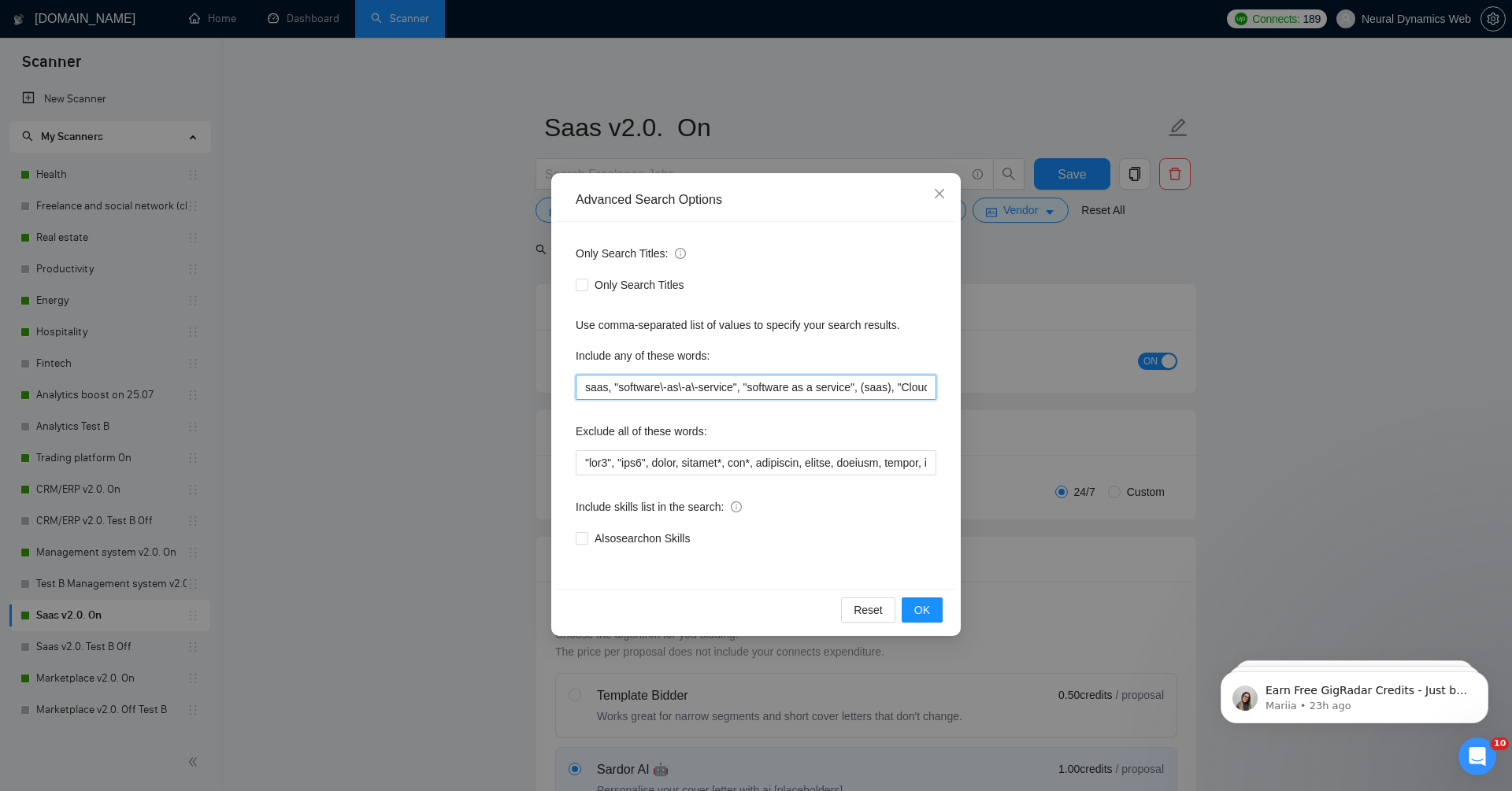
click at [720, 387] on input "saas, "software\-as\-a\-service", "software as a service", (saas), "Cloud\-base…" at bounding box center [756, 387] width 361 height 25
click at [459, 416] on div "Advanced Search Options Only Search Titles: Only Search Titles Use comma-separa…" at bounding box center [756, 395] width 1512 height 791
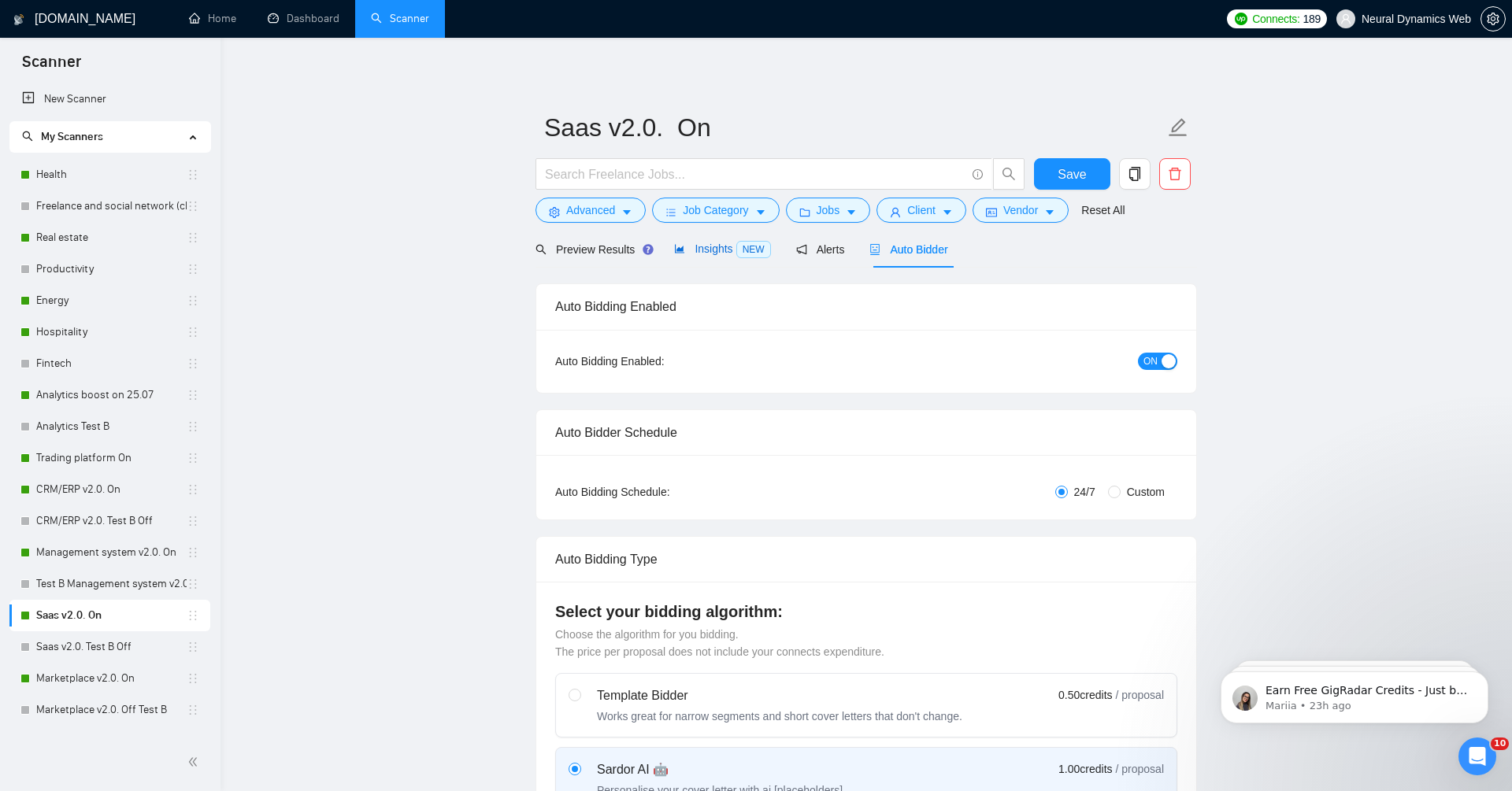
click at [699, 242] on div "Insights NEW" at bounding box center [722, 249] width 96 height 18
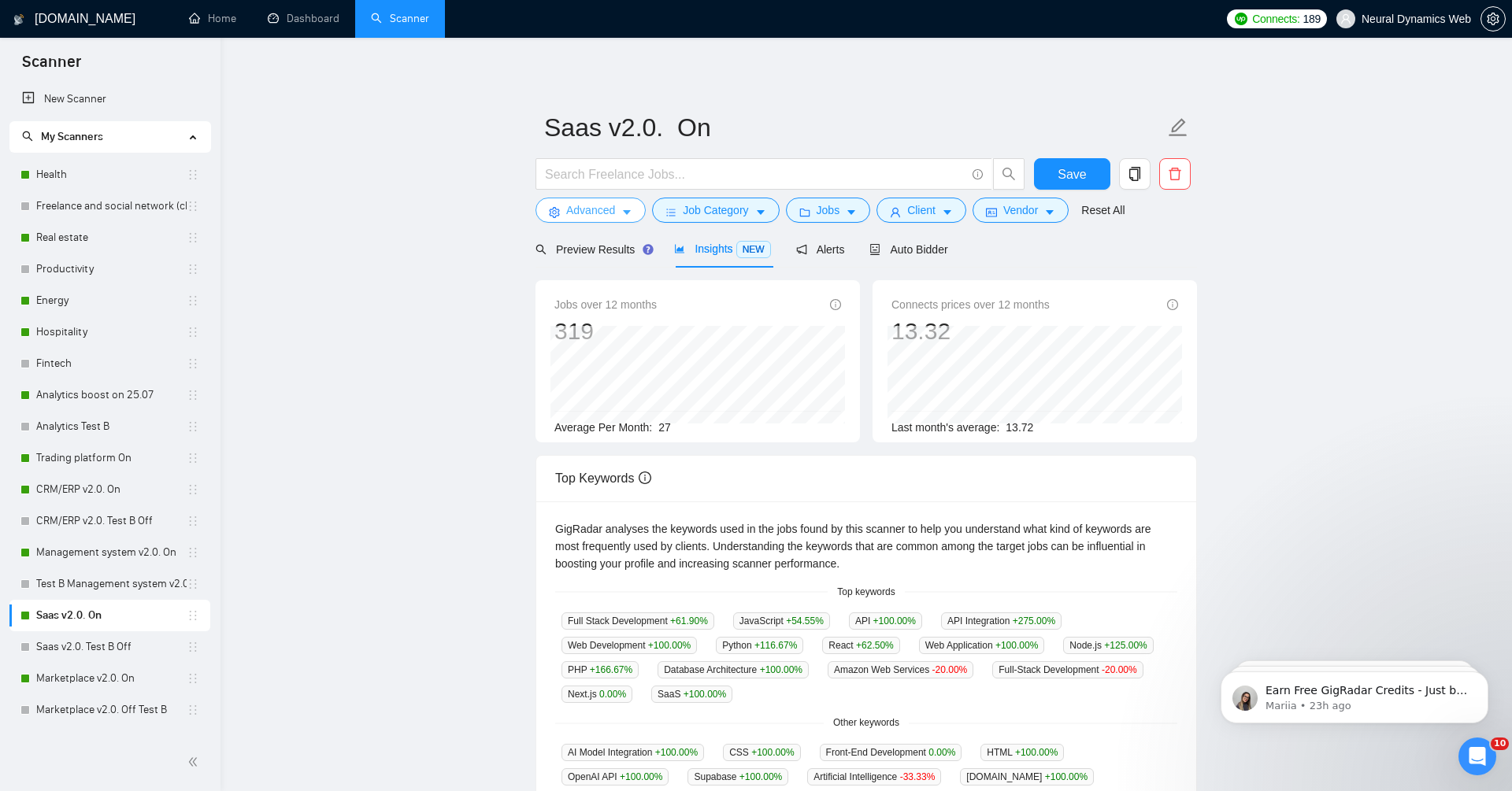
click at [600, 212] on span "Advanced" at bounding box center [590, 210] width 49 height 17
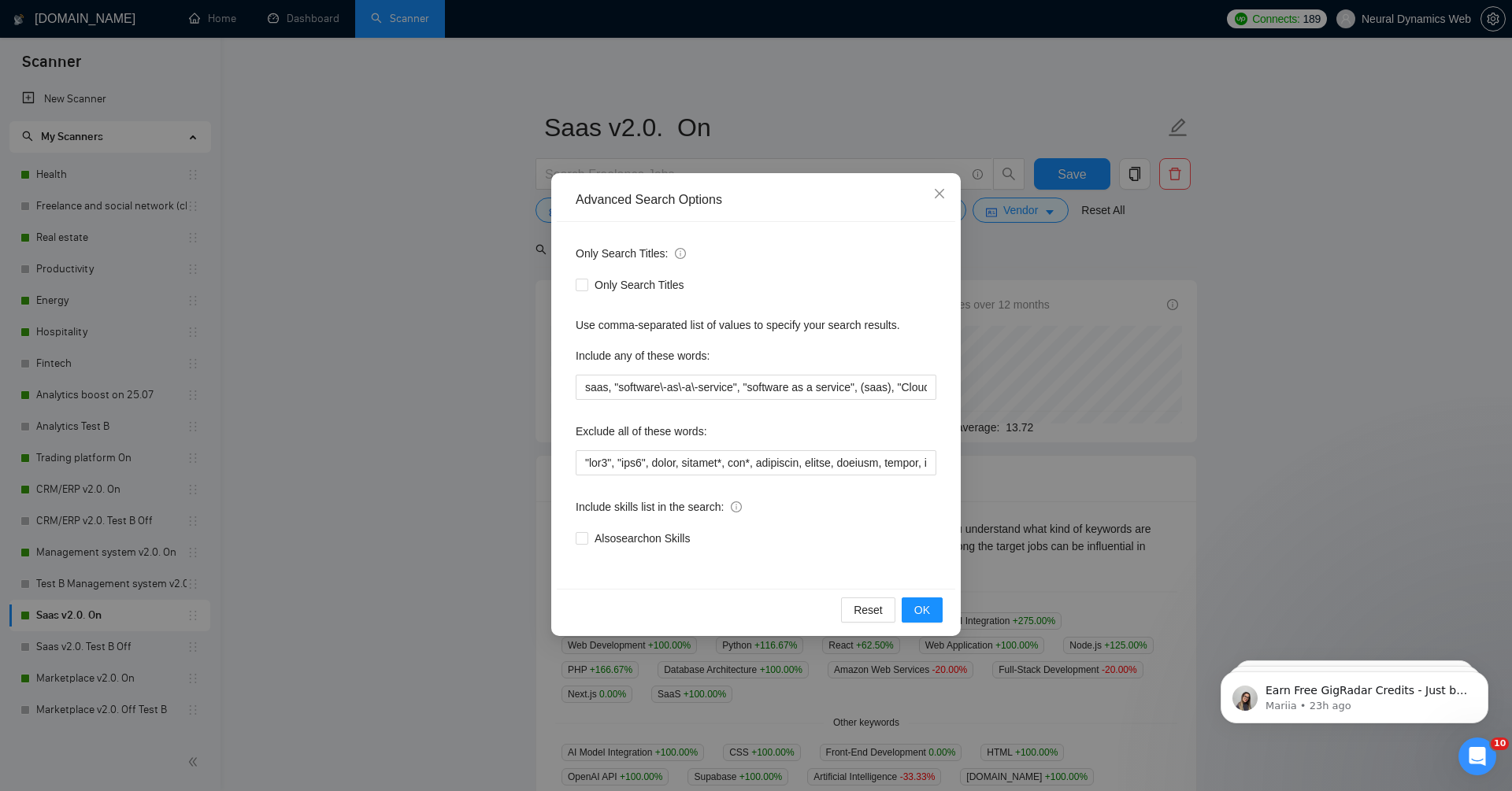
click at [466, 382] on div "Advanced Search Options Only Search Titles: Only Search Titles Use comma-separa…" at bounding box center [756, 395] width 1512 height 791
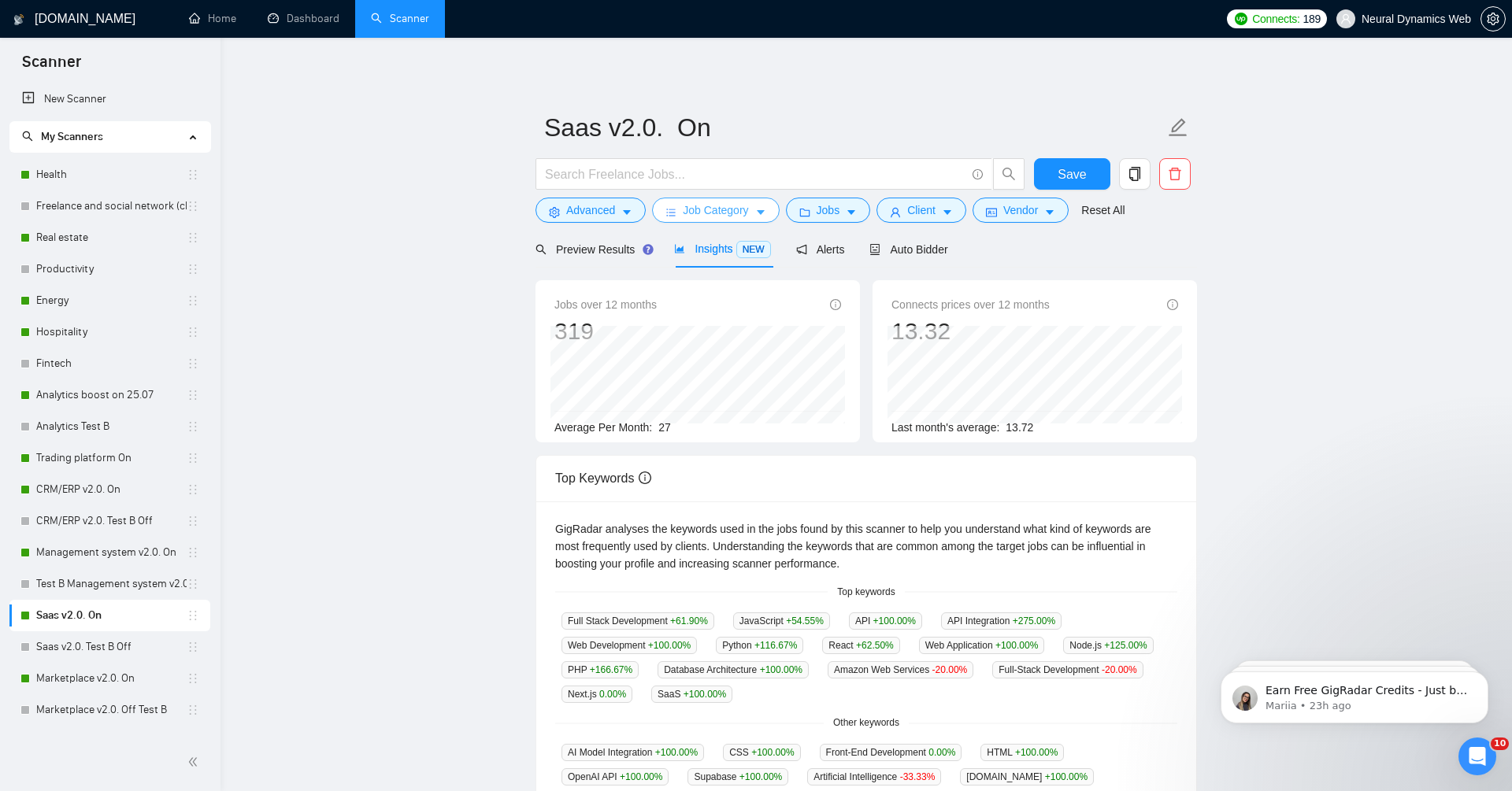
click at [657, 213] on button "Job Category" at bounding box center [715, 210] width 127 height 25
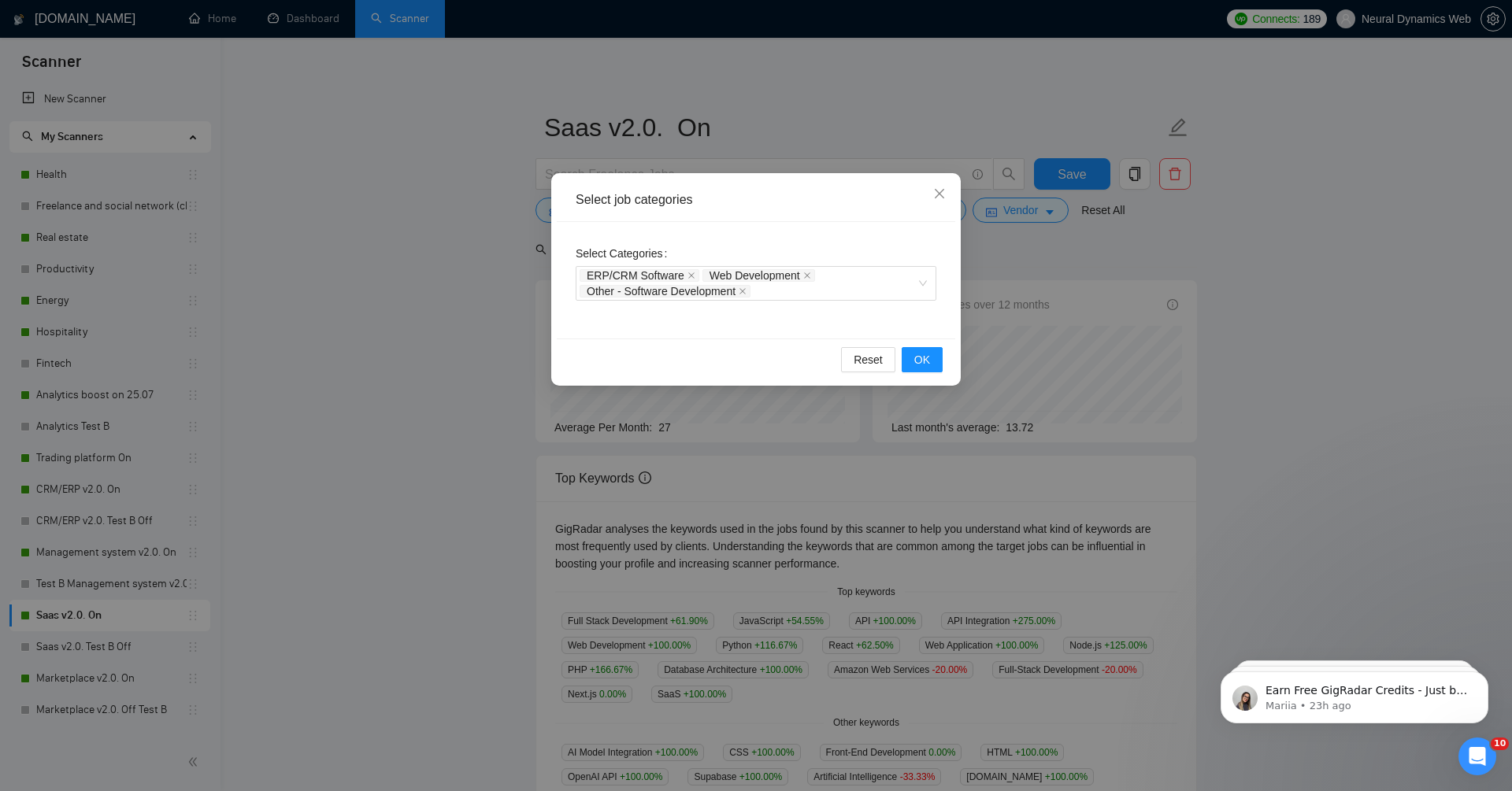
click at [438, 316] on div "Select job categories Select Categories ERP/CRM Software Web Development Other …" at bounding box center [756, 395] width 1512 height 791
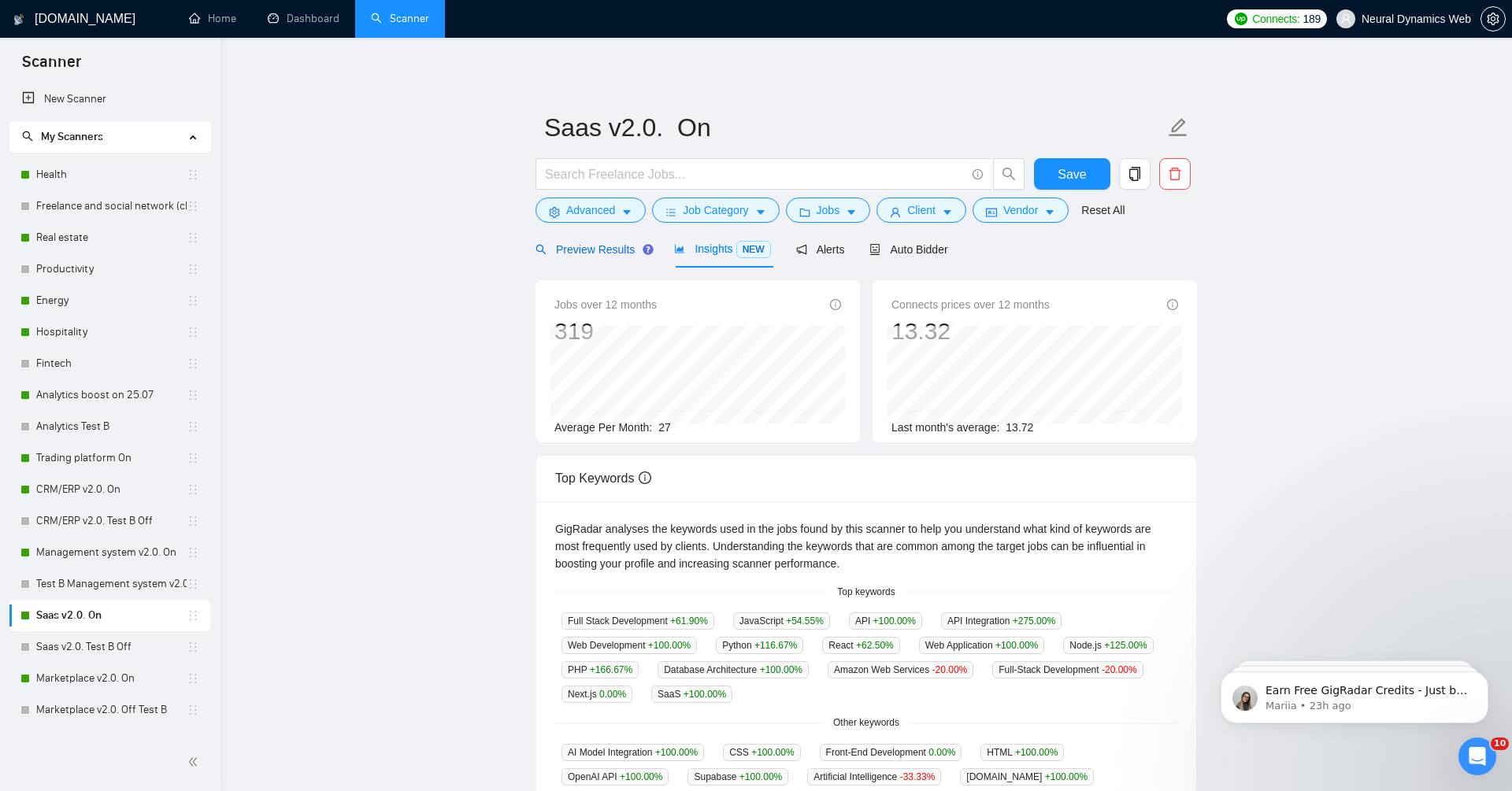
click at [588, 253] on span "Preview Results" at bounding box center [591, 249] width 113 height 13
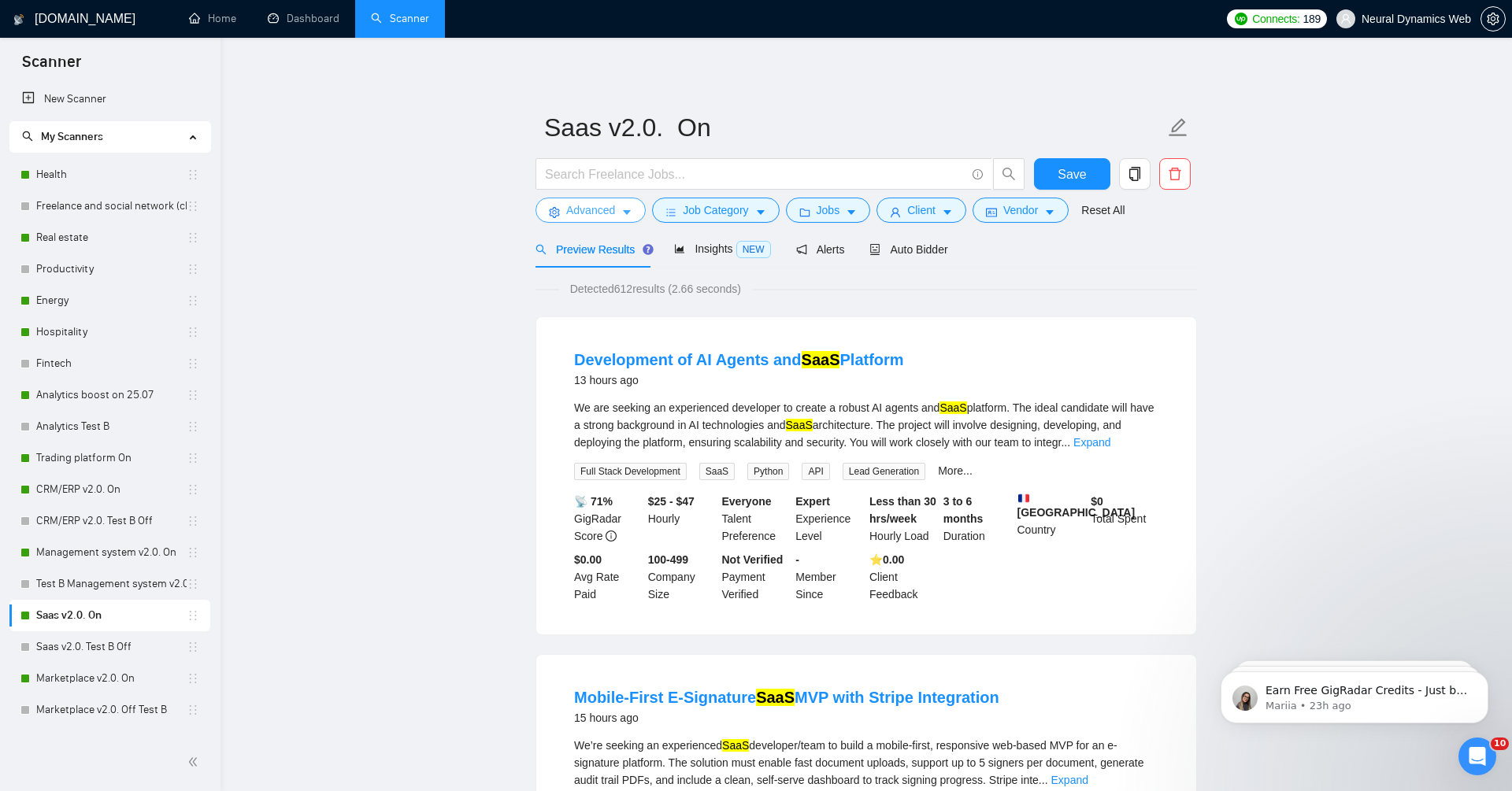
click at [613, 209] on span "Advanced" at bounding box center [590, 210] width 49 height 17
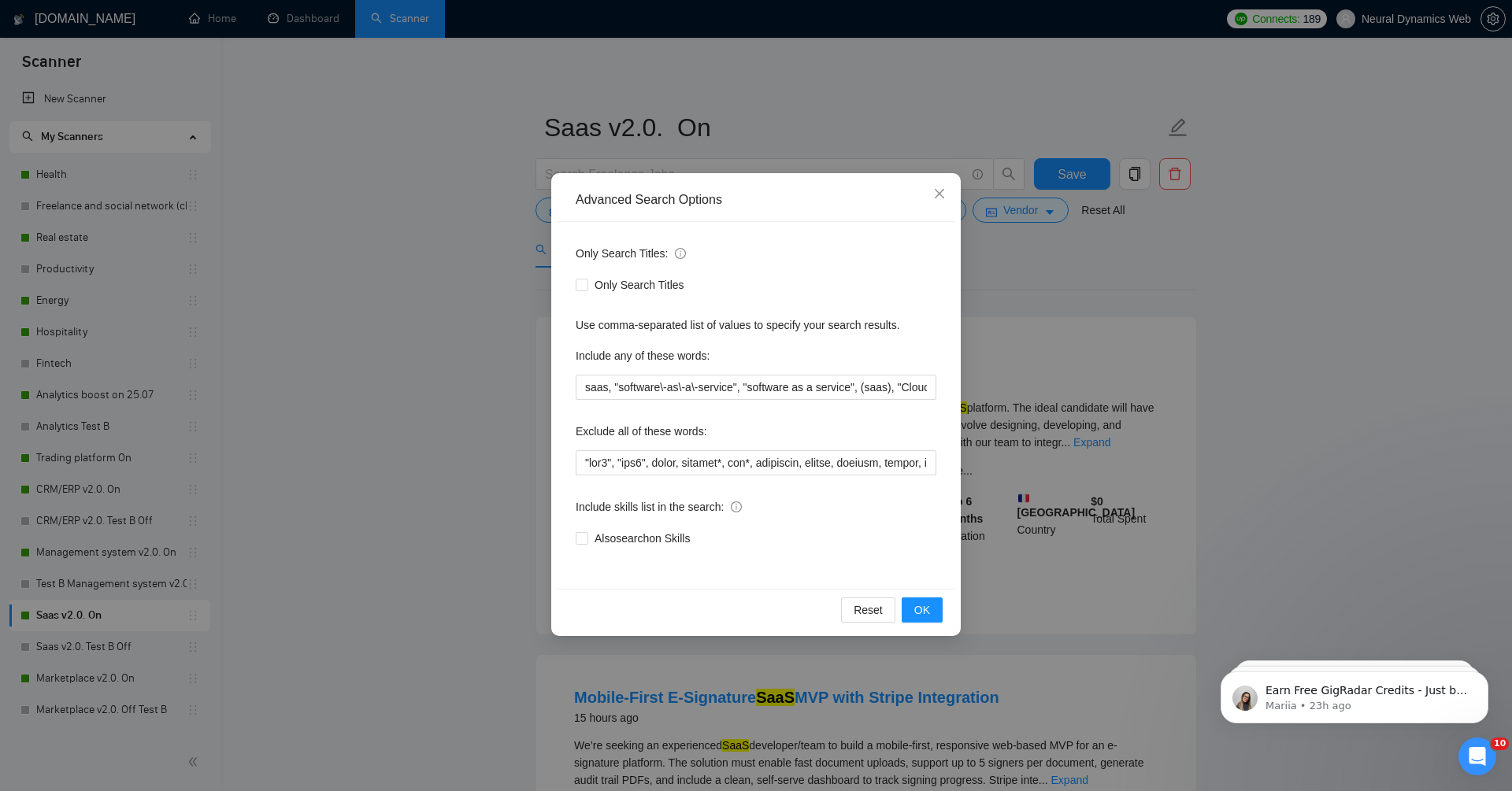
click at [728, 404] on div "Only Search Titles: Only Search Titles Use comma-separated list of values to sp…" at bounding box center [756, 405] width 398 height 367
click at [605, 388] on input "saas, "software\-as\-a\-service", "software as a service", (saas), "Cloud\-base…" at bounding box center [756, 387] width 361 height 25
click at [857, 403] on div "Only Search Titles: Only Search Titles Use comma-separated list of values to sp…" at bounding box center [756, 405] width 398 height 367
drag, startPoint x: 873, startPoint y: 387, endPoint x: 753, endPoint y: 388, distance: 119.7
click at [753, 388] on input "saas*, "software\-as\-a\-service", "software as a service", (saas), "Cloud\-bas…" at bounding box center [756, 387] width 361 height 25
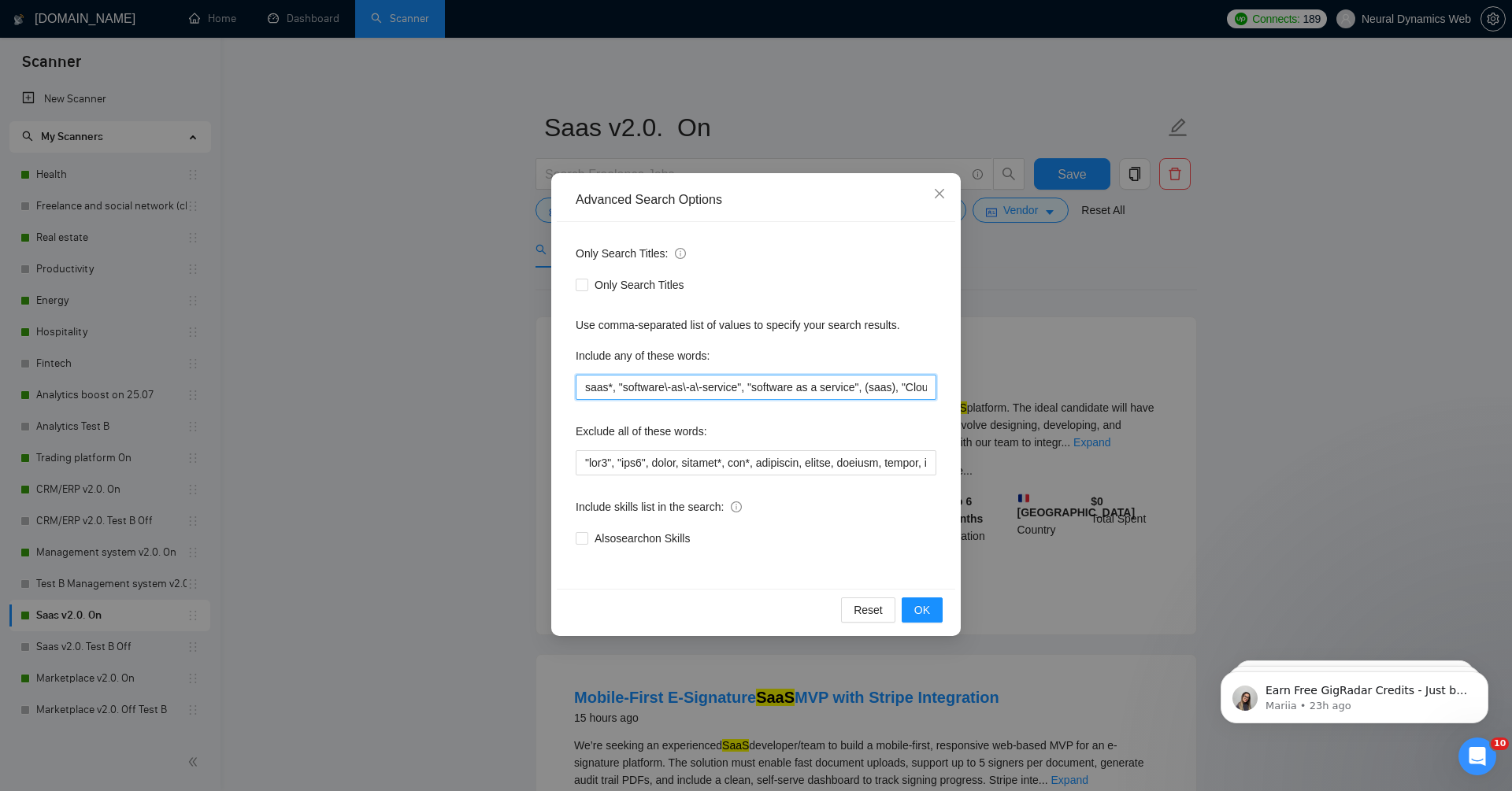
click at [885, 388] on input "saas*, "software\-as\-a\-service", "software as a service", (saas), "Cloud\-bas…" at bounding box center [756, 387] width 361 height 25
click at [933, 390] on input "saas*, "software\-as\-a\-service", "software as a service", (saas), "Cloud\-bas…" at bounding box center [756, 387] width 361 height 25
paste input ""software as a service""
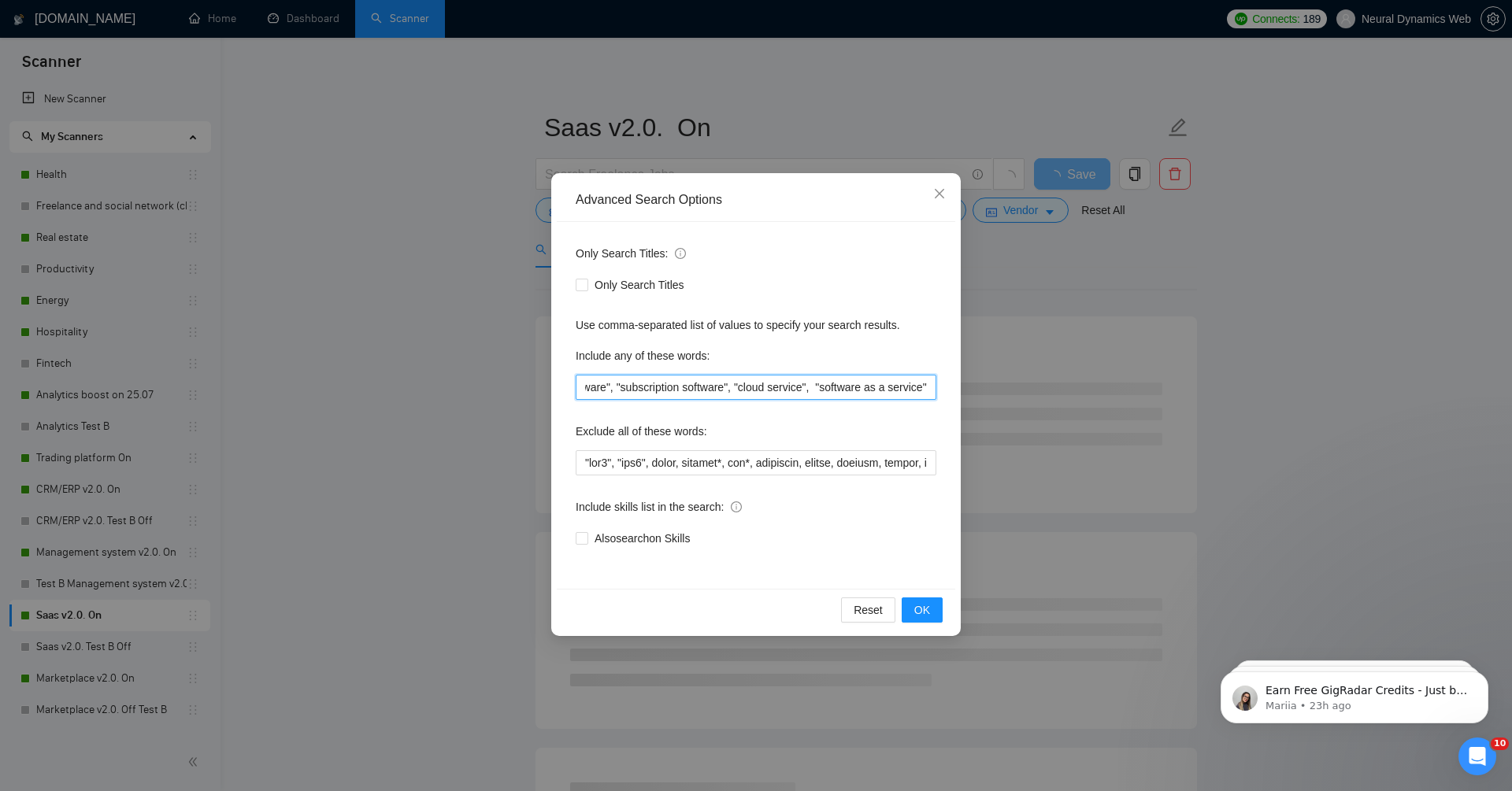
click at [859, 392] on input "saas*, "software\-as\-a\-service", "software as a service", (saas), "Cloud\-bas…" at bounding box center [756, 387] width 361 height 25
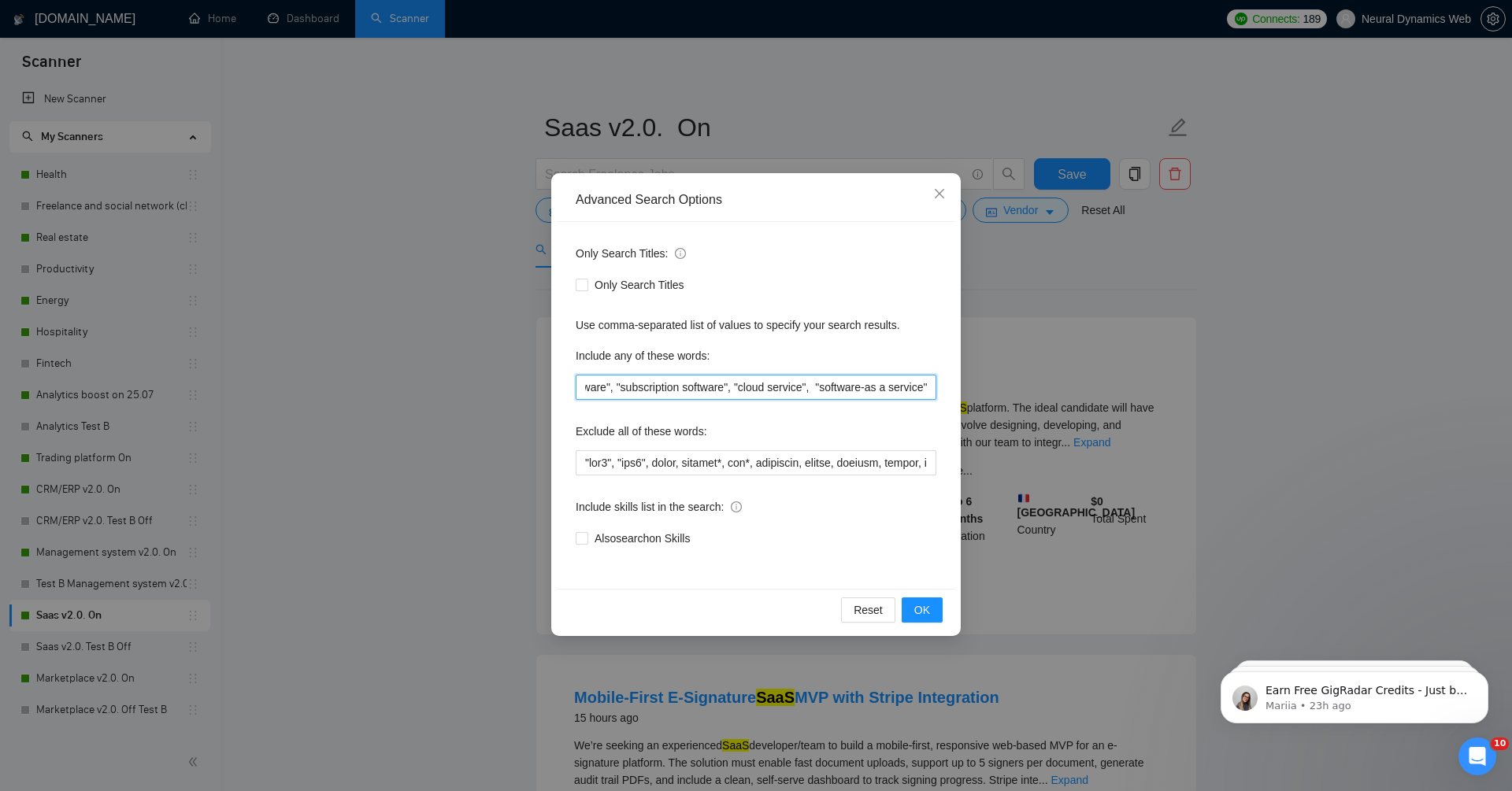
click at [884, 387] on input "saas*, "software\-as\-a\-service", "software as a service", (saas), "Cloud\-bas…" at bounding box center [756, 387] width 361 height 25
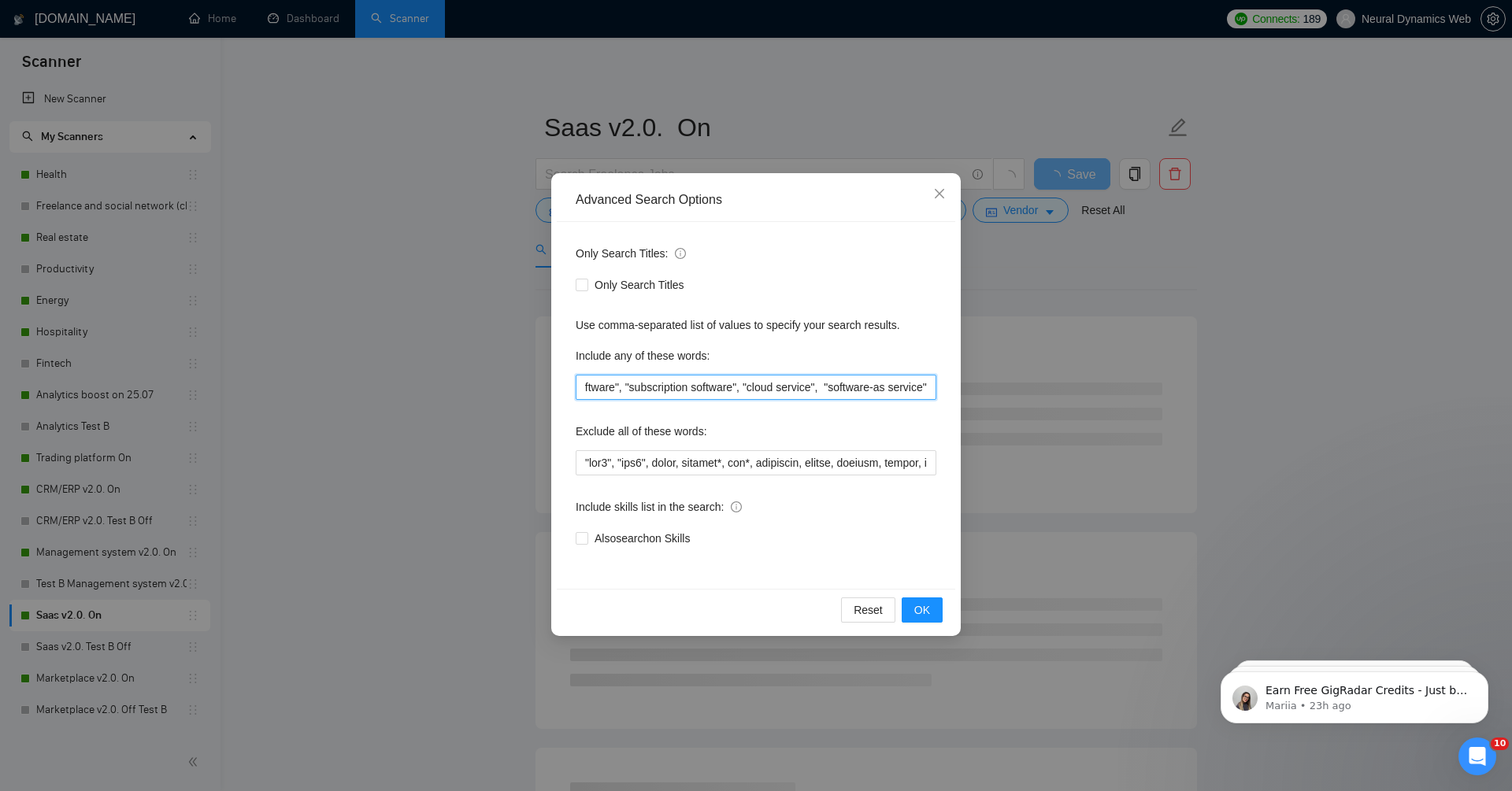
scroll to position [0, 803]
type input "saas*, "software\-as\-a\-service", "software as a service", (saas), "Cloud\-bas…"
click at [921, 619] on button "OK" at bounding box center [921, 610] width 41 height 25
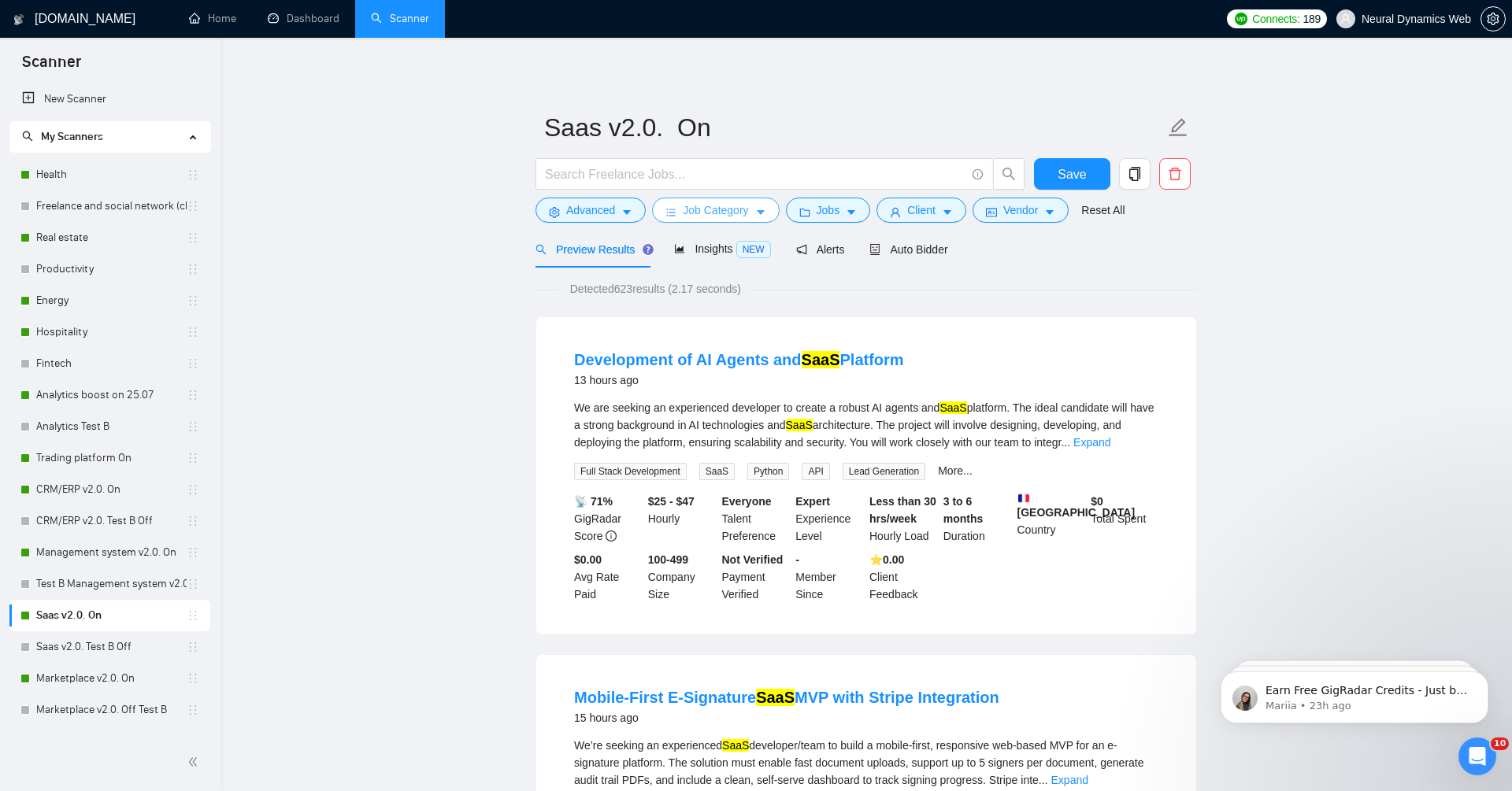
click at [725, 219] on button "Job Category" at bounding box center [715, 210] width 127 height 25
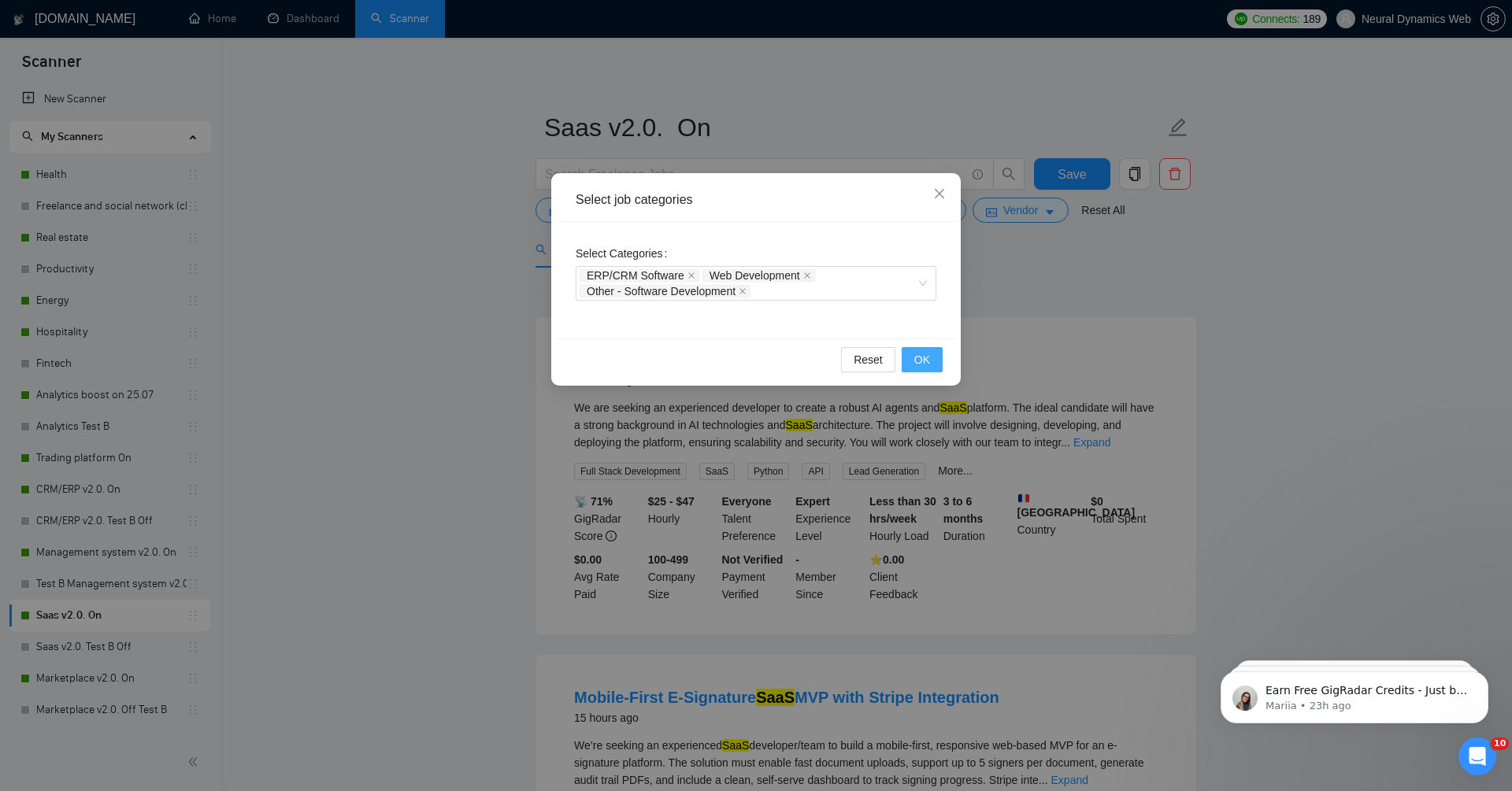
click at [934, 357] on button "OK" at bounding box center [921, 359] width 41 height 25
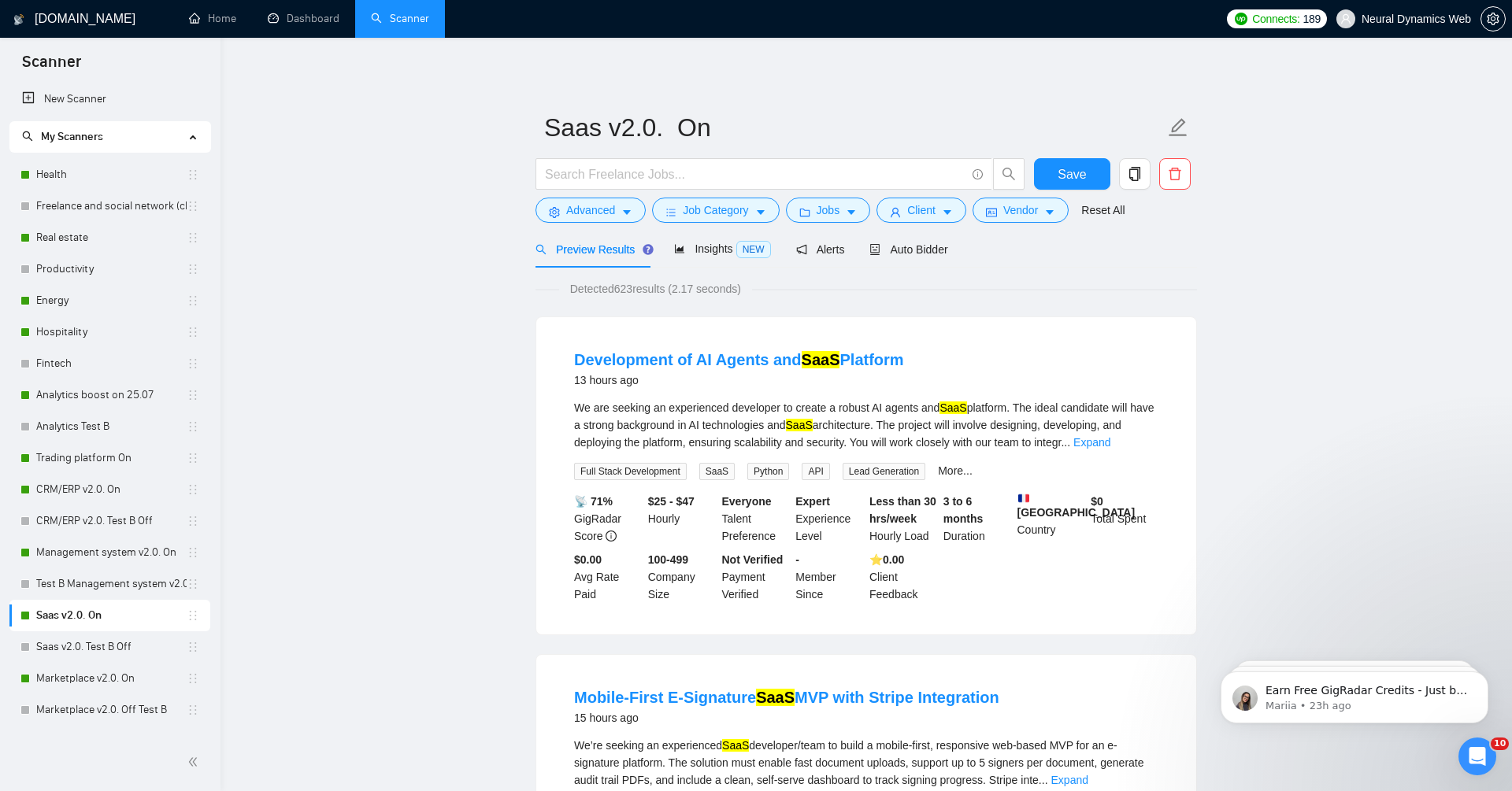
click at [1049, 288] on div "Detected 623 results (2.17 seconds)" at bounding box center [865, 288] width 661 height 17
click at [824, 211] on span "Jobs" at bounding box center [828, 210] width 24 height 17
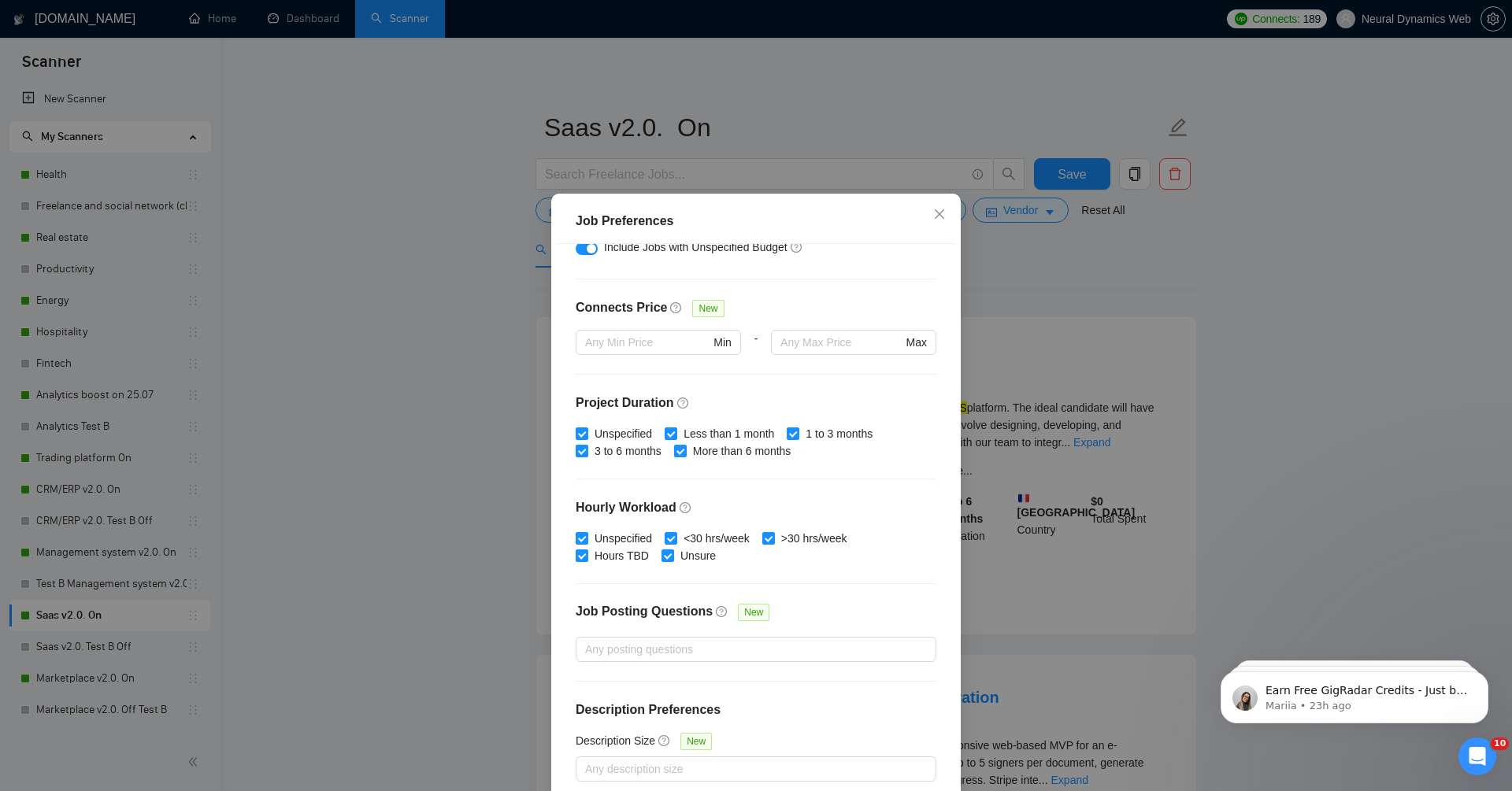
scroll to position [49, 0]
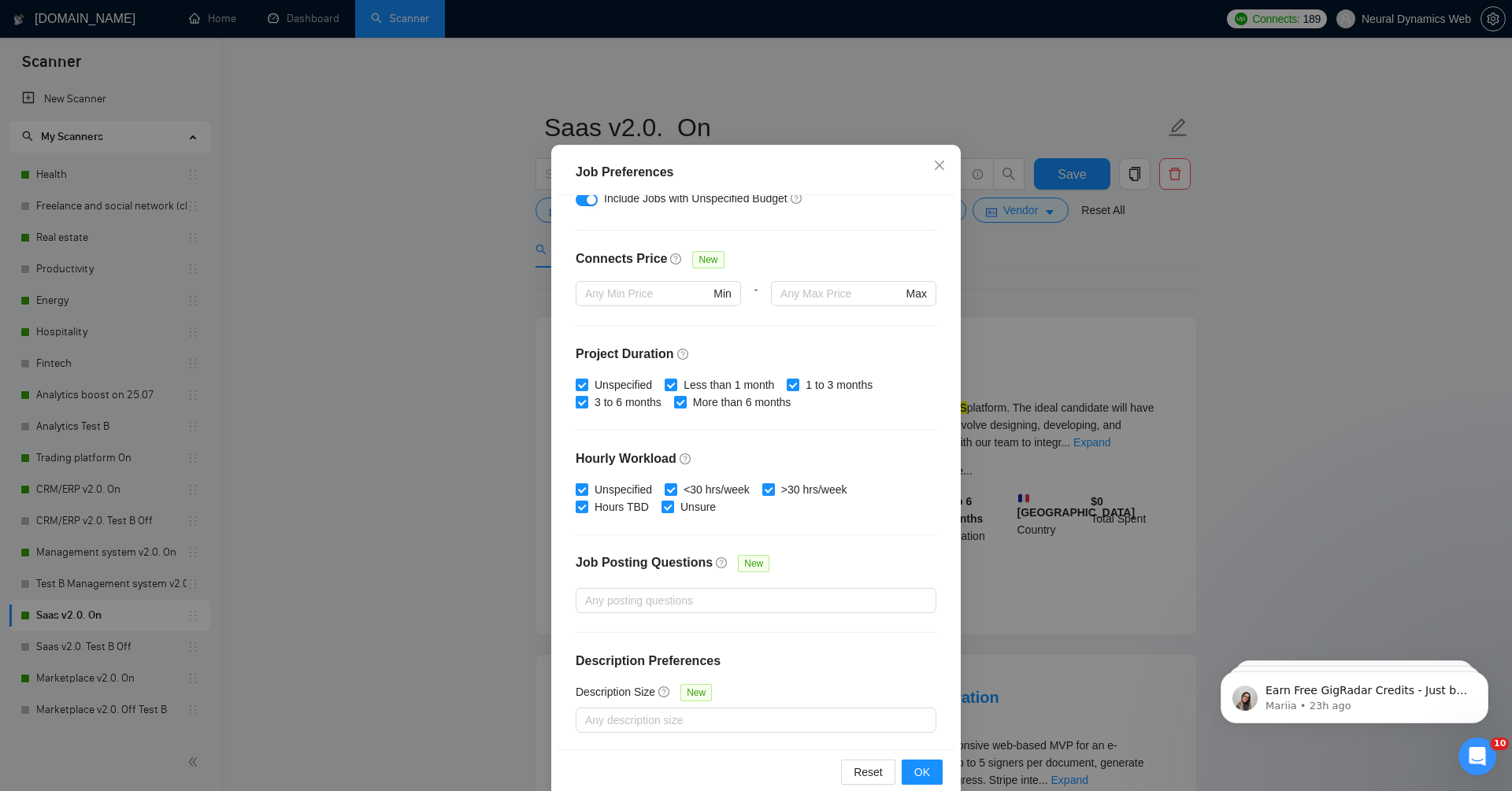
click at [1108, 264] on div "Job Preferences Budget Project Type All Fixed Price Hourly Rate Fixed Price Bud…" at bounding box center [756, 395] width 1512 height 791
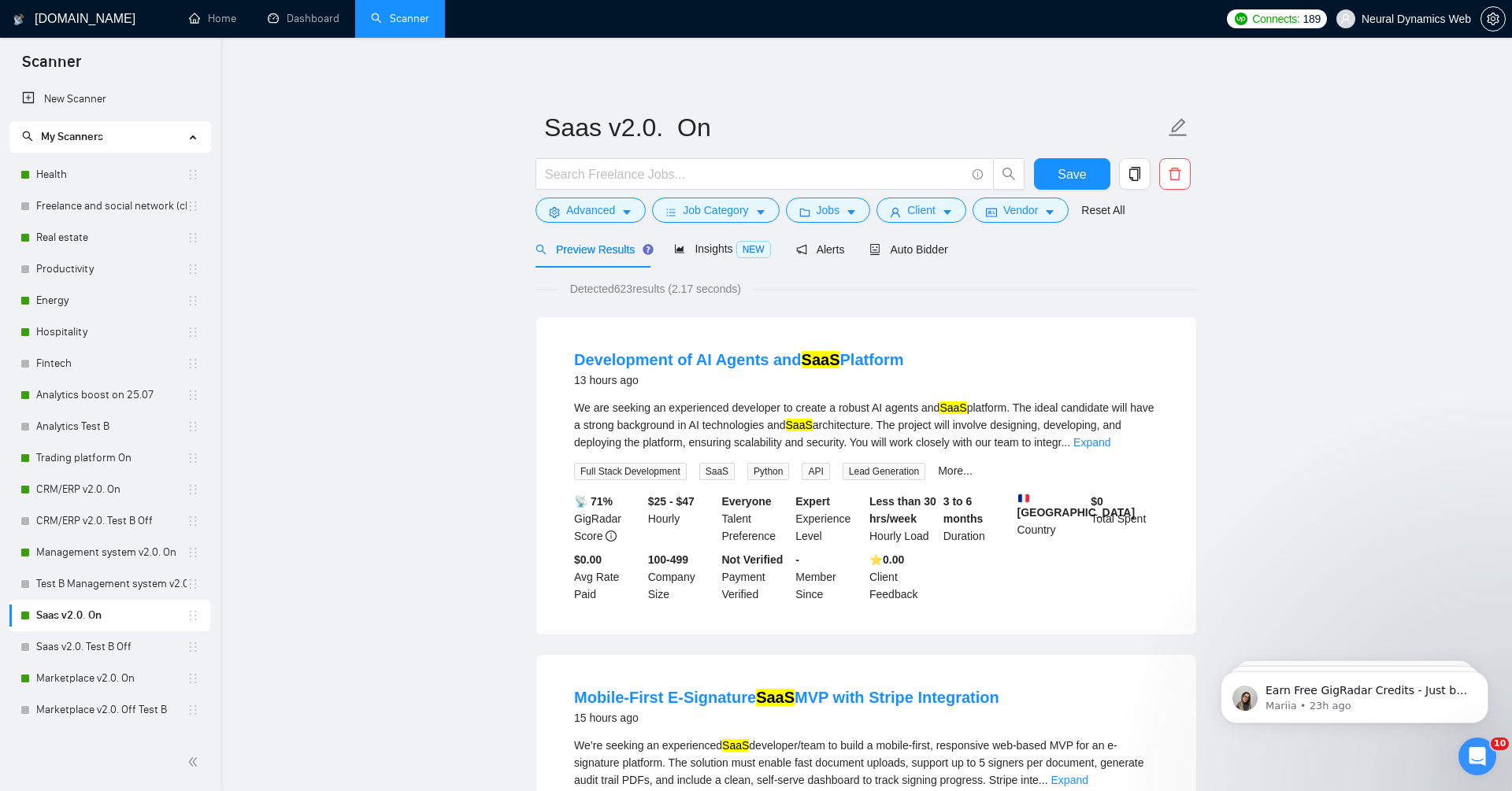
scroll to position [0, 0]
click at [933, 216] on span "Client" at bounding box center [921, 210] width 28 height 17
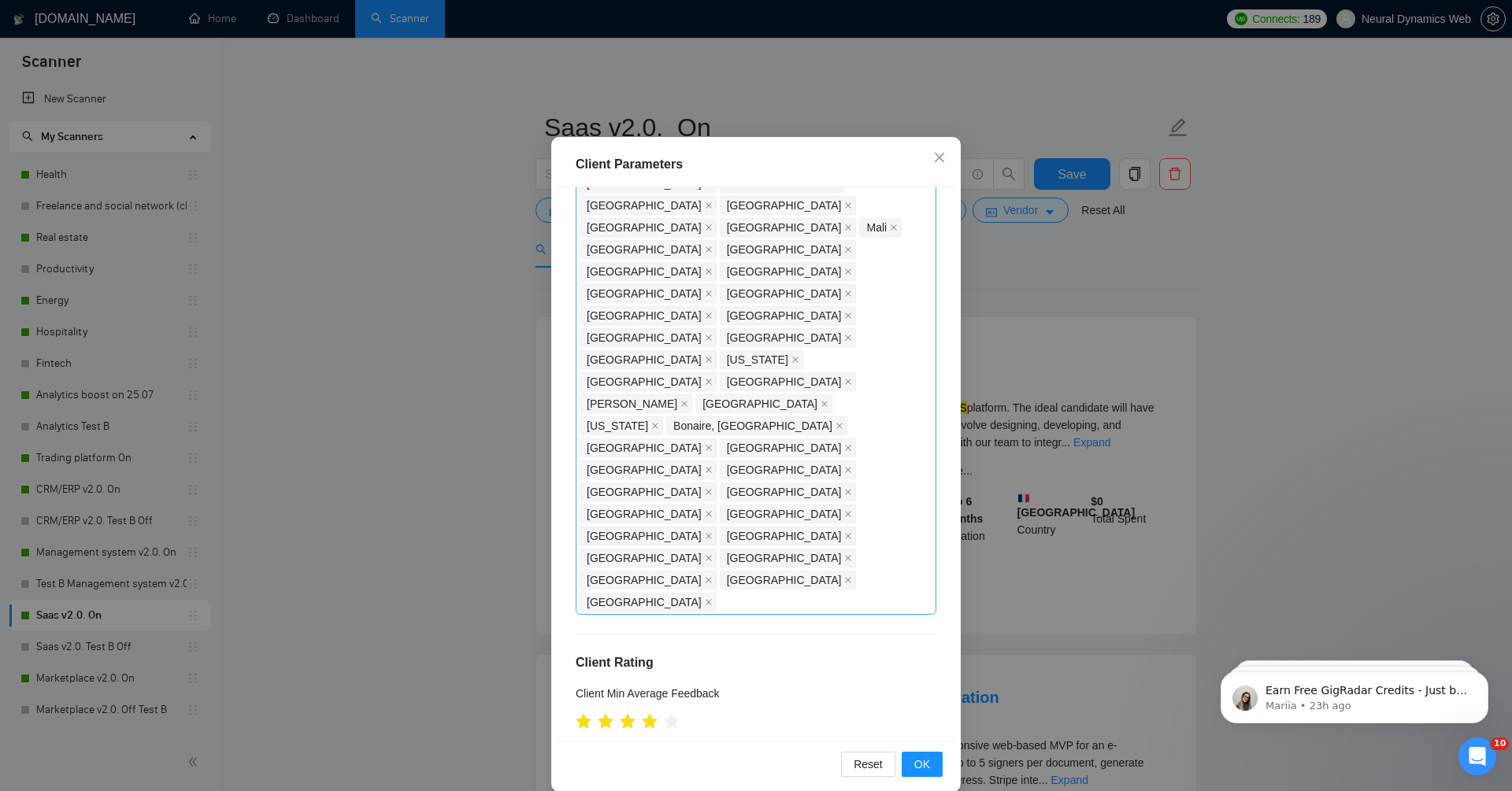
scroll to position [76, 0]
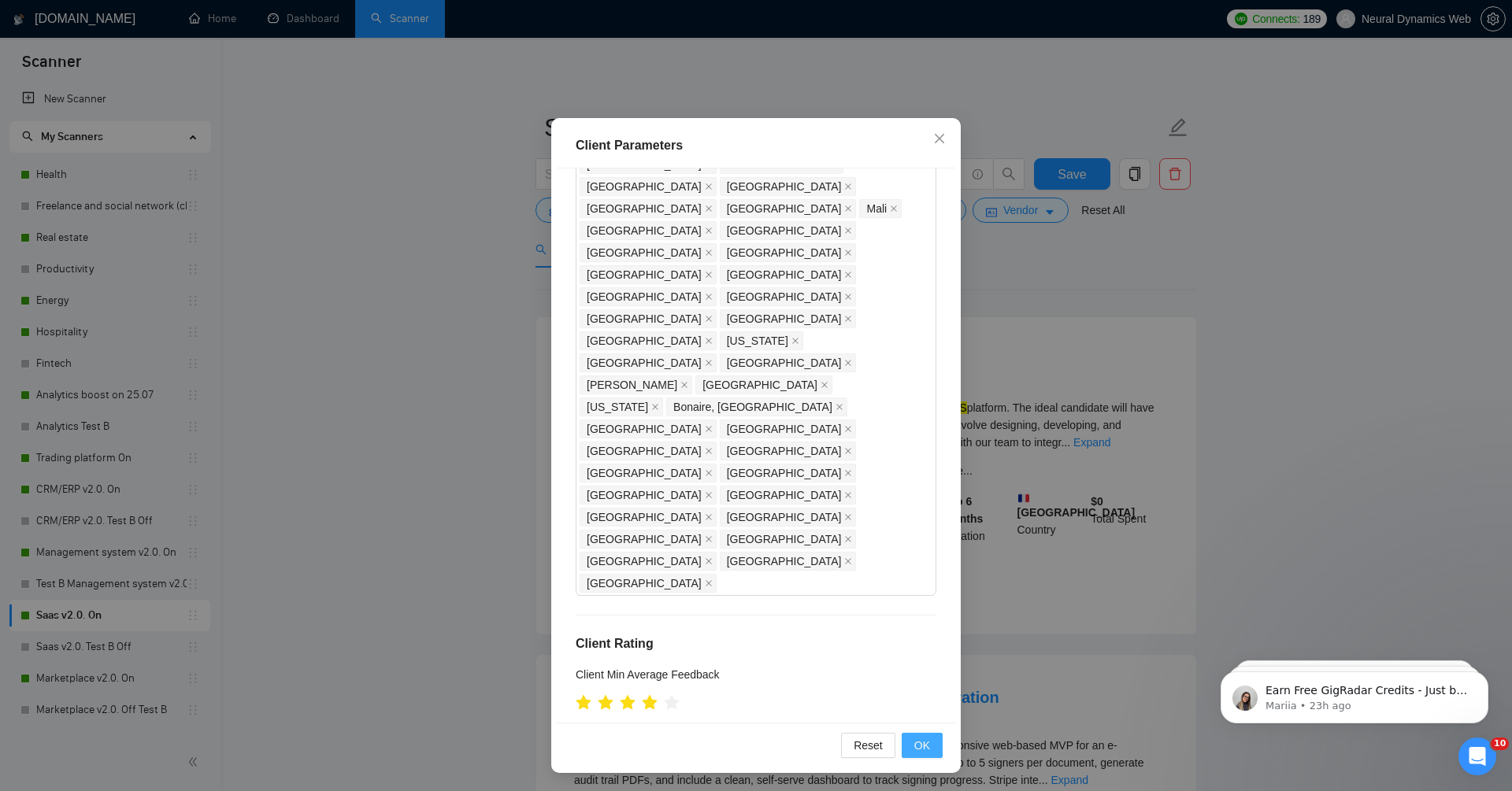
click at [931, 748] on button "OK" at bounding box center [921, 745] width 41 height 25
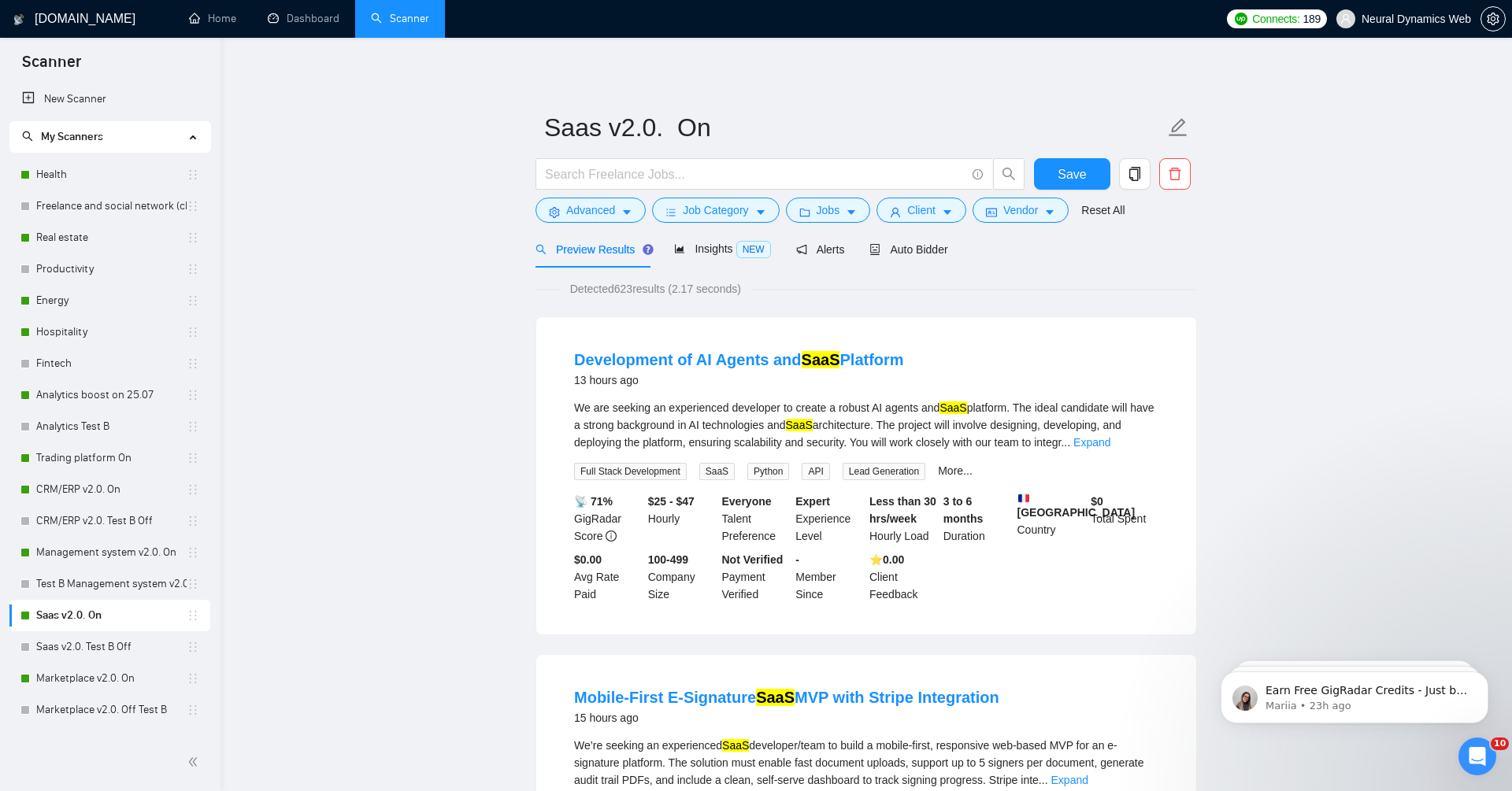
scroll to position [0, 0]
click at [1015, 217] on span "Vendor" at bounding box center [1020, 210] width 35 height 17
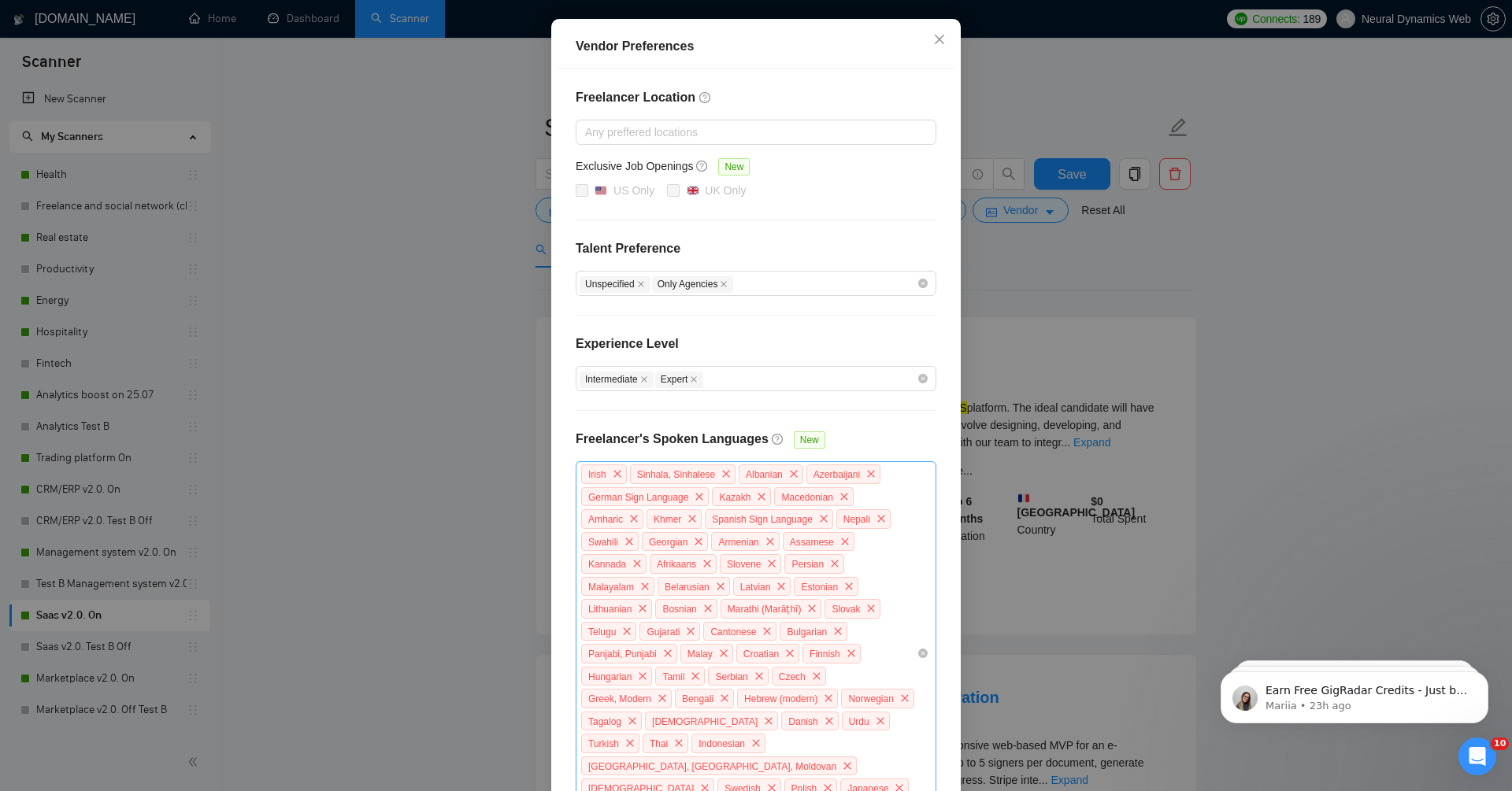
scroll to position [145, 0]
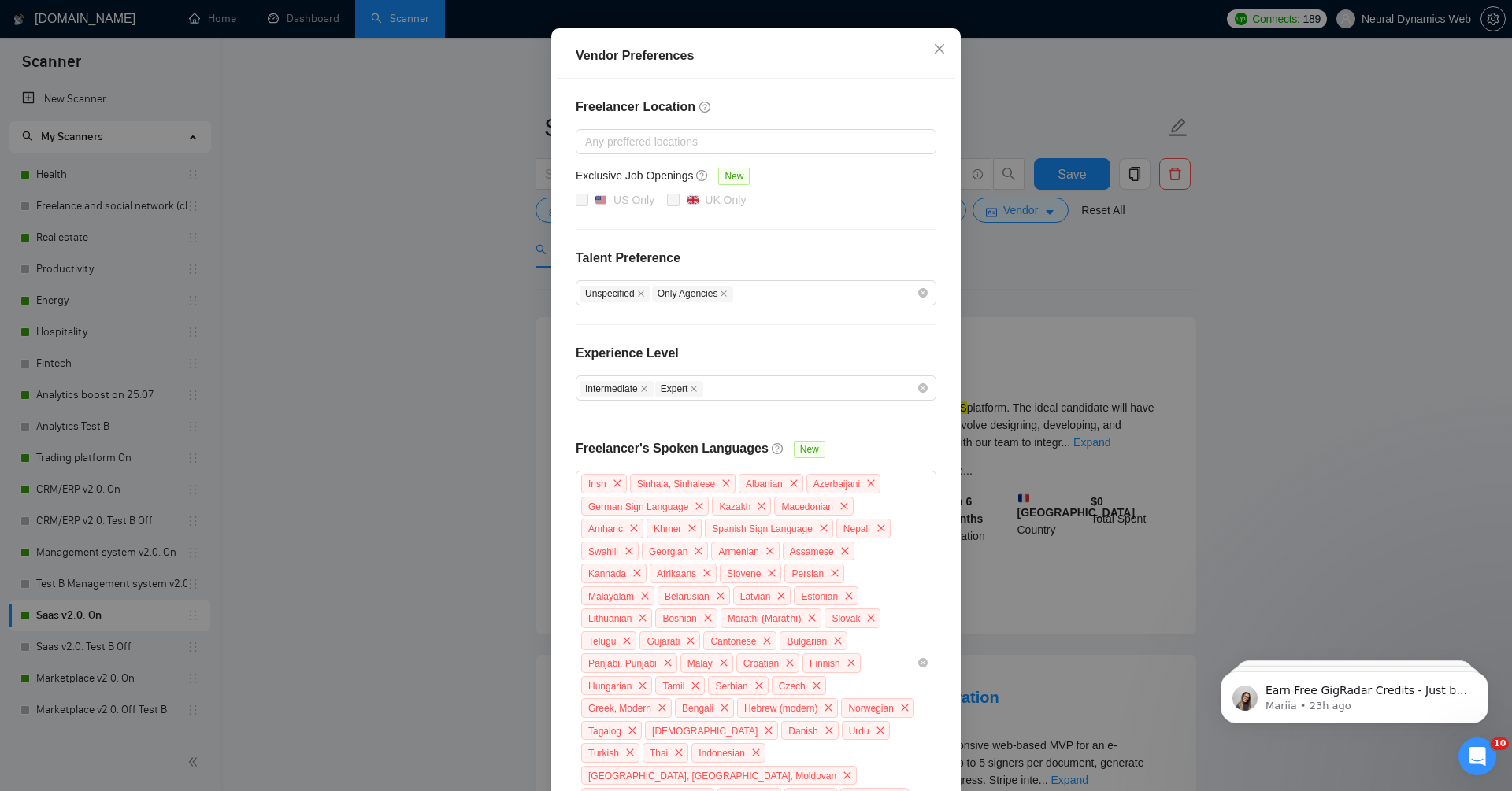
click at [1041, 276] on div "Vendor Preferences Freelancer Location Any preffered locations Exclusive Job Op…" at bounding box center [756, 395] width 1512 height 791
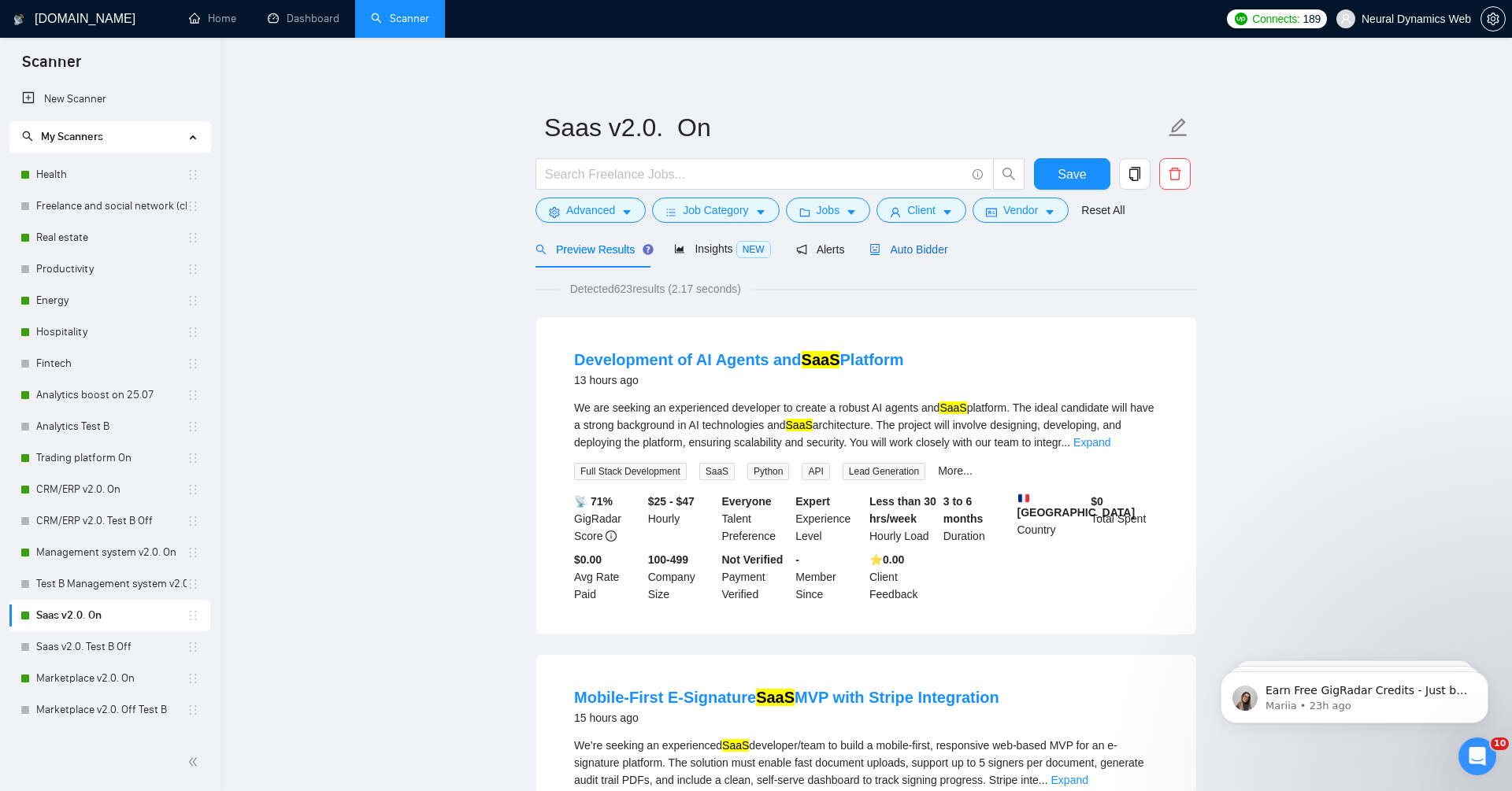
click at [927, 250] on span "Auto Bidder" at bounding box center [908, 249] width 78 height 13
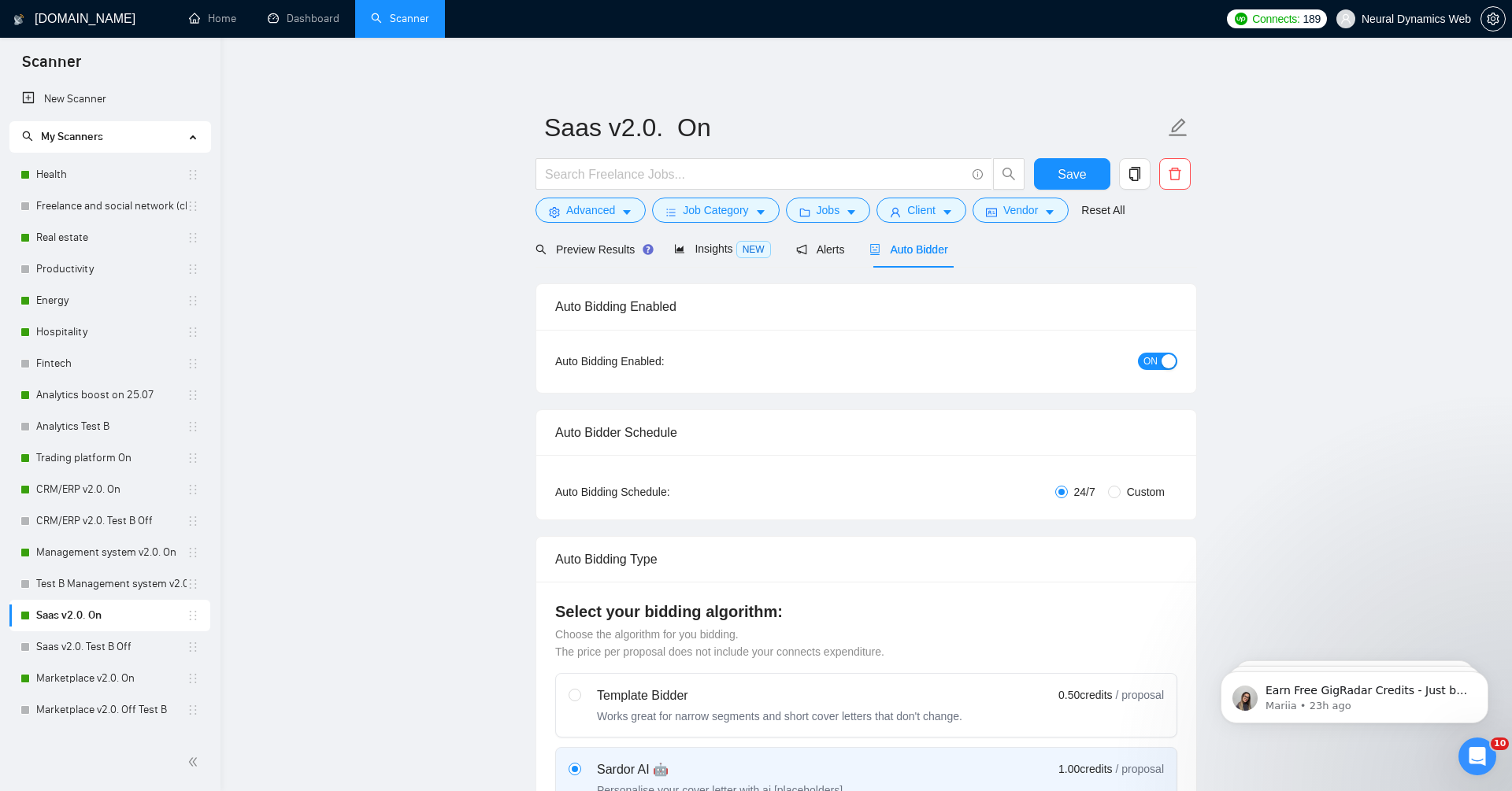
checkbox input "true"
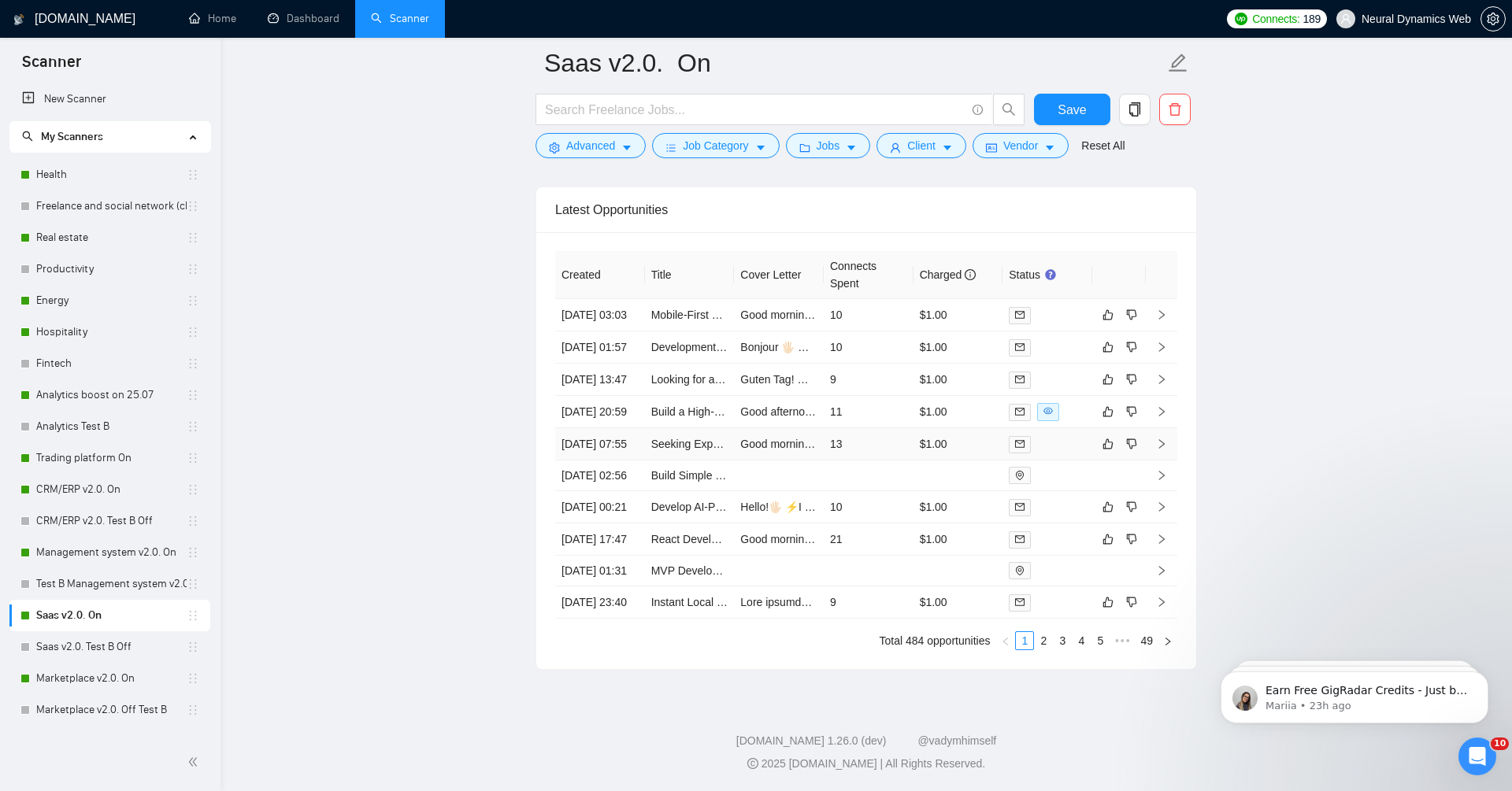
scroll to position [4036, 0]
